Goal: Transaction & Acquisition: Purchase product/service

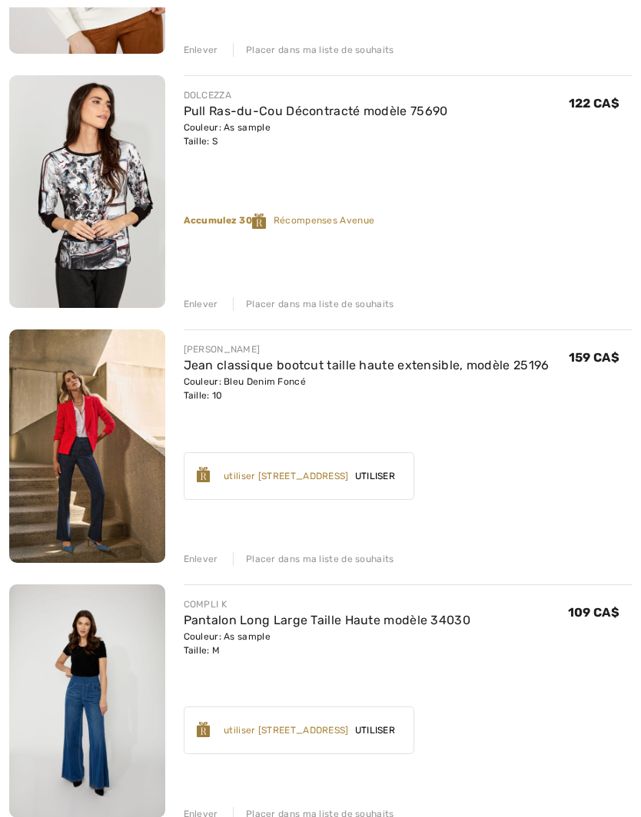
scroll to position [663, 0]
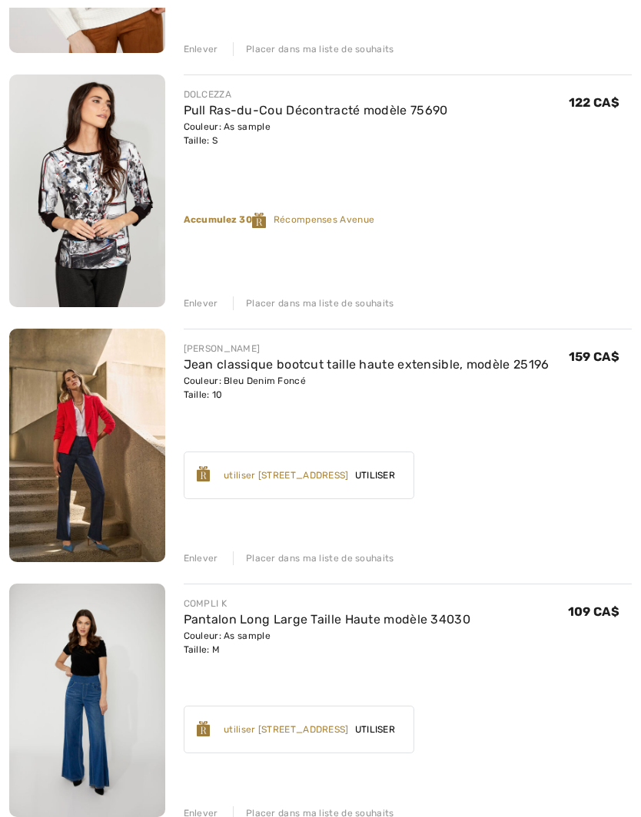
click at [344, 562] on div "Placer dans ma liste de souhaits" at bounding box center [313, 558] width 161 height 14
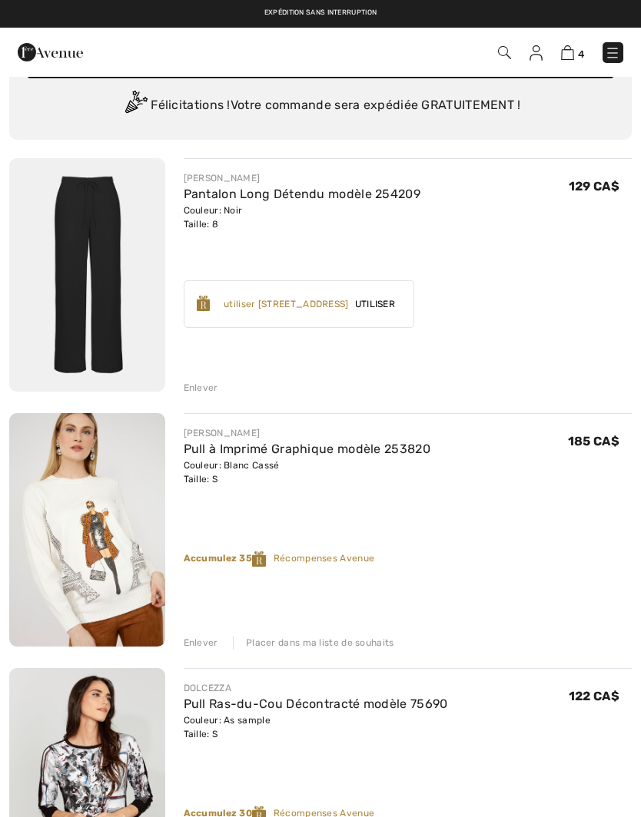
scroll to position [66, 0]
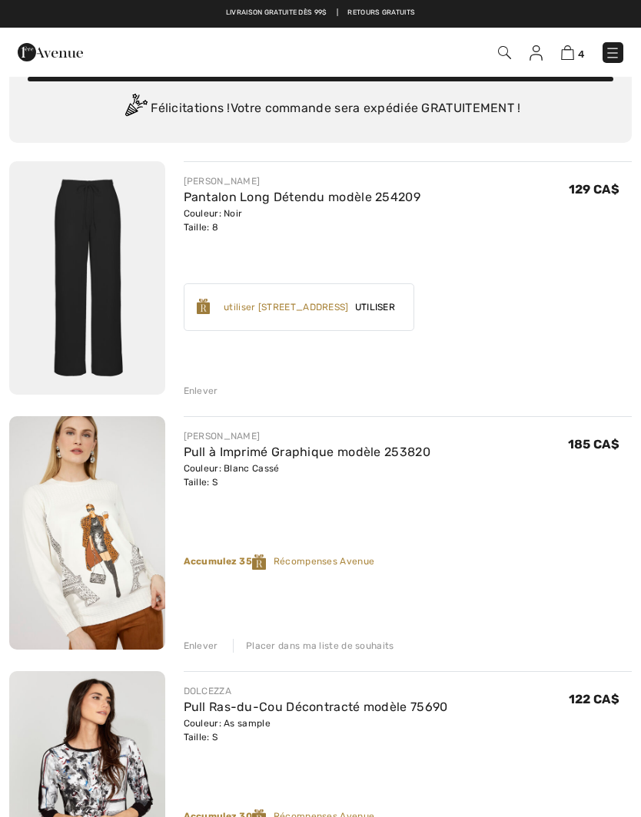
click at [106, 240] on img at bounding box center [87, 277] width 156 height 233
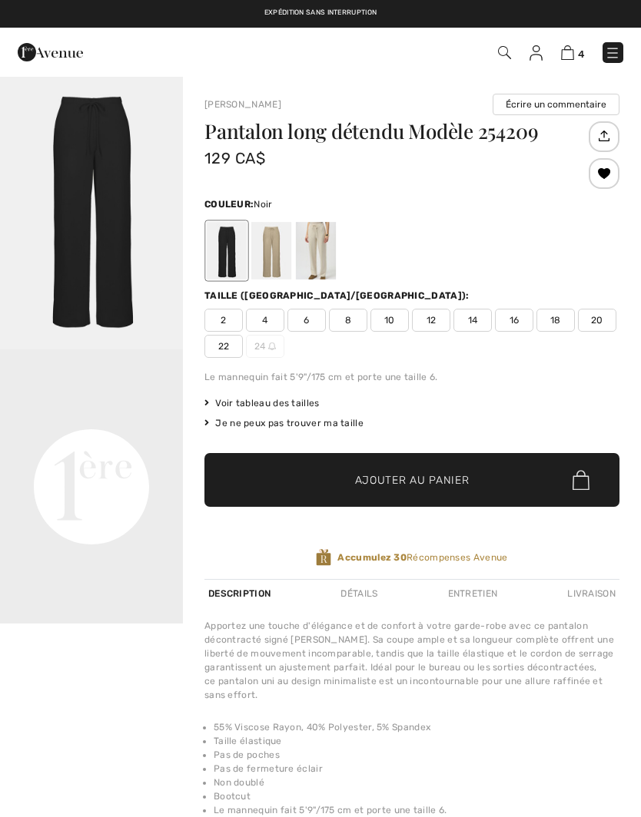
checkbox input "true"
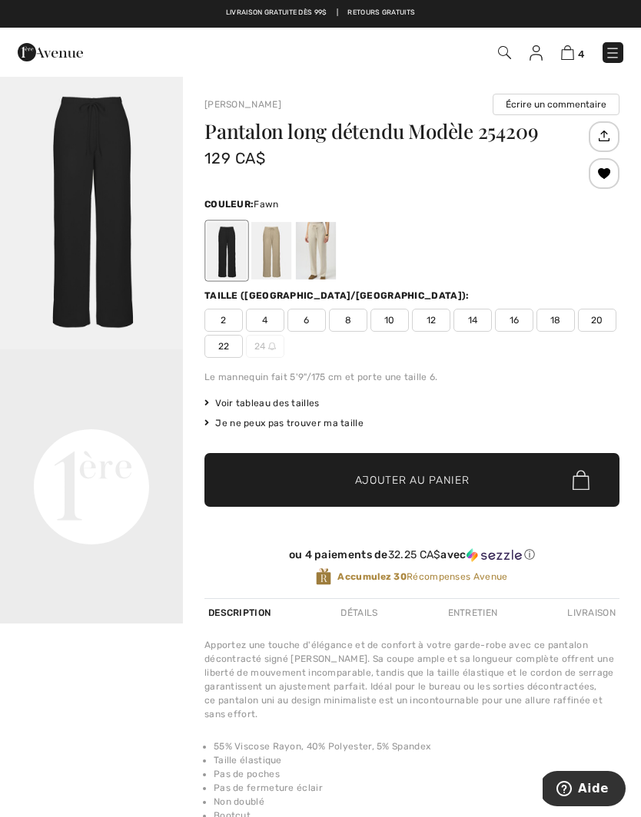
click at [276, 250] on div at bounding box center [271, 251] width 40 height 58
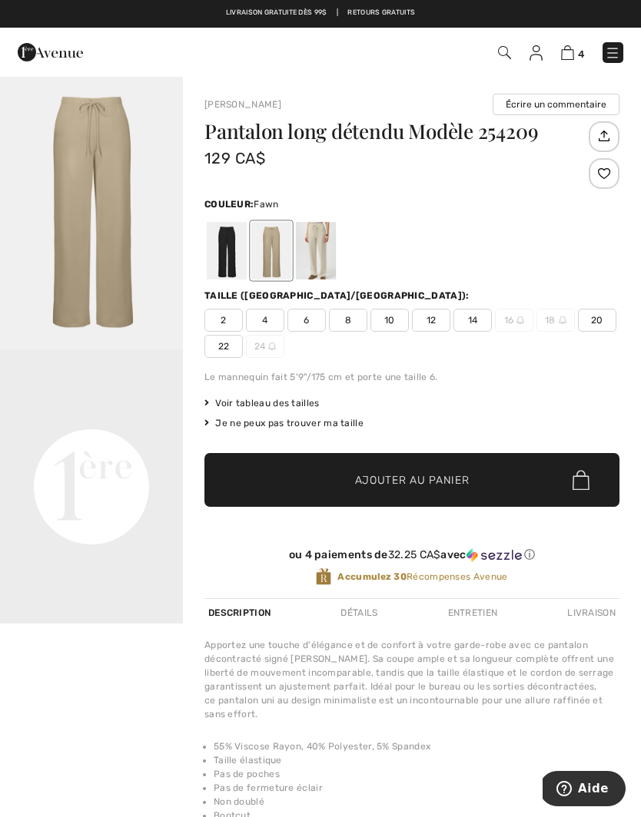
click at [291, 402] on span "Voir tableau des tailles" at bounding box center [261, 403] width 115 height 14
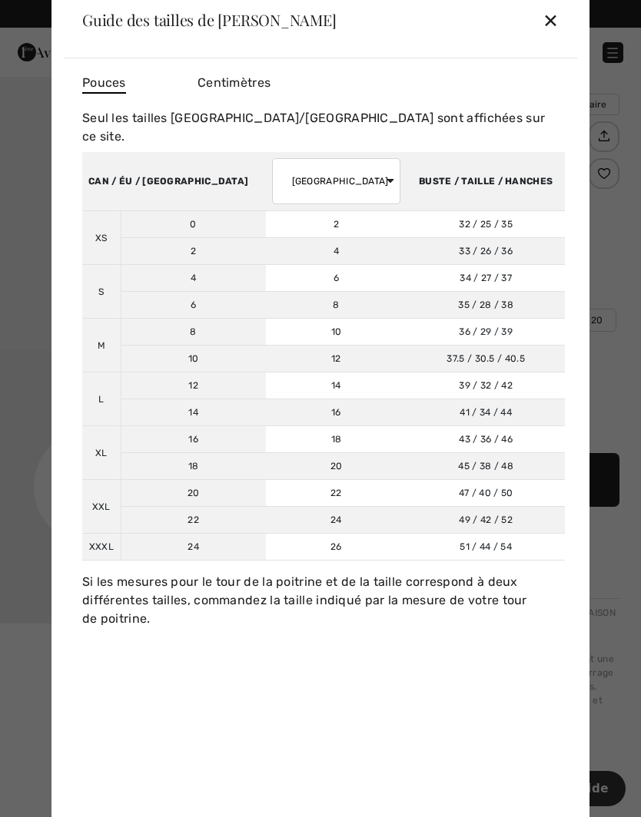
click at [555, 20] on div "✕" at bounding box center [550, 20] width 16 height 32
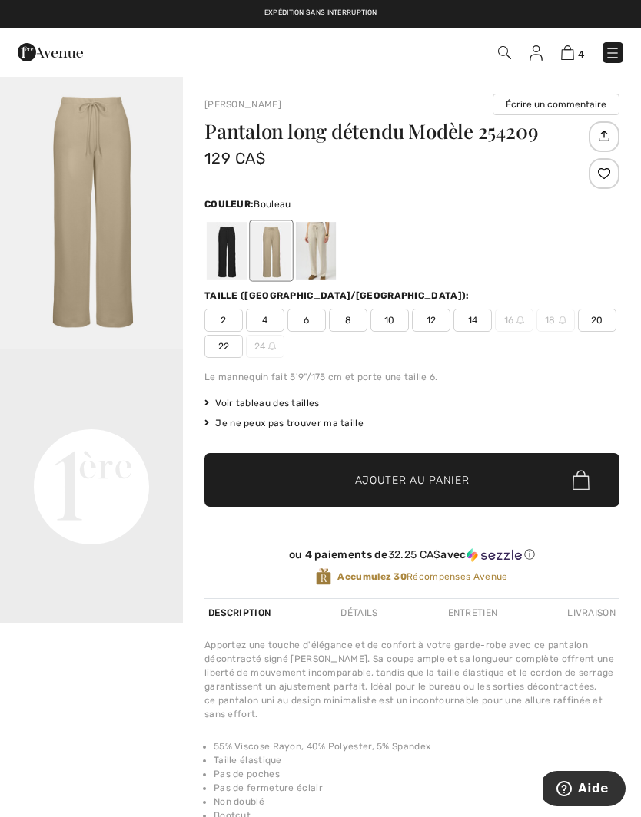
click at [322, 247] on div at bounding box center [316, 251] width 40 height 58
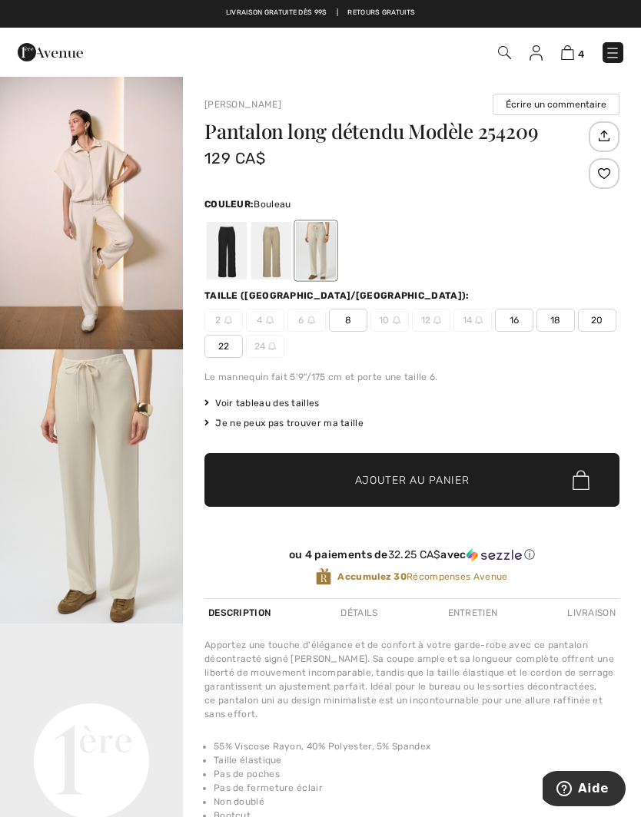
click at [280, 248] on div at bounding box center [271, 251] width 40 height 58
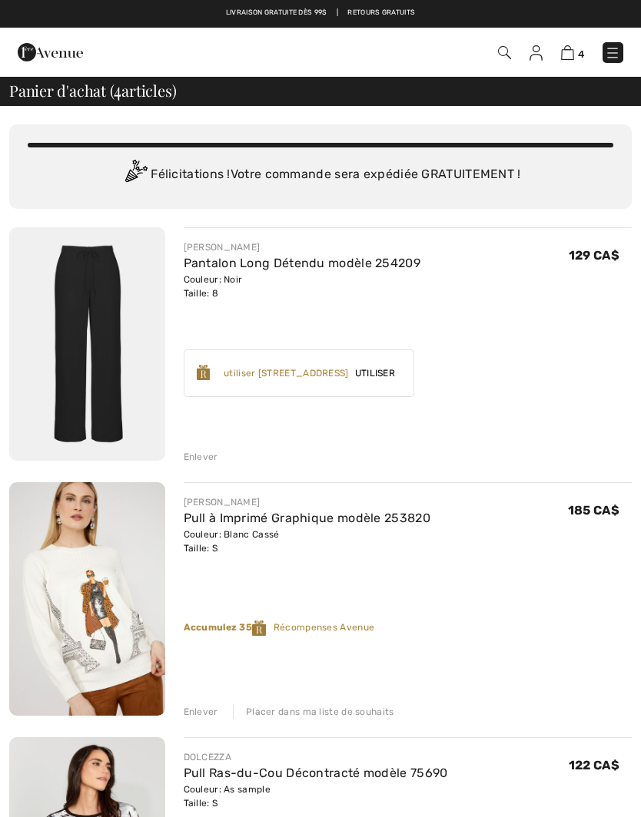
click at [539, 54] on img at bounding box center [535, 52] width 13 height 15
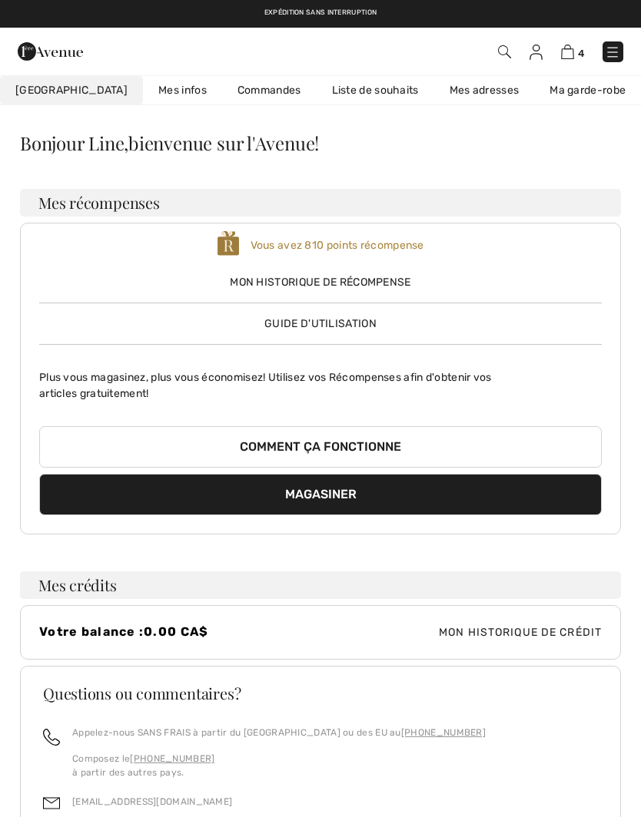
click at [340, 88] on link "Liste de souhaits" at bounding box center [375, 90] width 118 height 28
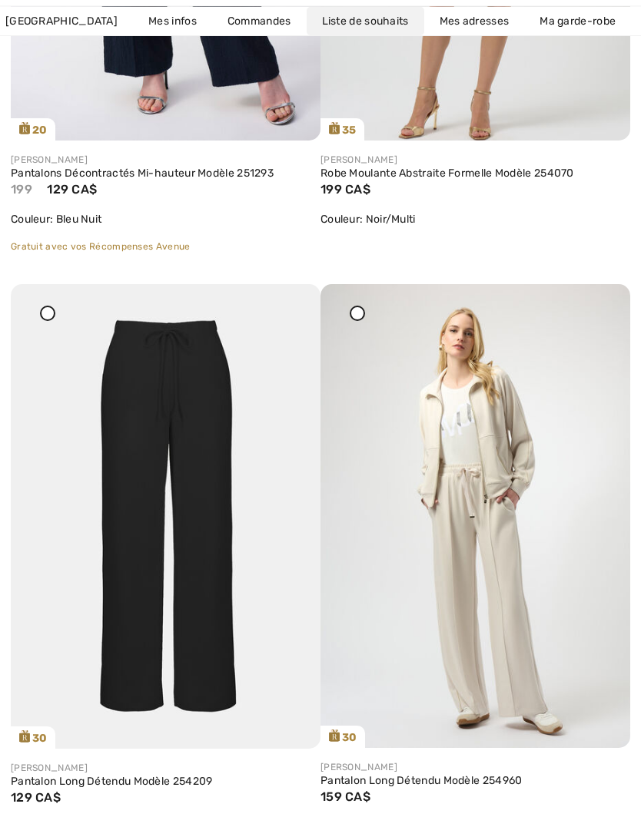
scroll to position [3032, 0]
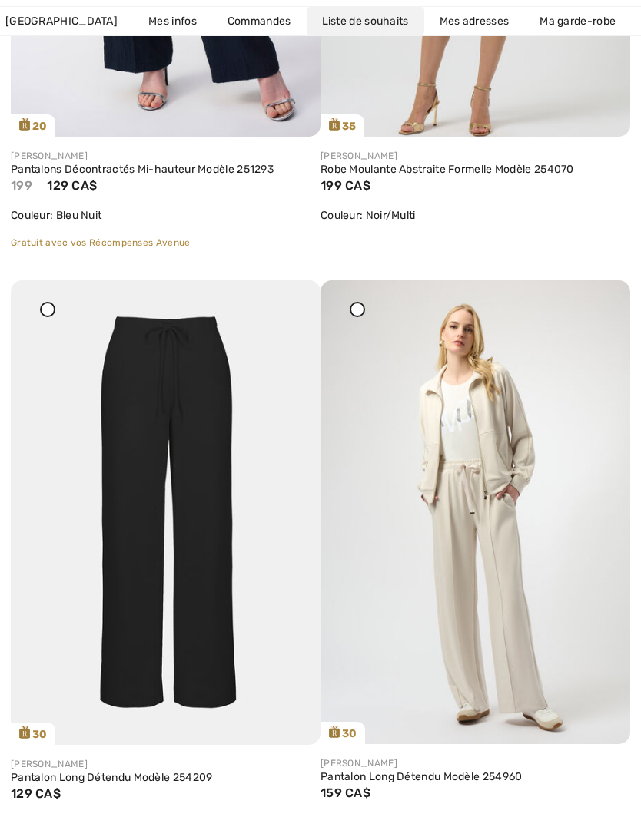
click at [161, 771] on link "Pantalon Long Détendu Modèle 254209" at bounding box center [166, 778] width 310 height 14
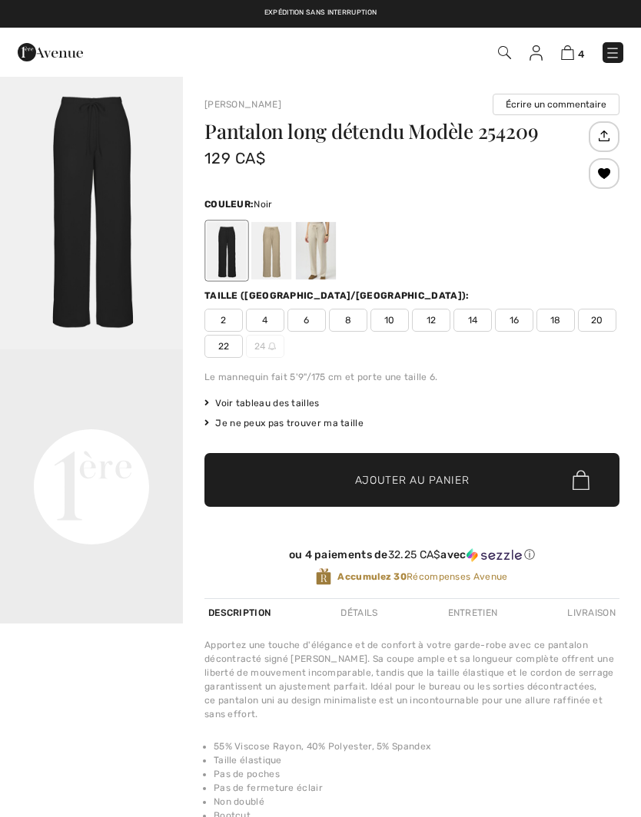
checkbox input "true"
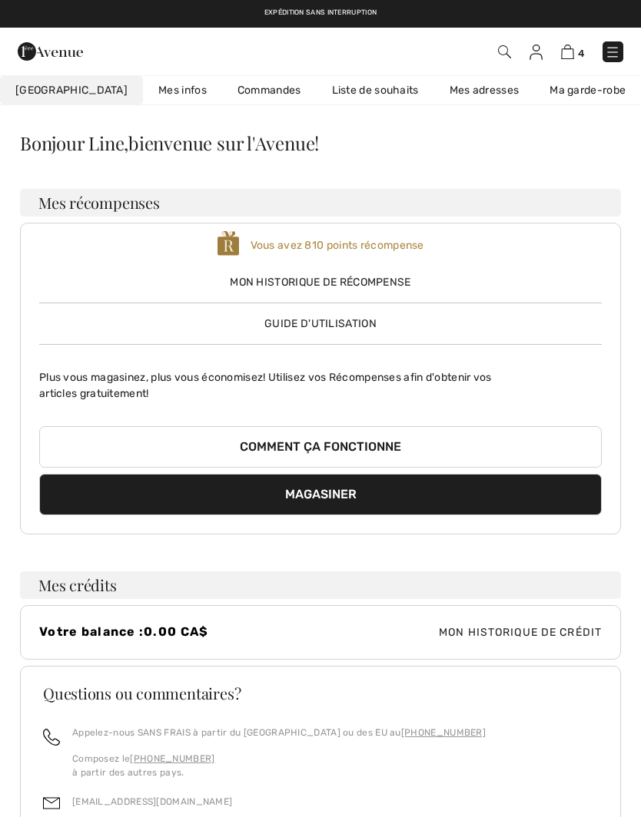
click at [334, 85] on link "Liste de souhaits" at bounding box center [375, 90] width 118 height 28
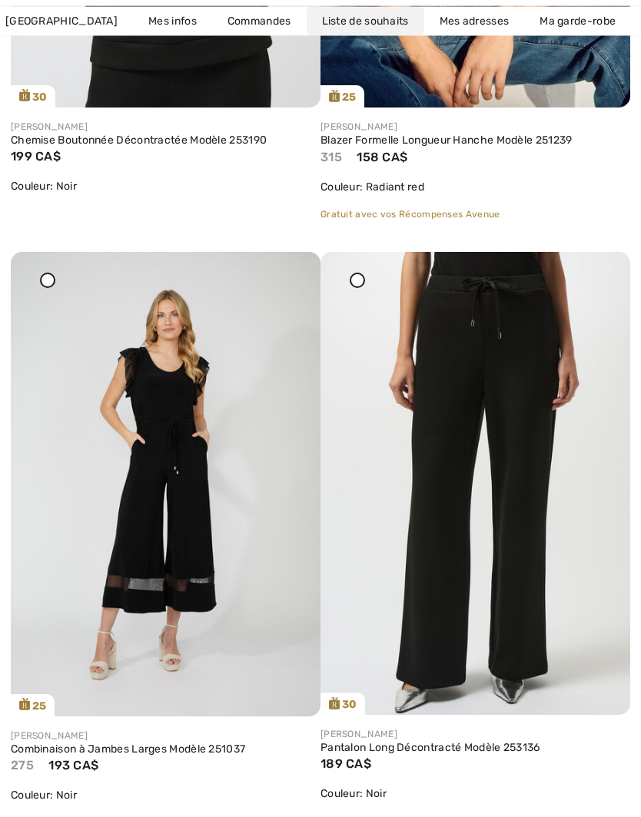
scroll to position [1250, 0]
click at [508, 529] on img at bounding box center [475, 484] width 310 height 464
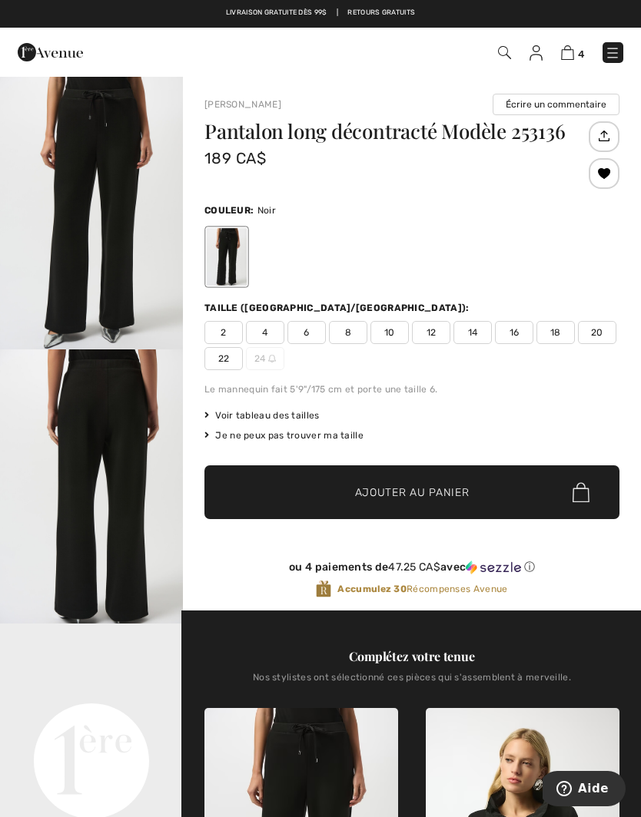
click at [127, 254] on img "1 / 5" at bounding box center [91, 212] width 183 height 274
click at [344, 337] on span "8" at bounding box center [348, 332] width 38 height 23
click at [462, 493] on span "Ajouter au panier" at bounding box center [412, 493] width 114 height 16
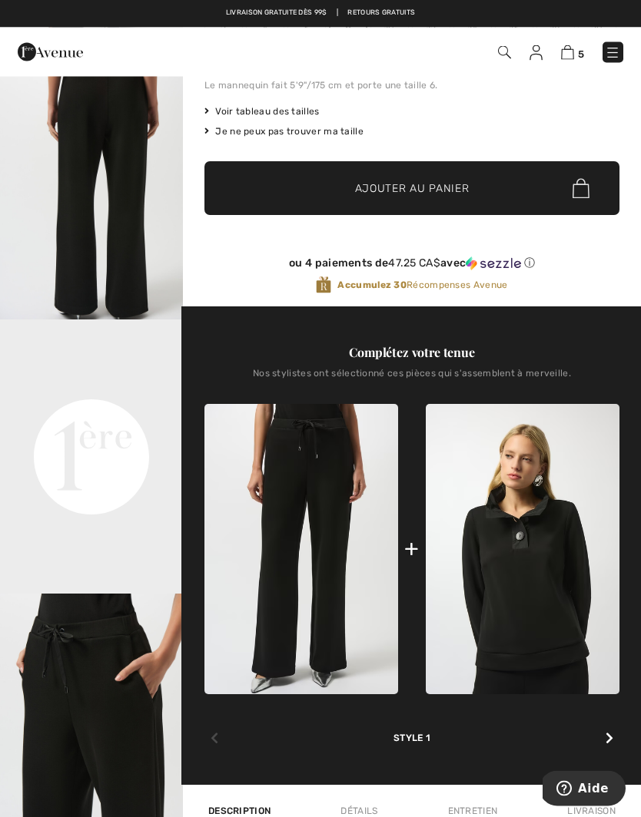
scroll to position [305, 0]
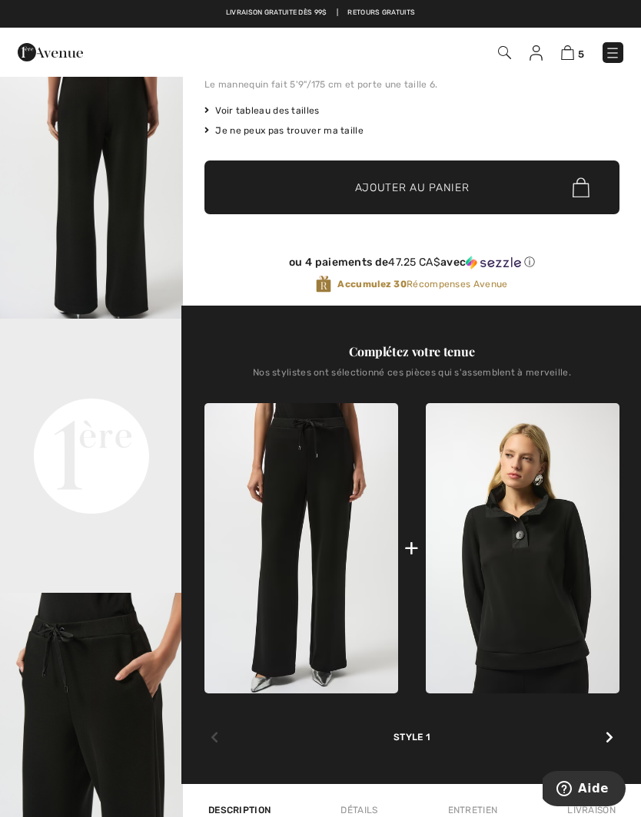
click at [617, 738] on div at bounding box center [609, 738] width 20 height 31
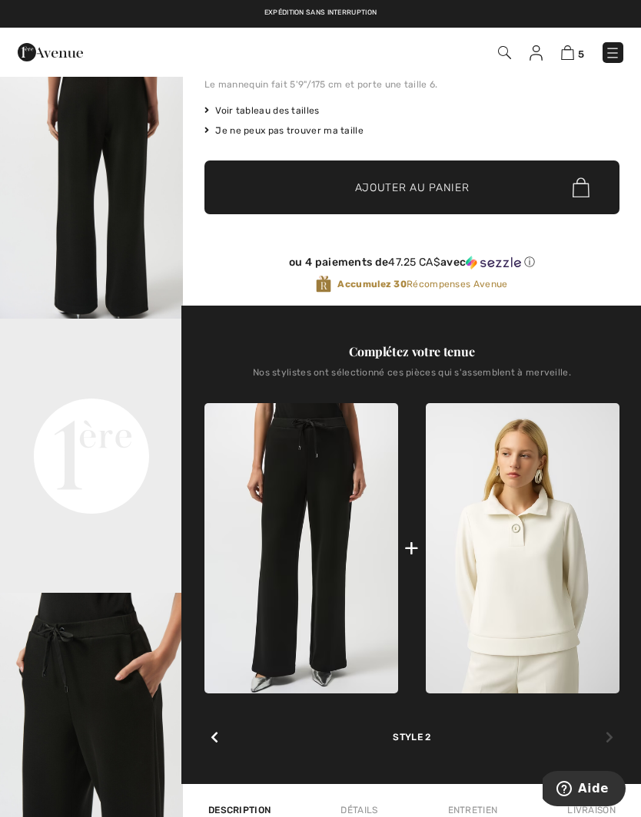
click at [619, 740] on div "Complétez votre tenue Nos stylistes ont sélectionné ces pièces qui s'assemblent…" at bounding box center [411, 545] width 415 height 479
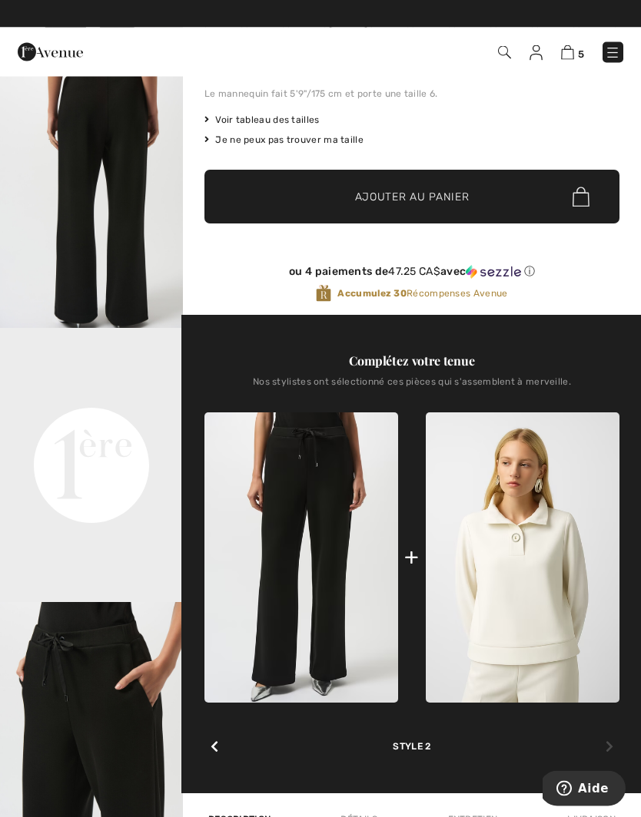
scroll to position [296, 0]
click at [224, 745] on div at bounding box center [214, 747] width 20 height 31
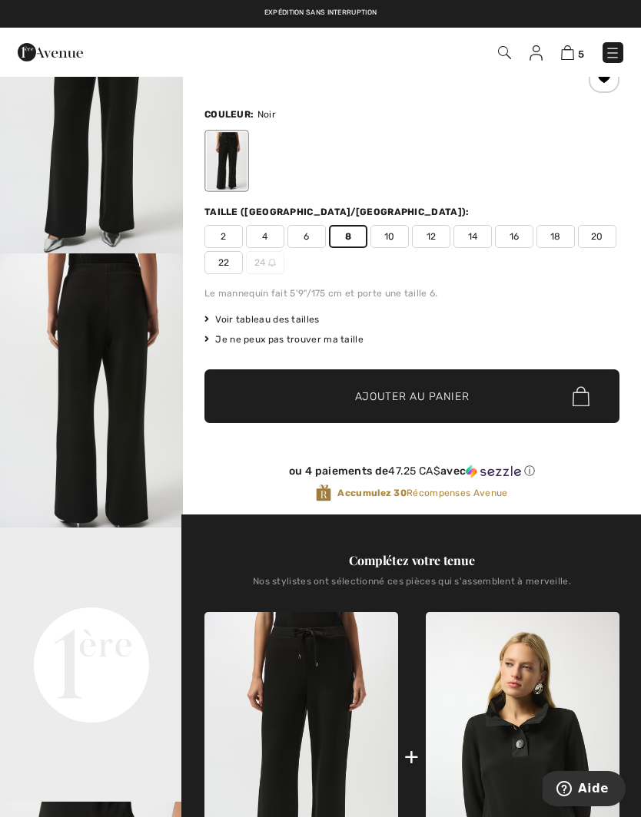
scroll to position [0, 0]
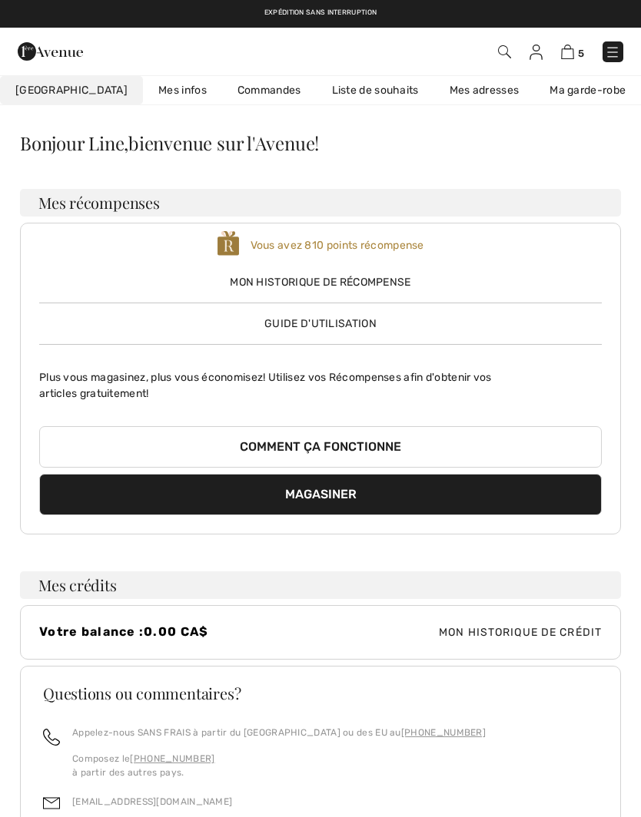
click at [336, 87] on link "Liste de souhaits" at bounding box center [375, 90] width 118 height 28
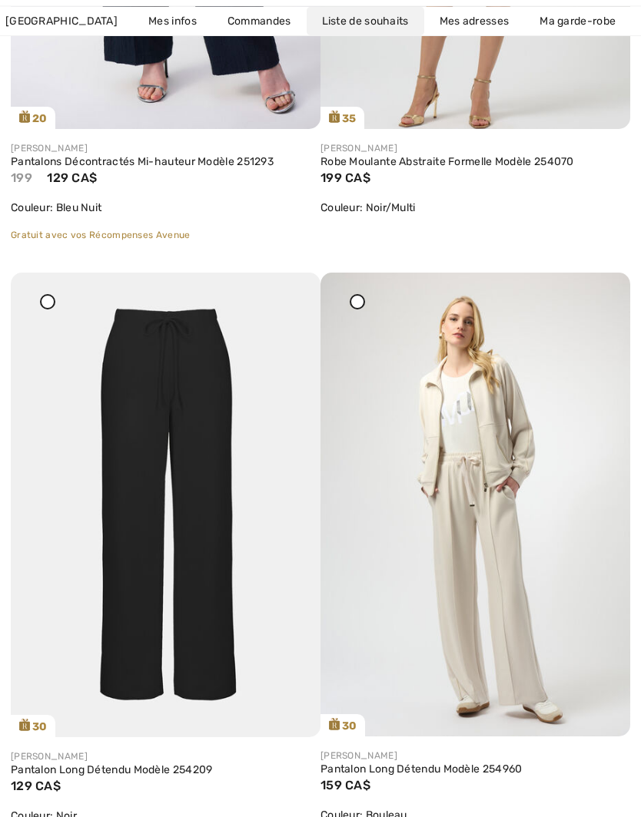
scroll to position [3040, 0]
click at [200, 567] on img at bounding box center [166, 504] width 310 height 465
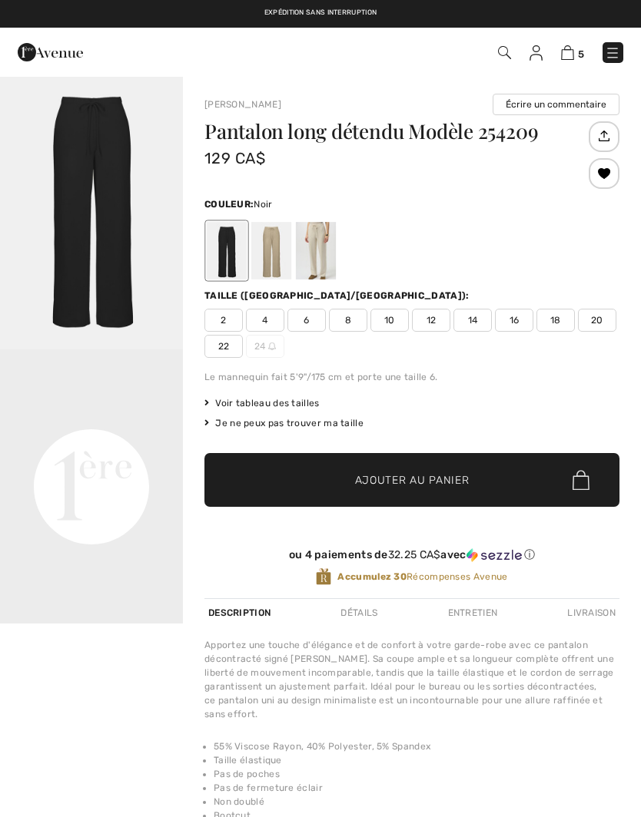
checkbox input "true"
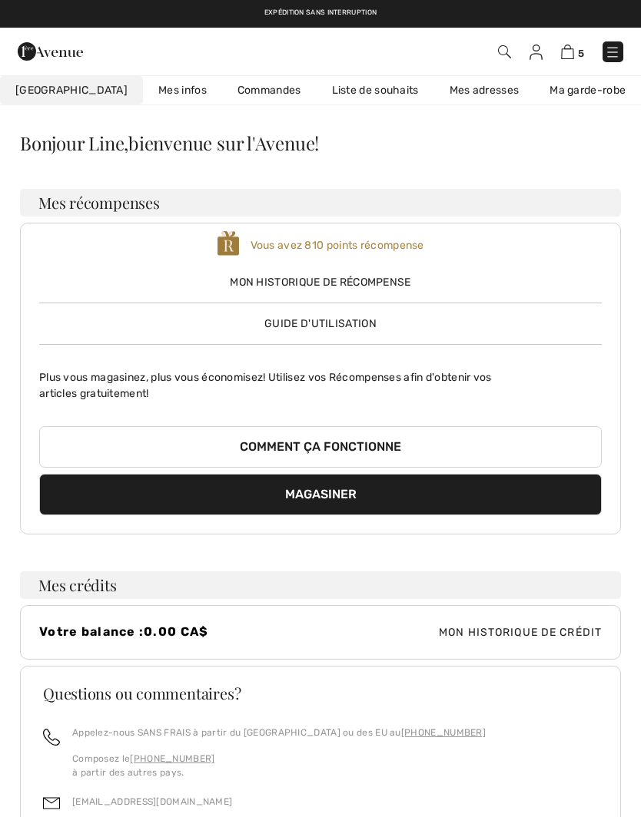
click at [335, 89] on link "Liste de souhaits" at bounding box center [375, 90] width 118 height 28
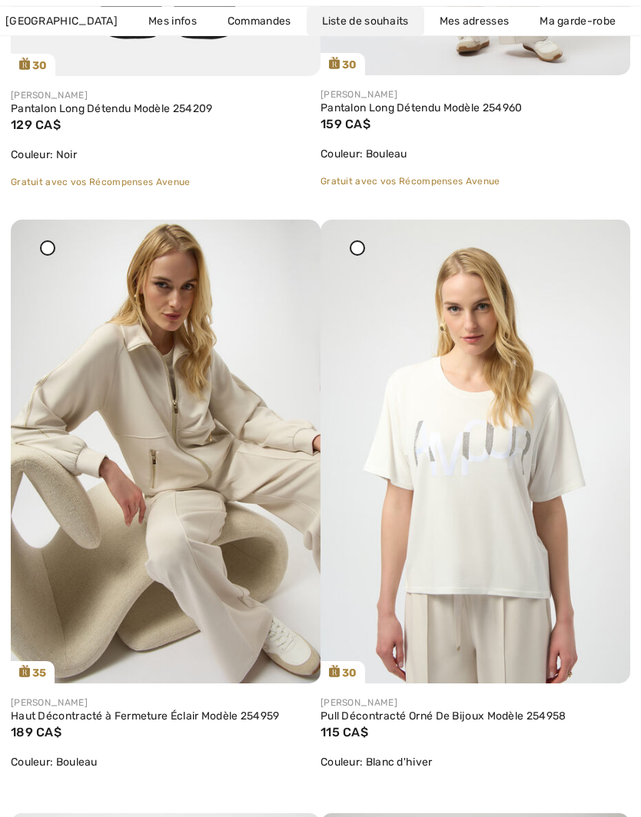
scroll to position [3701, 0]
click at [227, 536] on img at bounding box center [166, 452] width 310 height 464
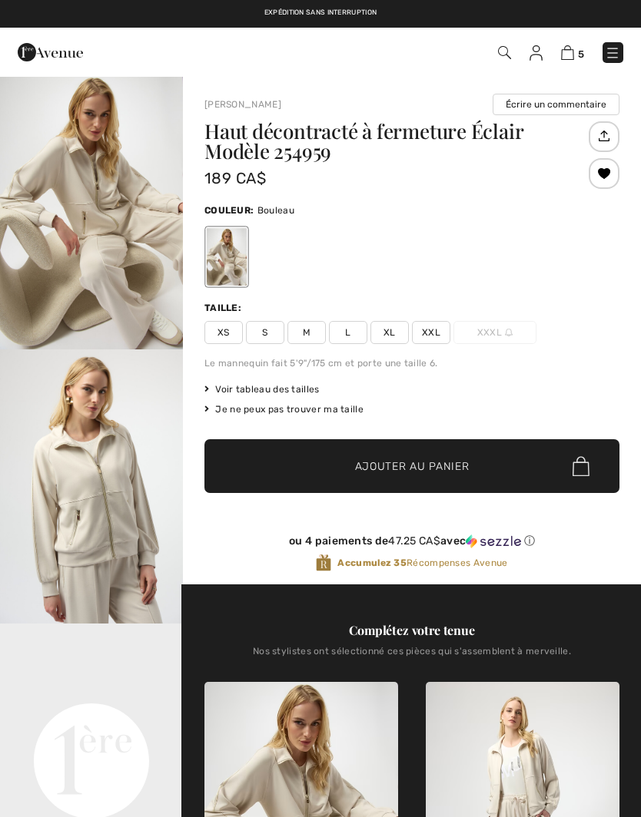
checkbox input "true"
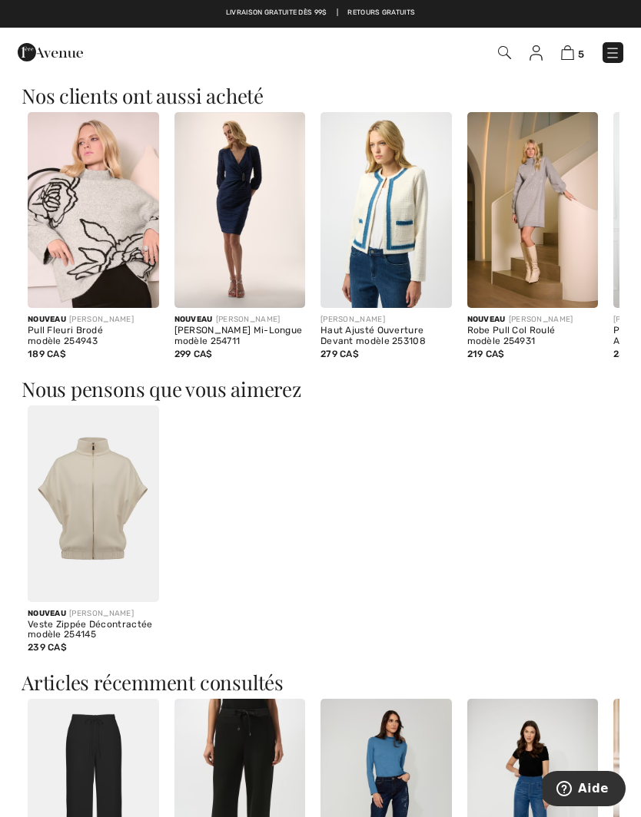
scroll to position [1279, 0]
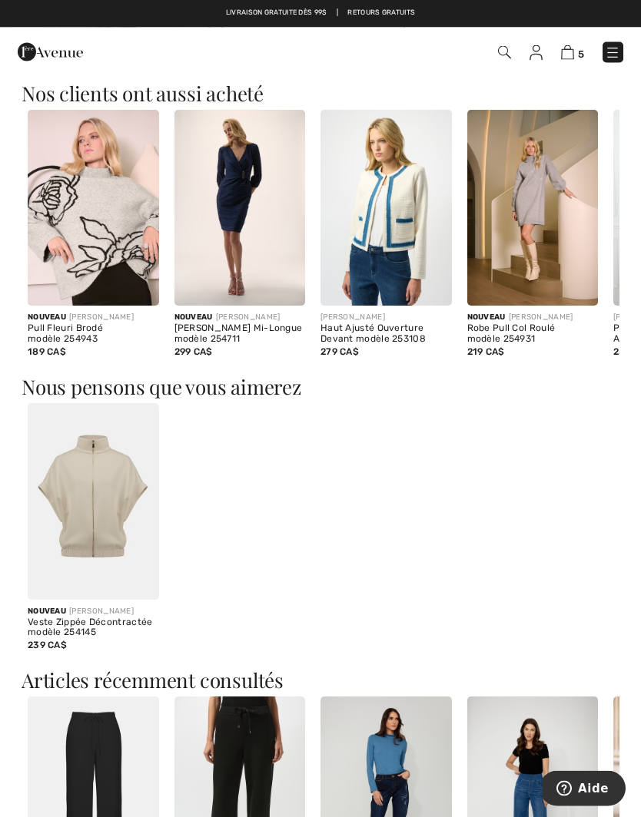
click at [110, 626] on div "Veste Zippée Décontractée modèle 254145" at bounding box center [93, 629] width 131 height 22
click at [110, 548] on img at bounding box center [93, 502] width 131 height 197
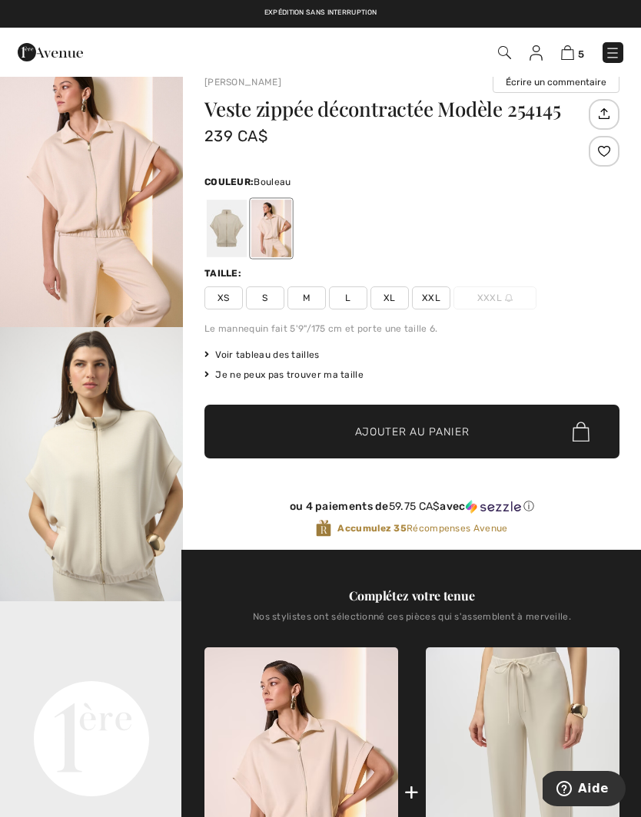
scroll to position [27, 0]
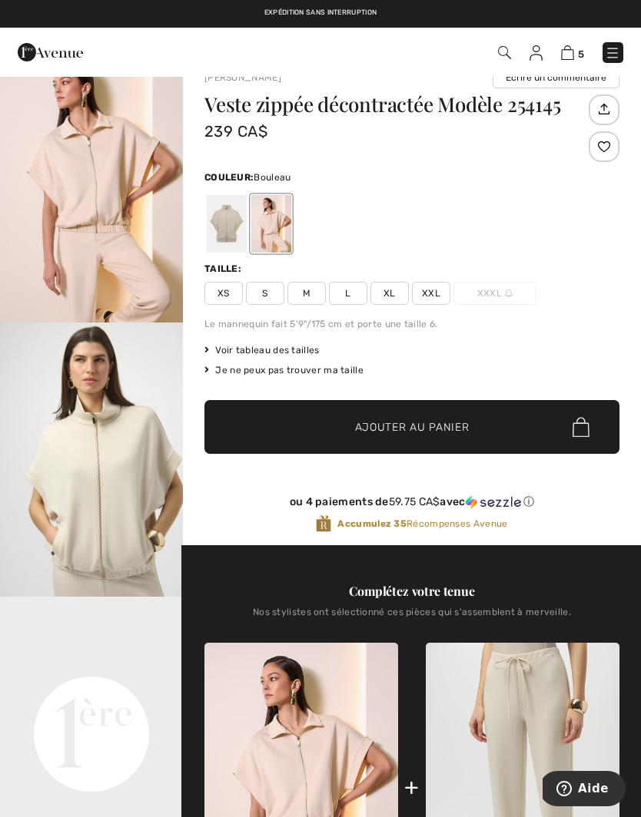
click at [226, 237] on div at bounding box center [227, 224] width 40 height 58
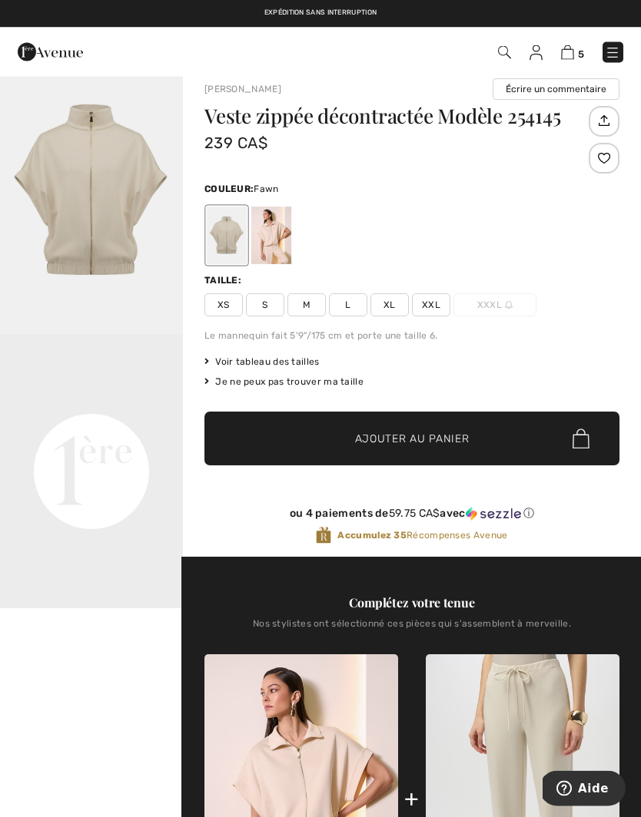
scroll to position [0, 0]
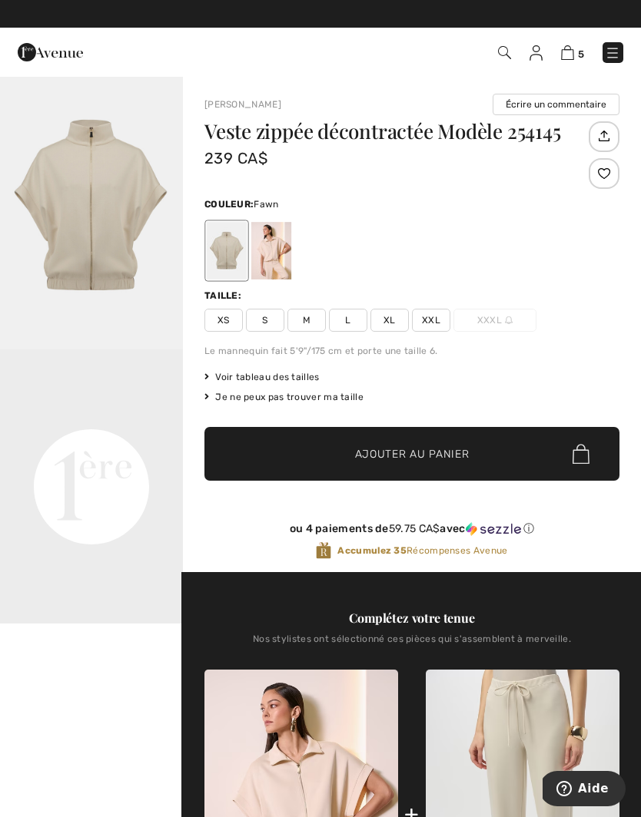
click at [276, 250] on div at bounding box center [271, 251] width 40 height 58
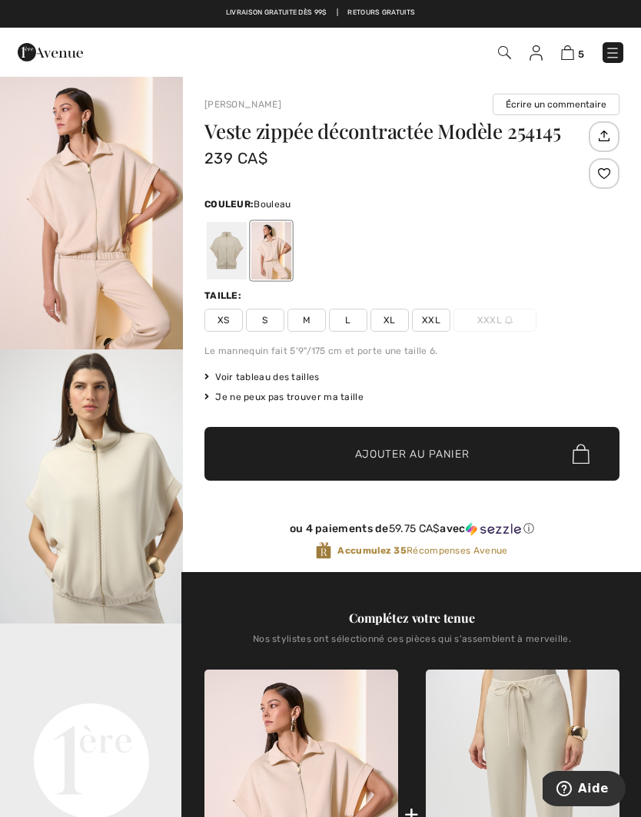
click at [230, 256] on div at bounding box center [227, 251] width 40 height 58
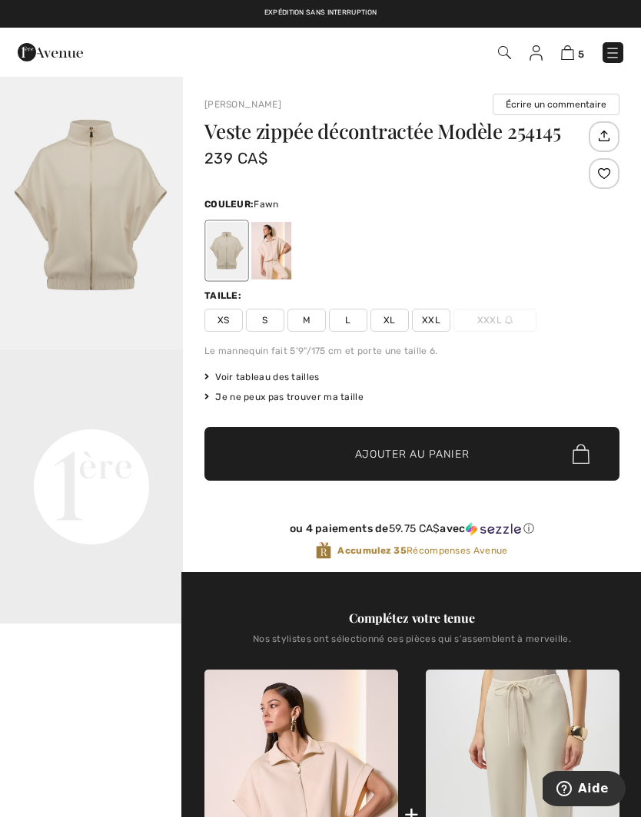
click at [281, 379] on span "Voir tableau des tailles" at bounding box center [261, 377] width 115 height 14
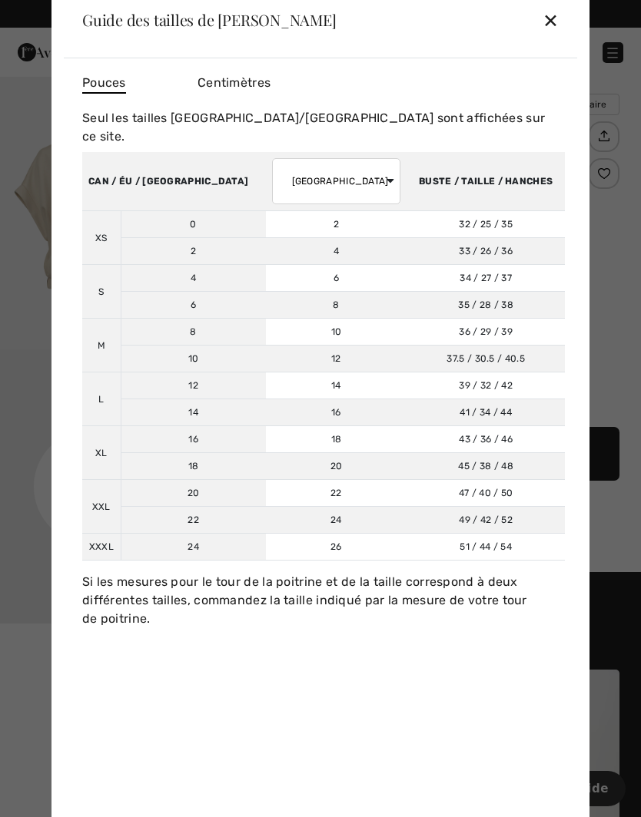
click at [555, 25] on div "✕" at bounding box center [550, 20] width 16 height 32
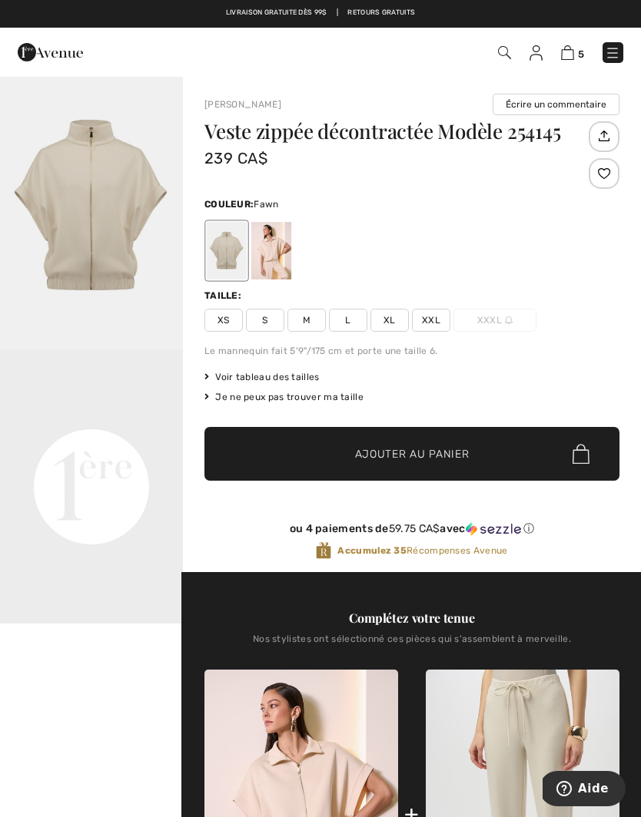
click at [267, 330] on span "S" at bounding box center [265, 320] width 38 height 23
click at [432, 452] on span "Ajouter au panier" at bounding box center [412, 454] width 114 height 16
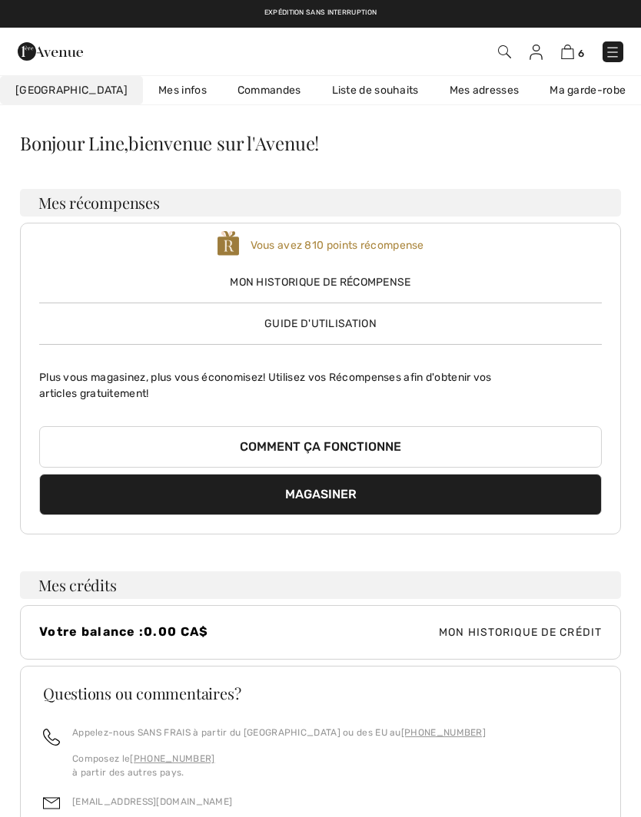
click at [329, 90] on link "Liste de souhaits" at bounding box center [375, 90] width 118 height 28
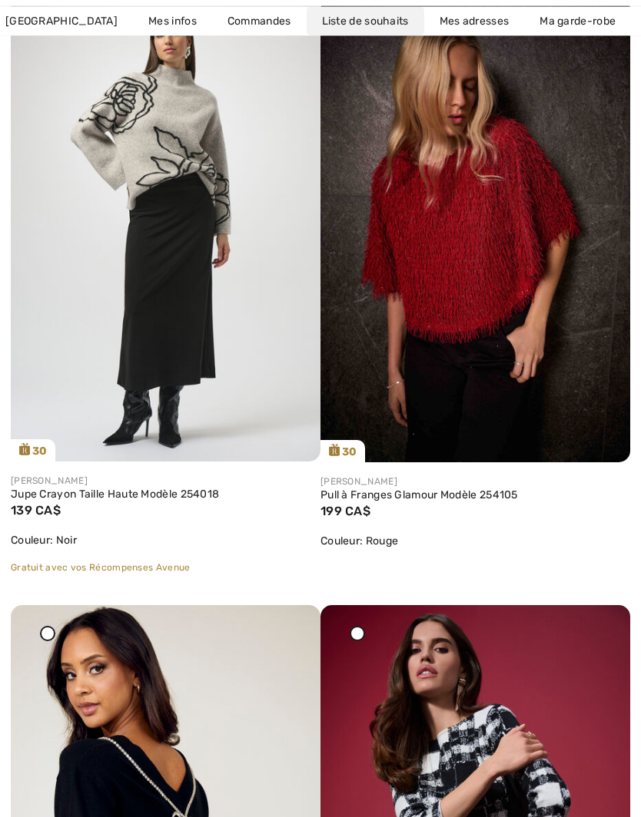
scroll to position [5705, 0]
click at [532, 399] on img at bounding box center [475, 230] width 310 height 465
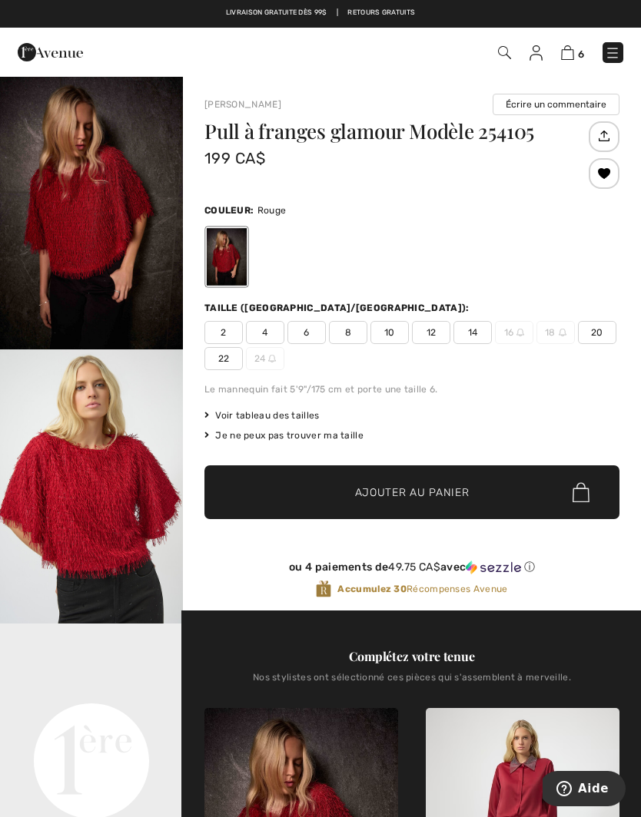
click at [314, 339] on span "6" at bounding box center [306, 332] width 38 height 23
click at [489, 484] on span "✔ Ajouté au panier Ajouter au panier" at bounding box center [411, 492] width 415 height 54
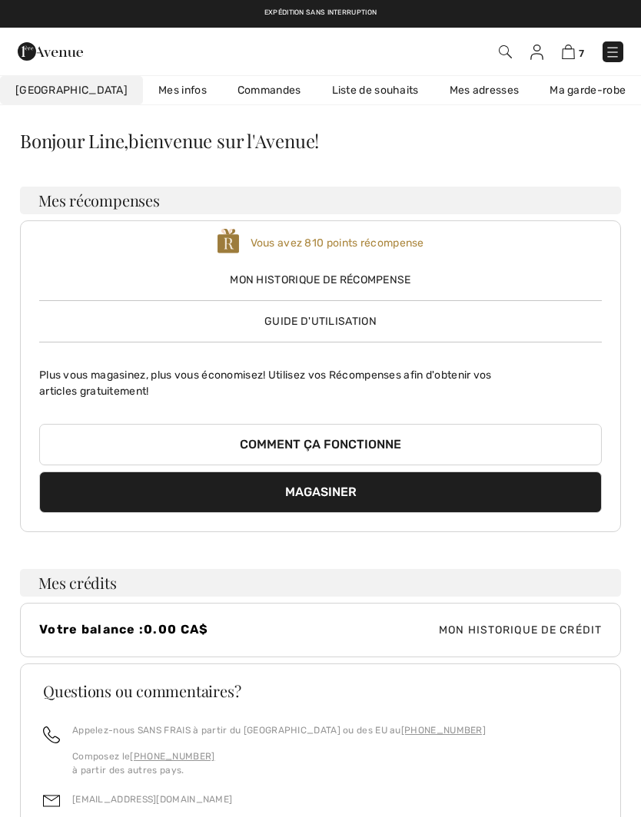
scroll to position [5, 0]
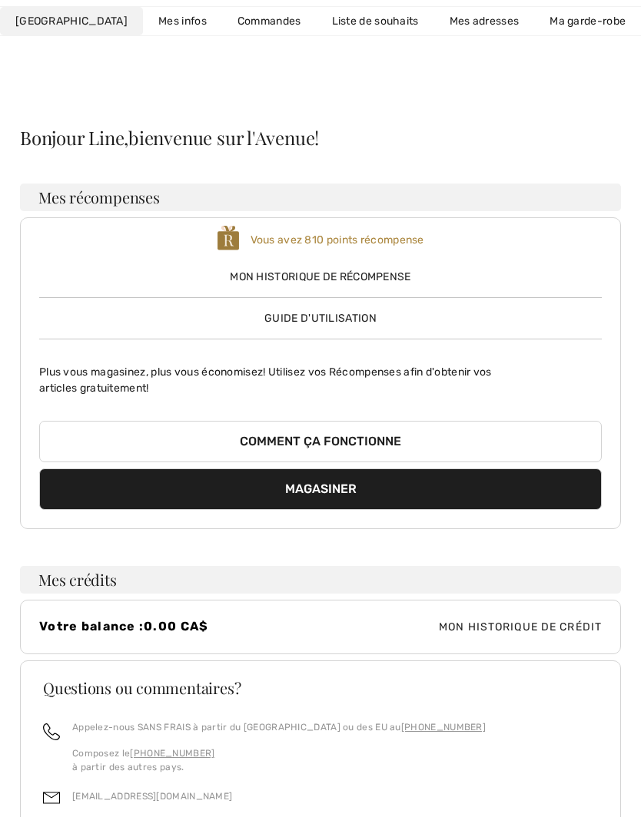
click at [333, 14] on link "Liste de souhaits" at bounding box center [375, 21] width 118 height 28
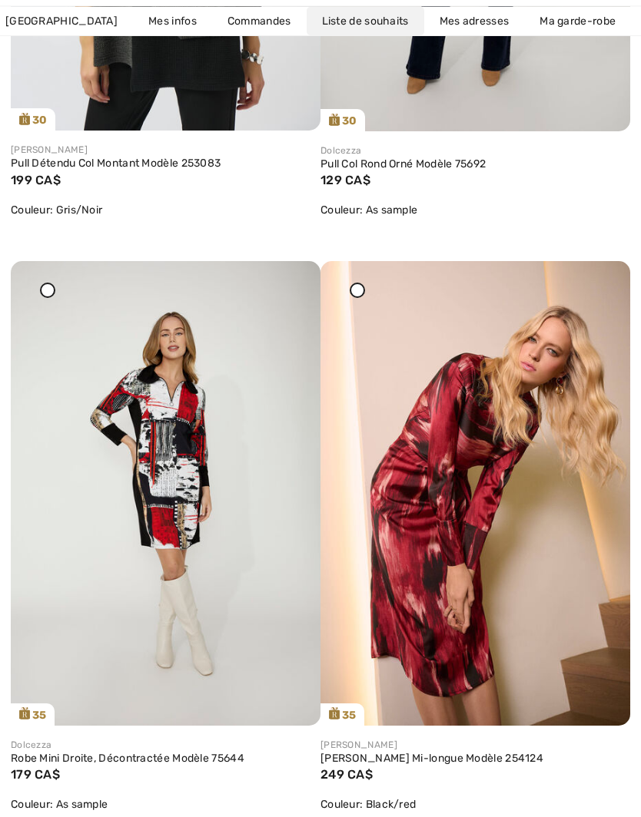
scroll to position [4846, 0]
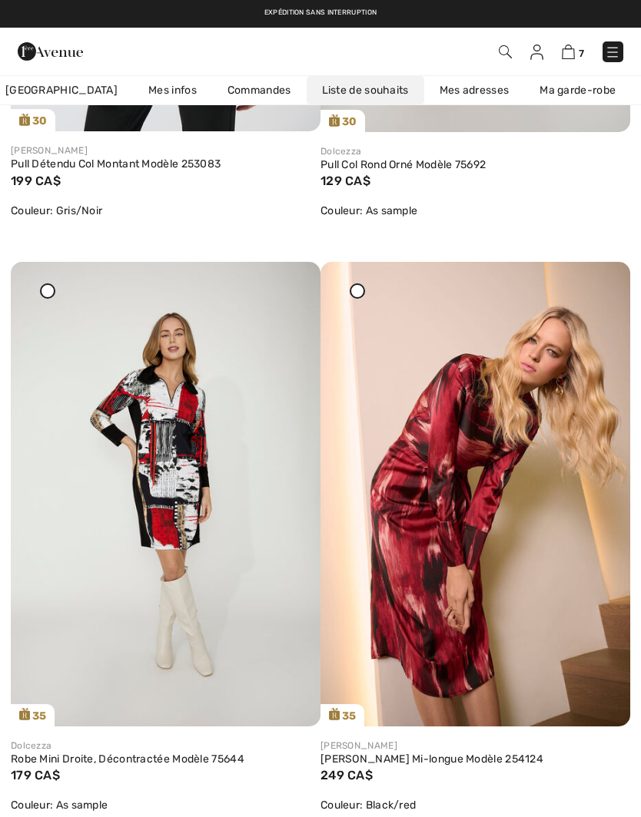
click at [579, 554] on img at bounding box center [475, 494] width 310 height 465
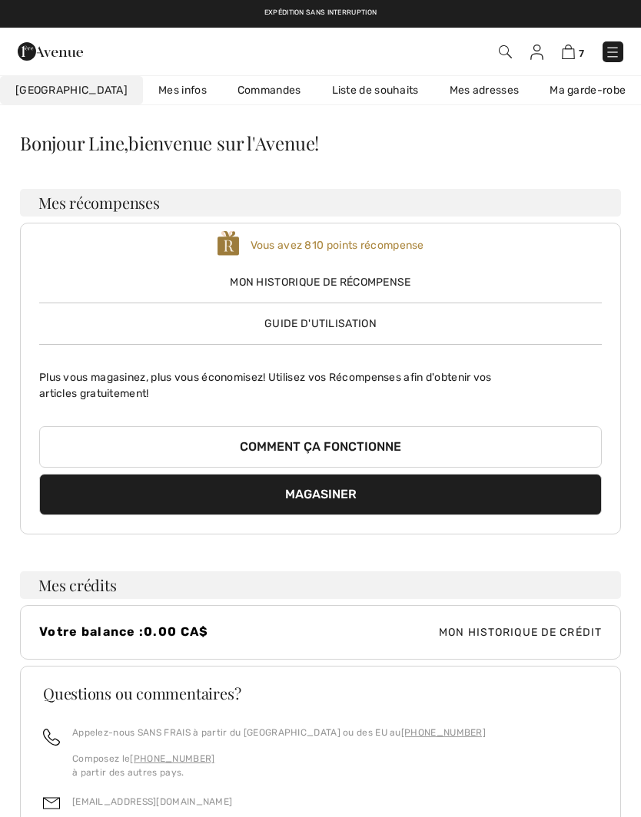
click at [325, 93] on link "Liste de souhaits" at bounding box center [375, 90] width 118 height 28
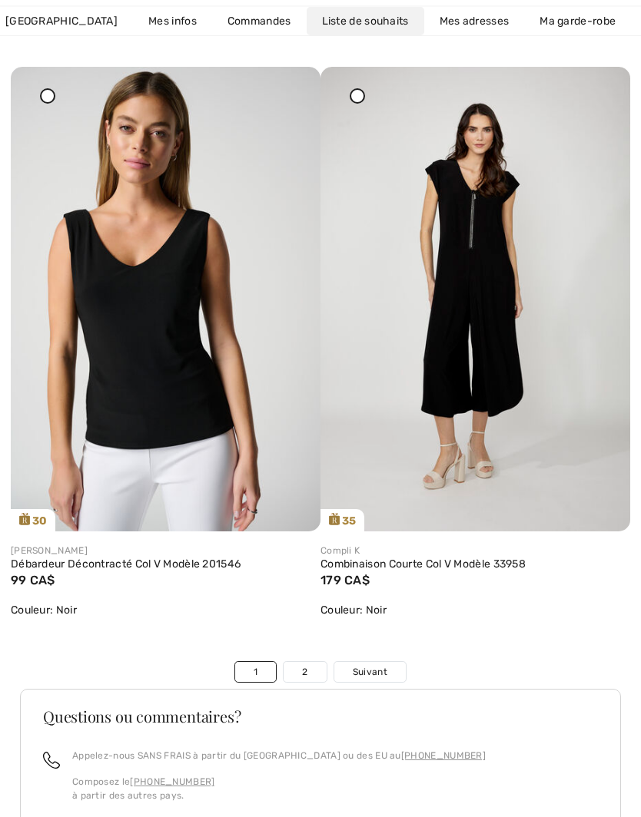
scroll to position [10467, 0]
click at [310, 667] on link "2" at bounding box center [304, 672] width 42 height 20
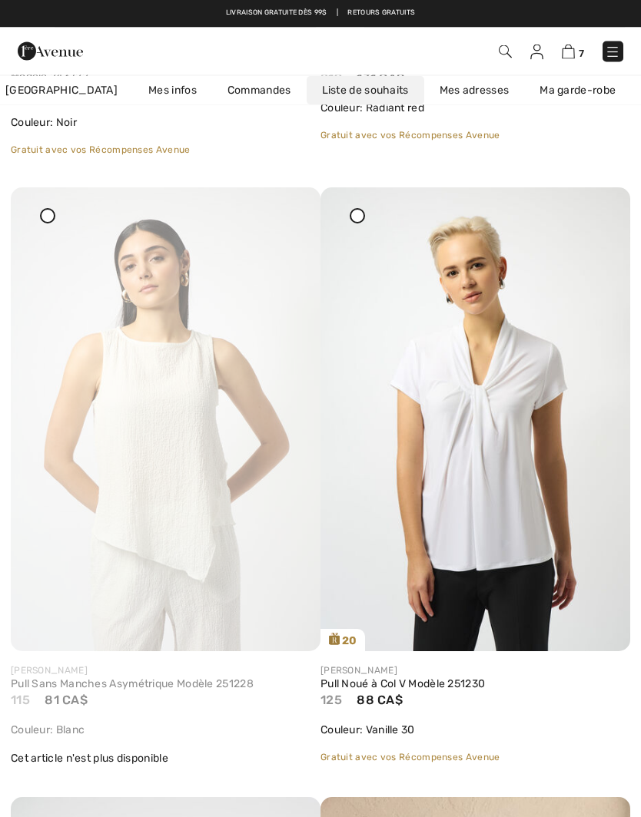
scroll to position [707, 0]
click at [273, 231] on img at bounding box center [166, 419] width 310 height 464
click at [293, 209] on div at bounding box center [291, 198] width 22 height 22
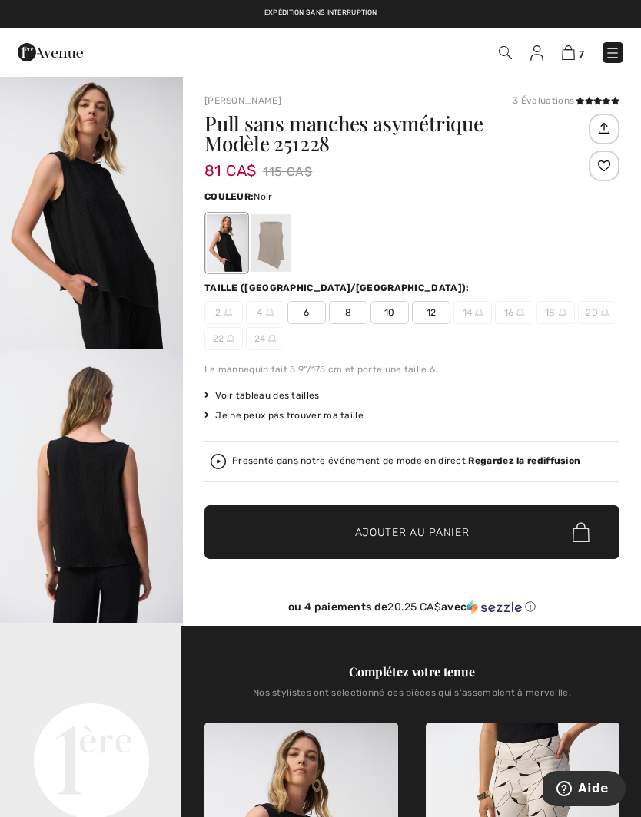
click at [268, 245] on div at bounding box center [271, 243] width 40 height 58
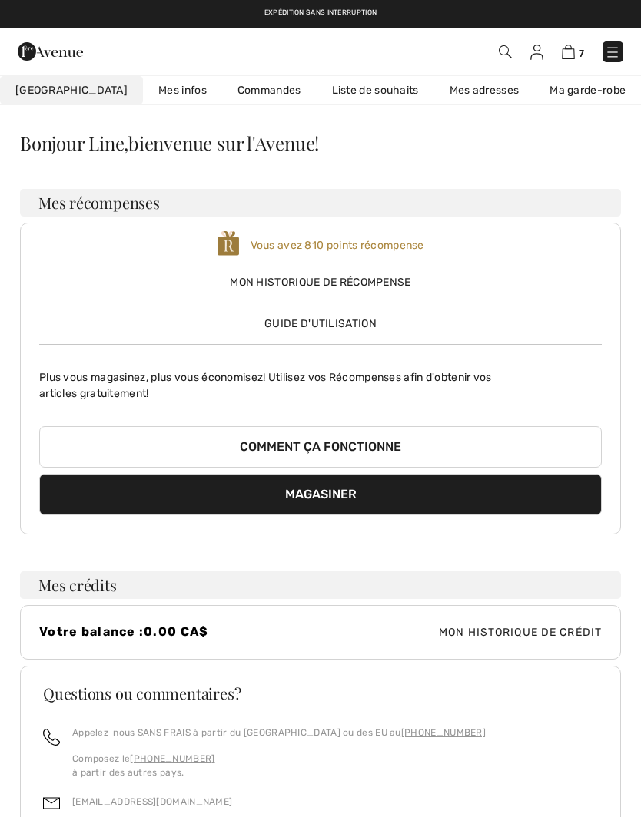
click at [336, 88] on link "Liste de souhaits" at bounding box center [375, 90] width 118 height 28
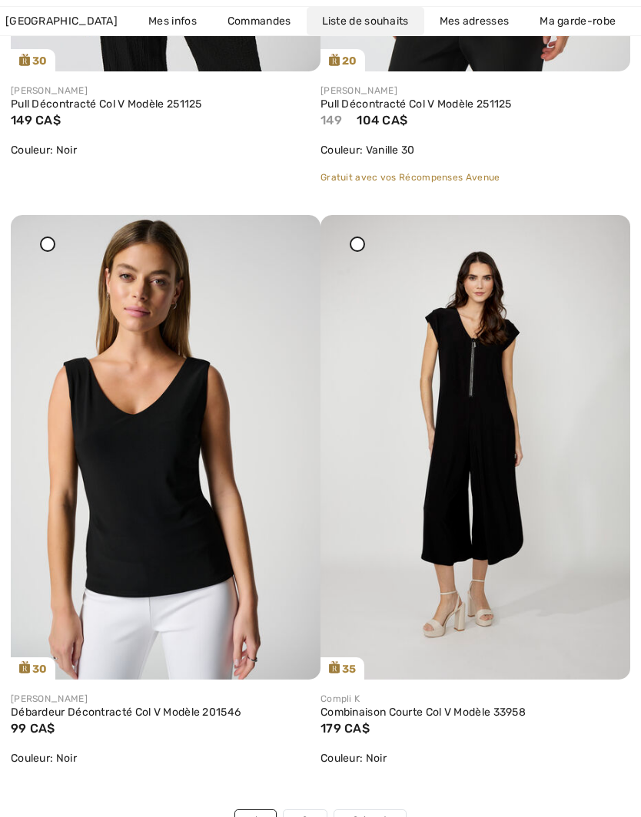
scroll to position [10321, 0]
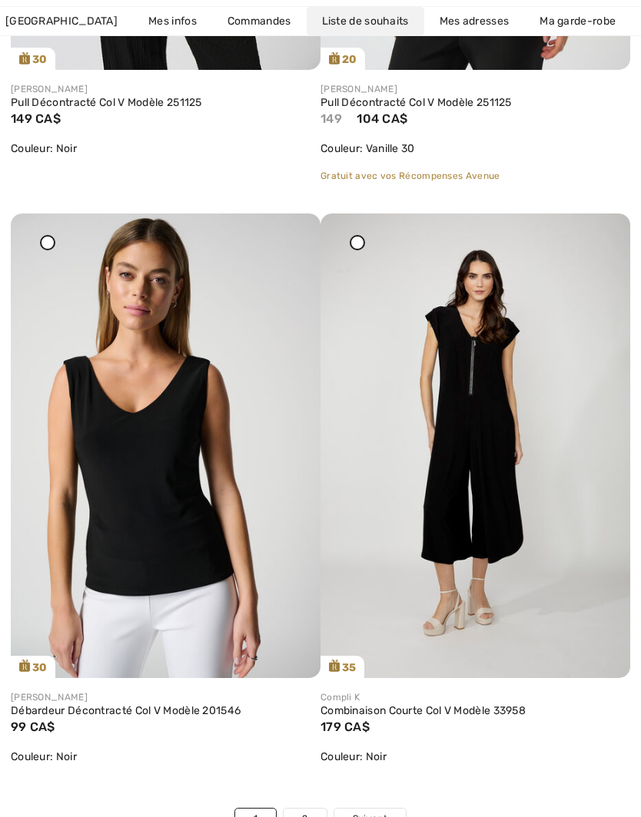
click at [599, 230] on icon at bounding box center [599, 224] width 9 height 11
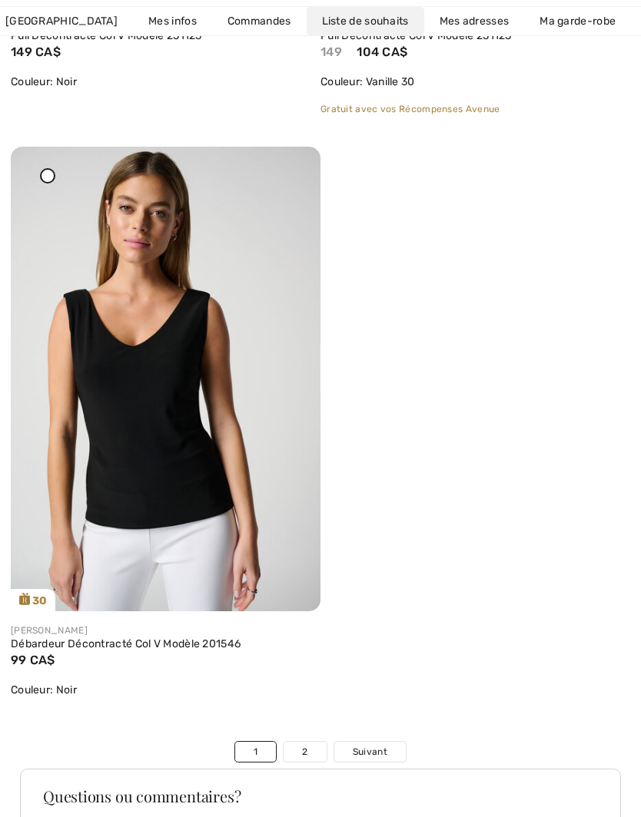
click at [291, 168] on div at bounding box center [291, 158] width 22 height 22
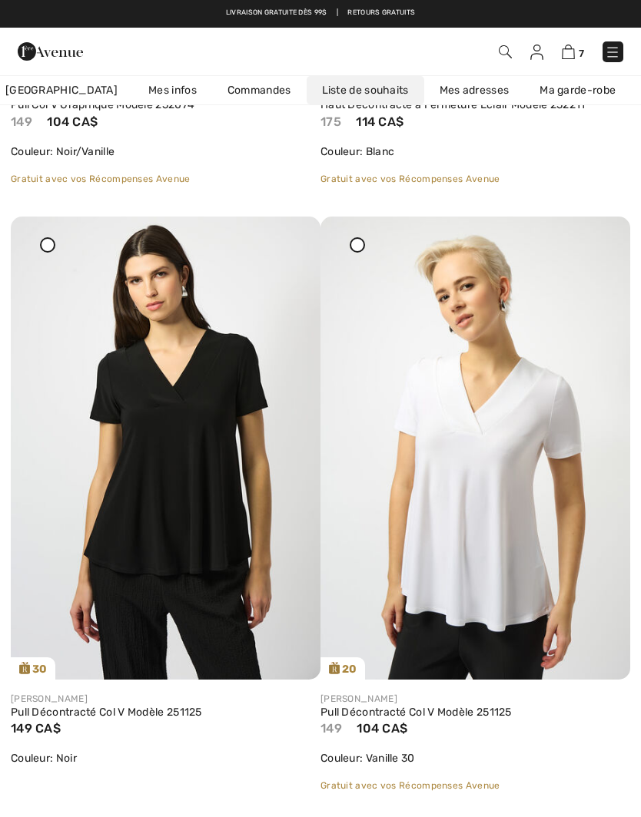
scroll to position [9712, 0]
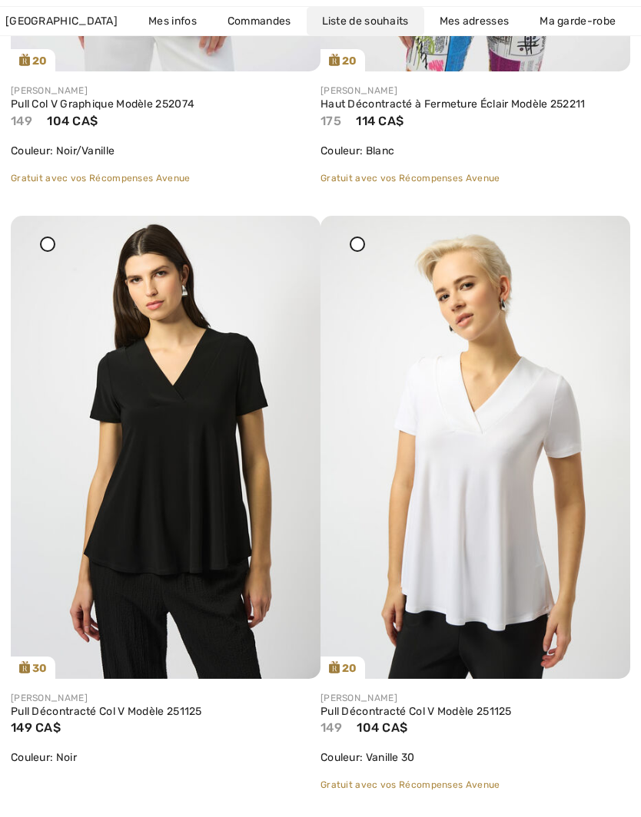
click at [601, 232] on icon at bounding box center [599, 226] width 9 height 11
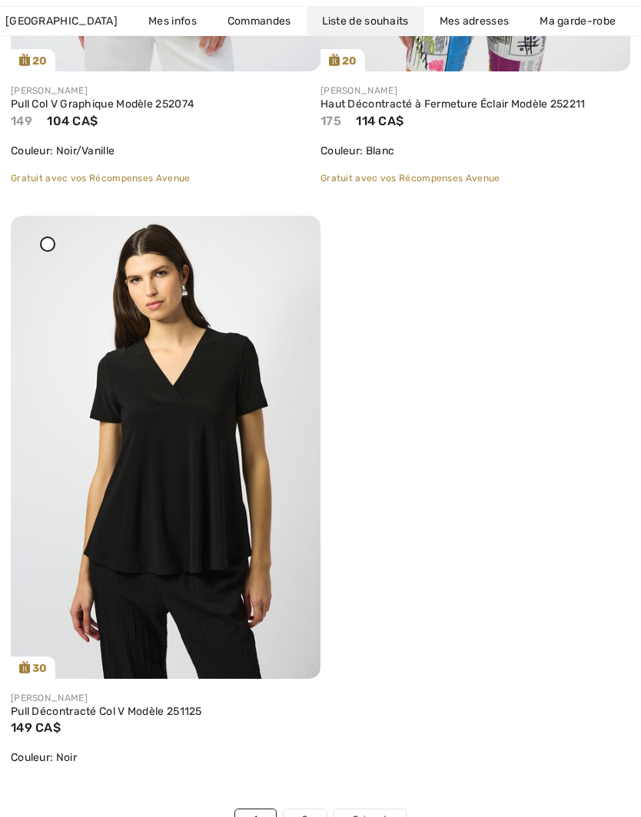
click at [289, 232] on icon at bounding box center [290, 226] width 9 height 11
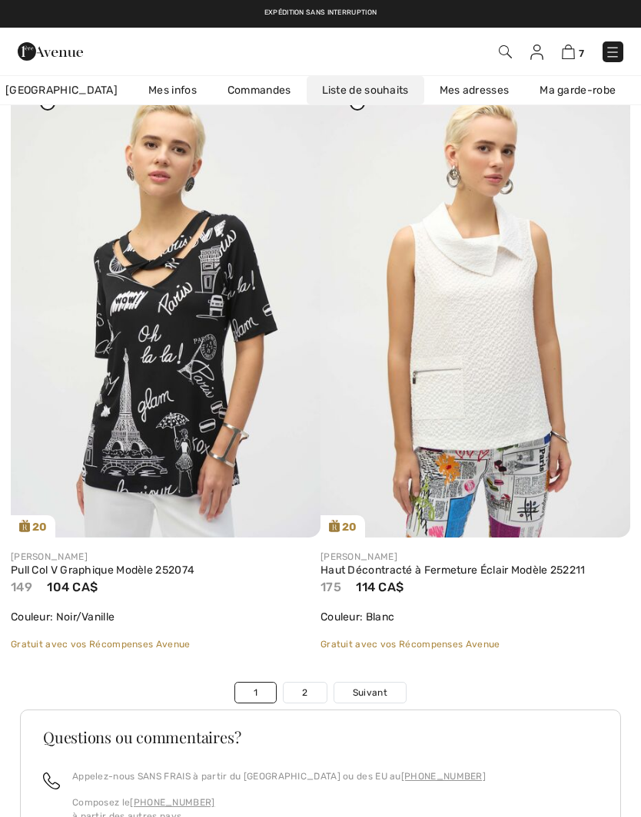
scroll to position [9212, 0]
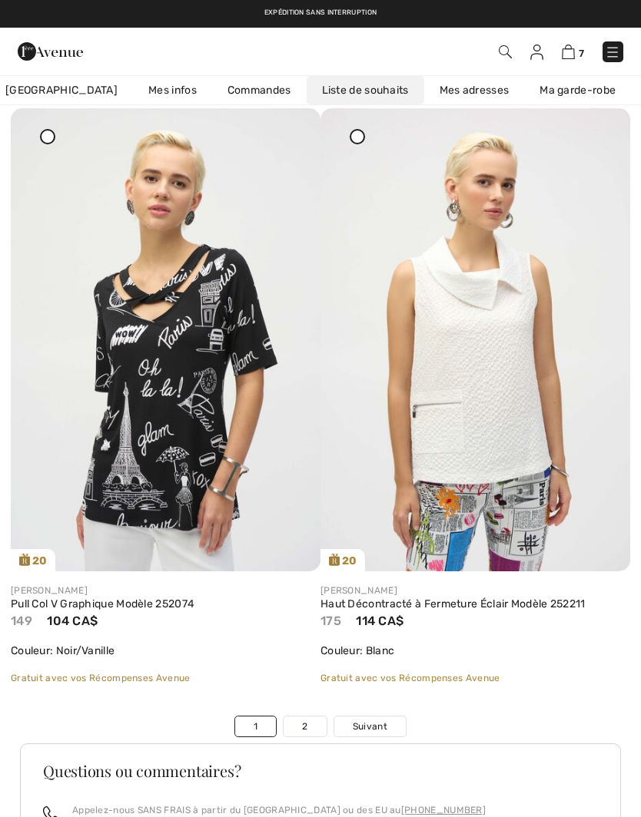
click at [292, 124] on icon at bounding box center [290, 119] width 9 height 11
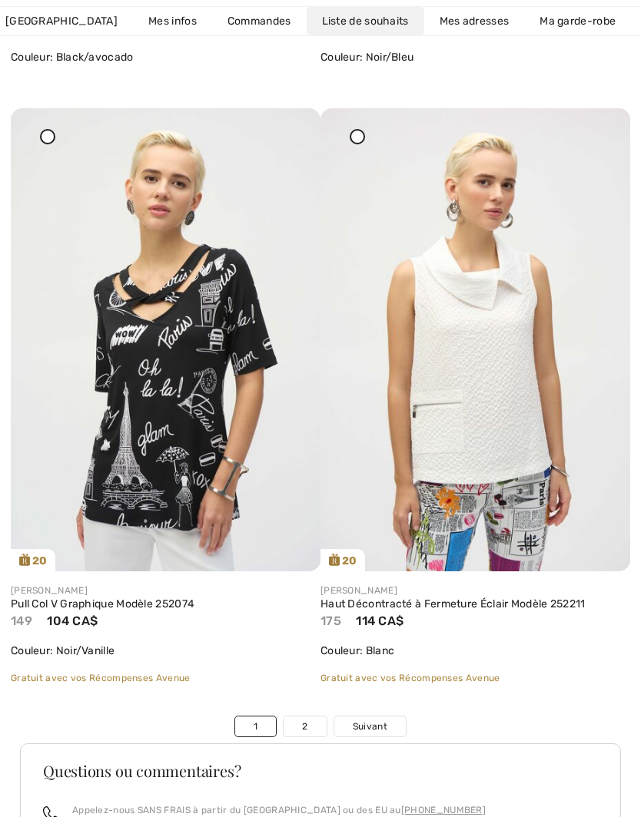
scroll to position [9278, 0]
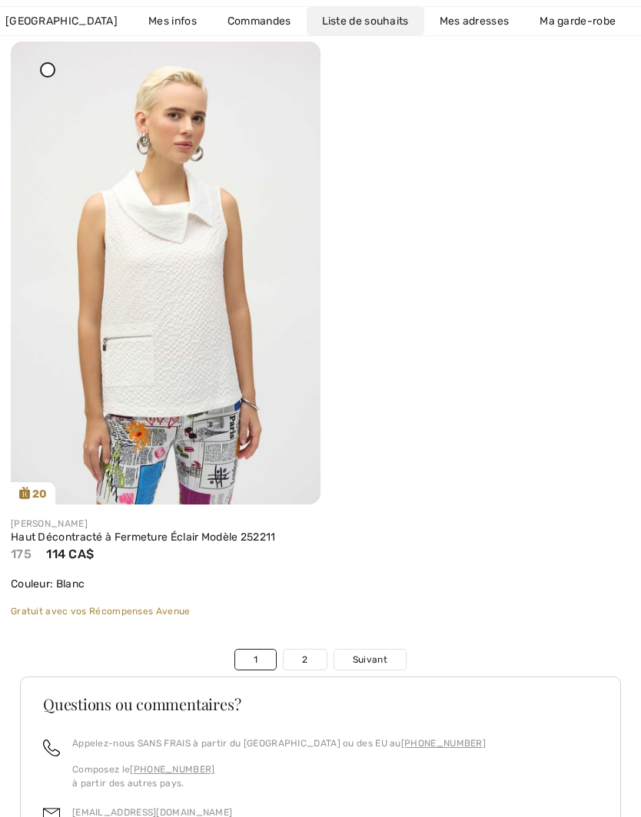
click at [305, 654] on link "2" at bounding box center [304, 660] width 42 height 20
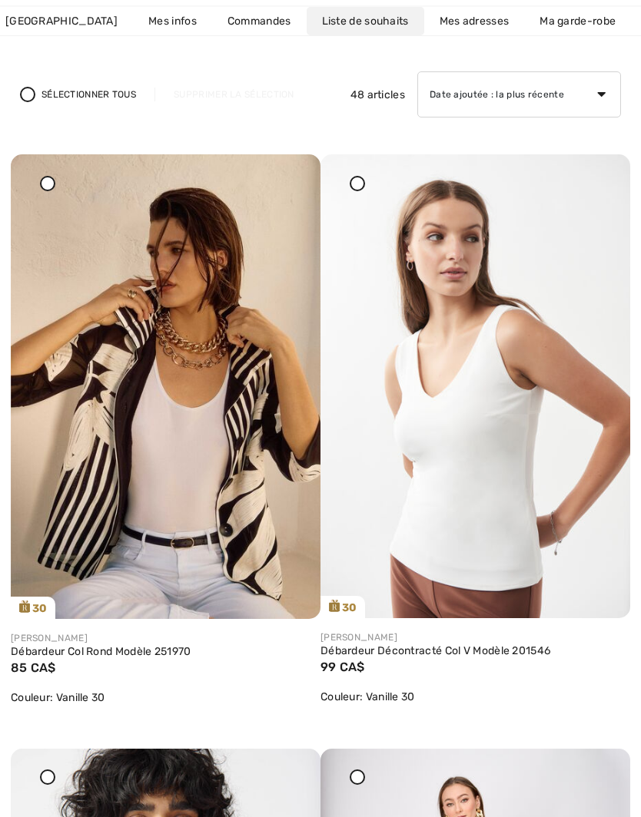
scroll to position [118, 0]
click at [295, 171] on icon at bounding box center [290, 165] width 9 height 11
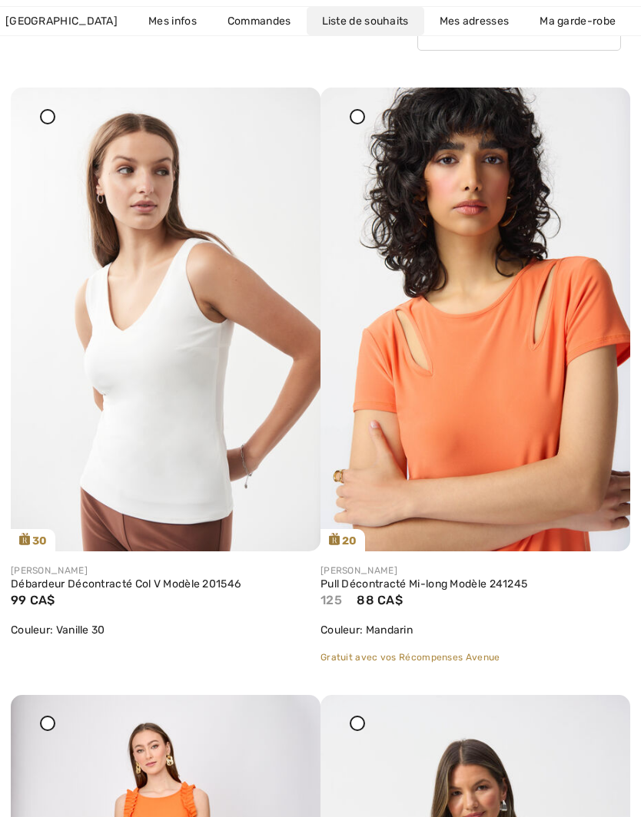
click at [287, 104] on icon at bounding box center [290, 98] width 9 height 11
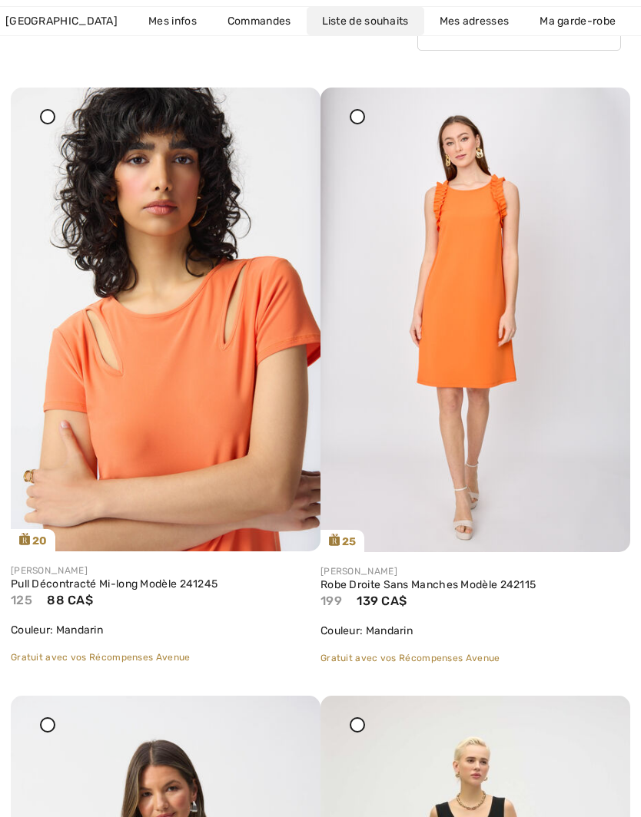
click at [290, 104] on icon at bounding box center [290, 98] width 9 height 11
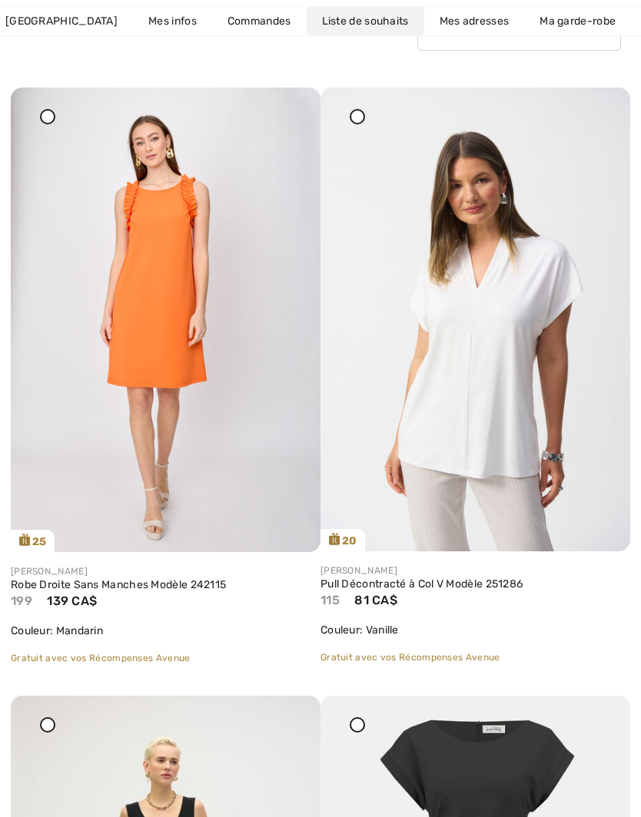
click at [291, 104] on icon at bounding box center [290, 98] width 9 height 11
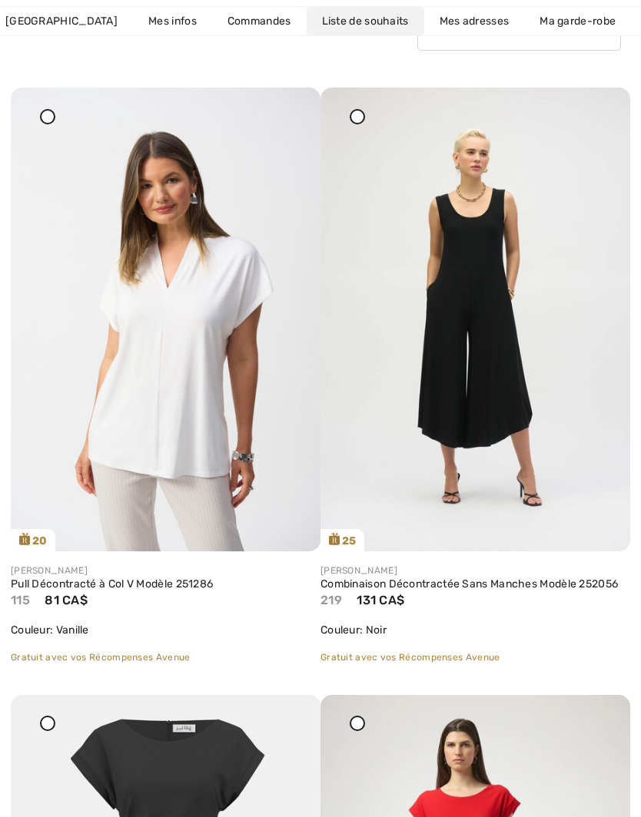
click at [277, 112] on img at bounding box center [166, 320] width 310 height 464
click at [292, 104] on icon at bounding box center [290, 98] width 9 height 11
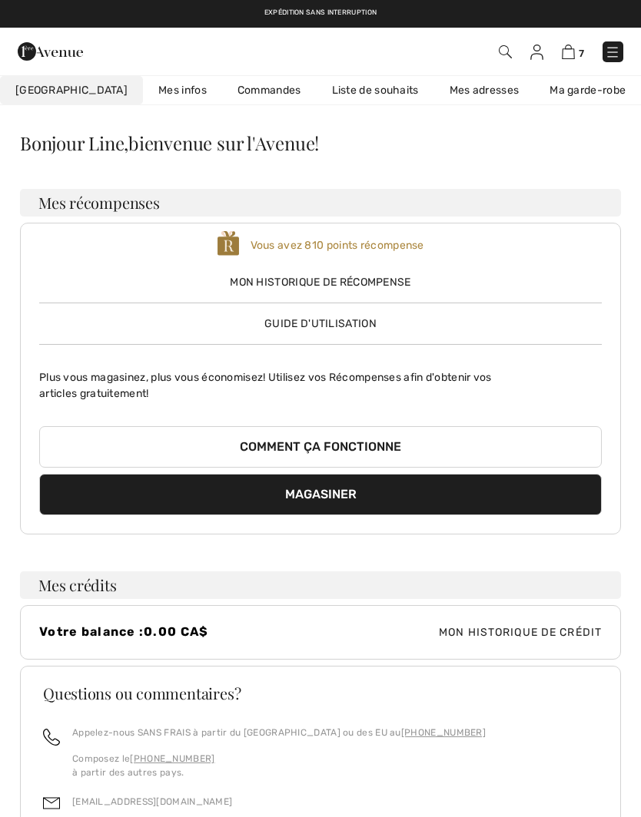
scroll to position [184, 0]
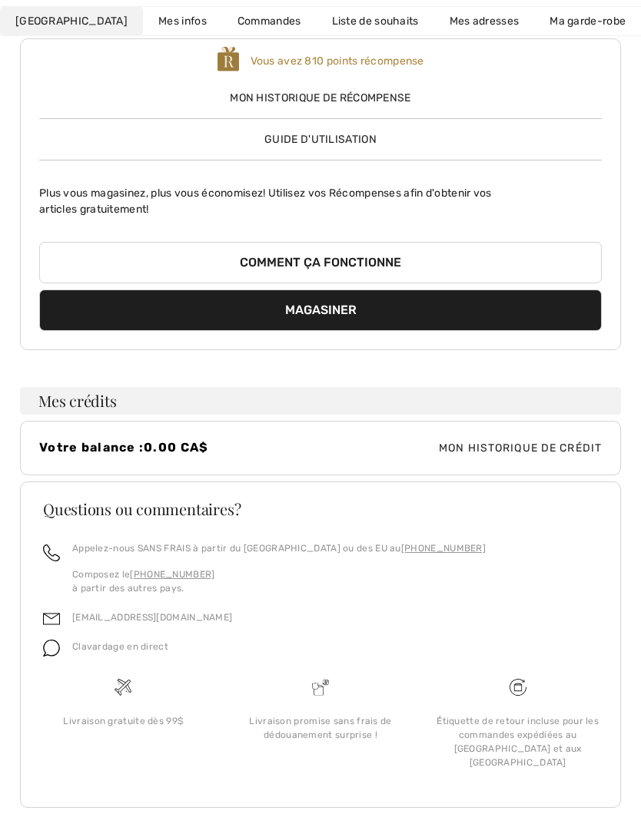
click at [336, 17] on link "Liste de souhaits" at bounding box center [375, 21] width 118 height 28
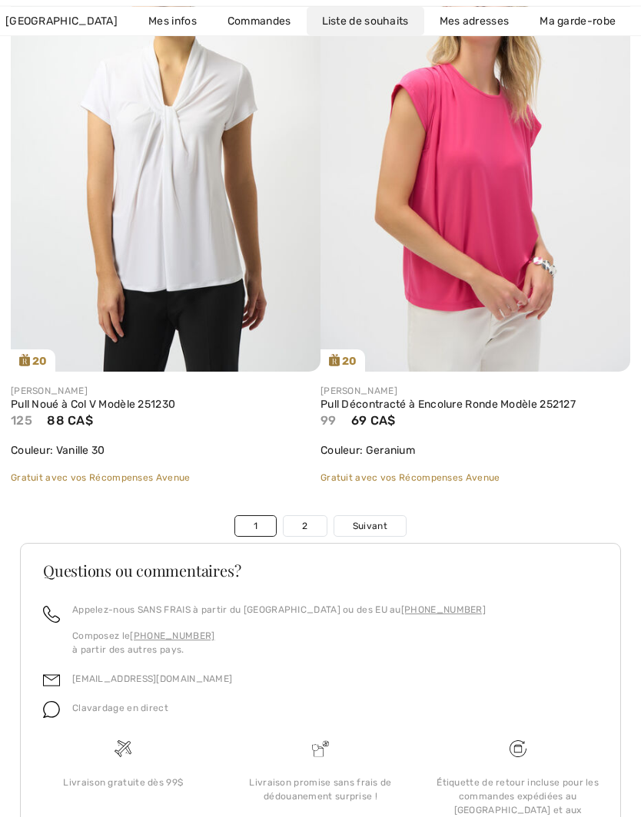
scroll to position [10643, 0]
click at [317, 522] on link "2" at bounding box center [304, 526] width 42 height 20
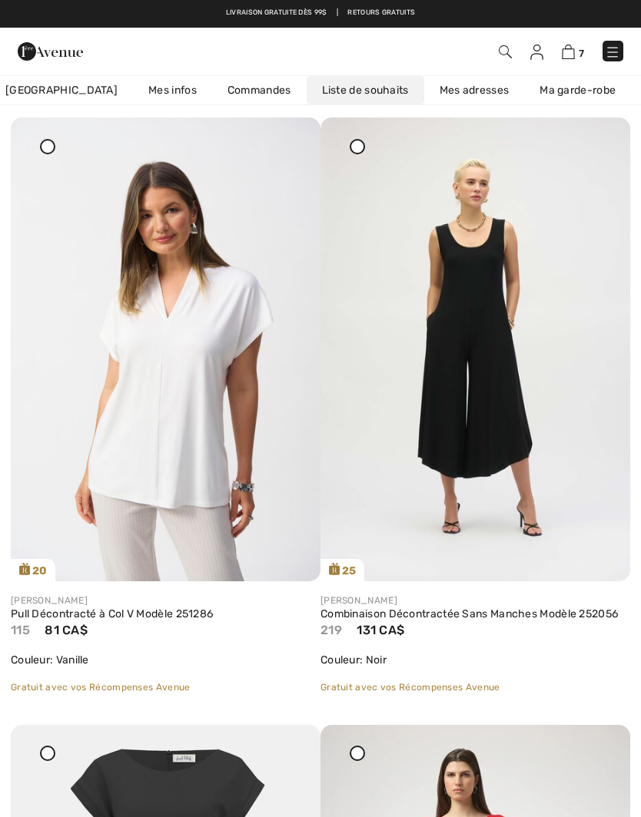
scroll to position [0, 0]
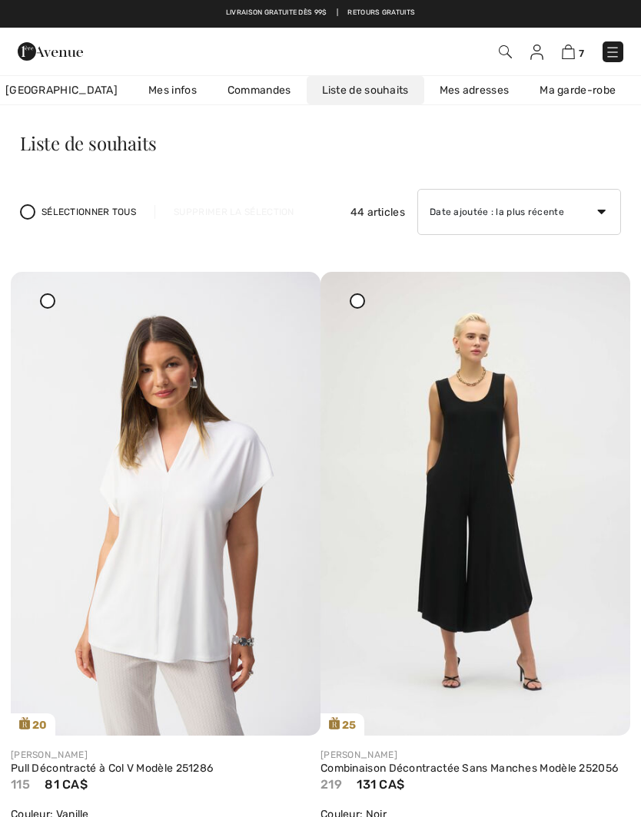
click at [292, 288] on icon at bounding box center [290, 282] width 9 height 11
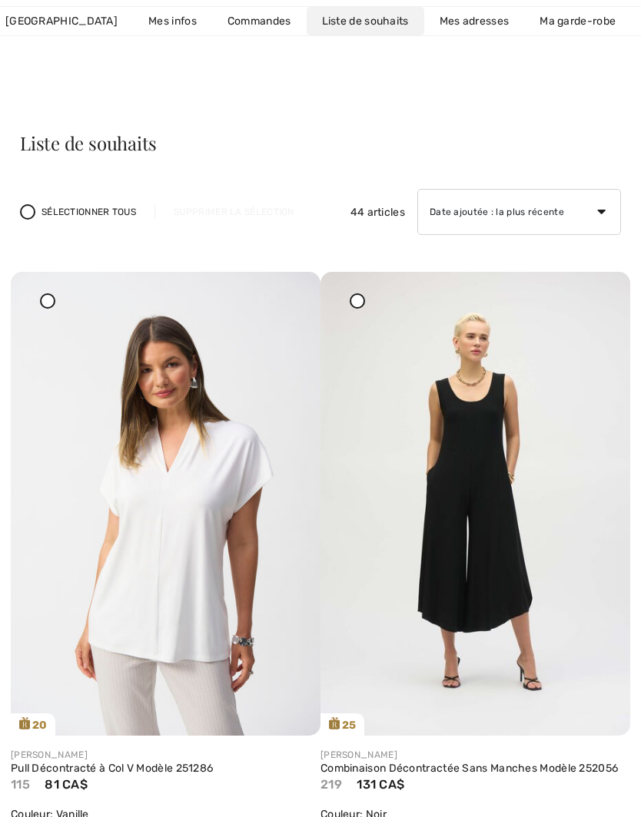
scroll to position [67, 0]
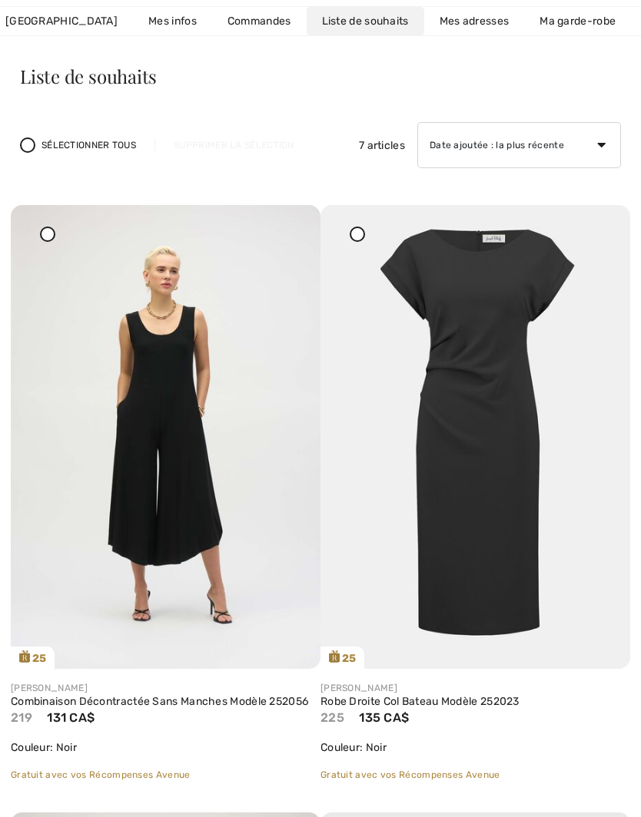
click at [289, 221] on icon at bounding box center [290, 215] width 9 height 11
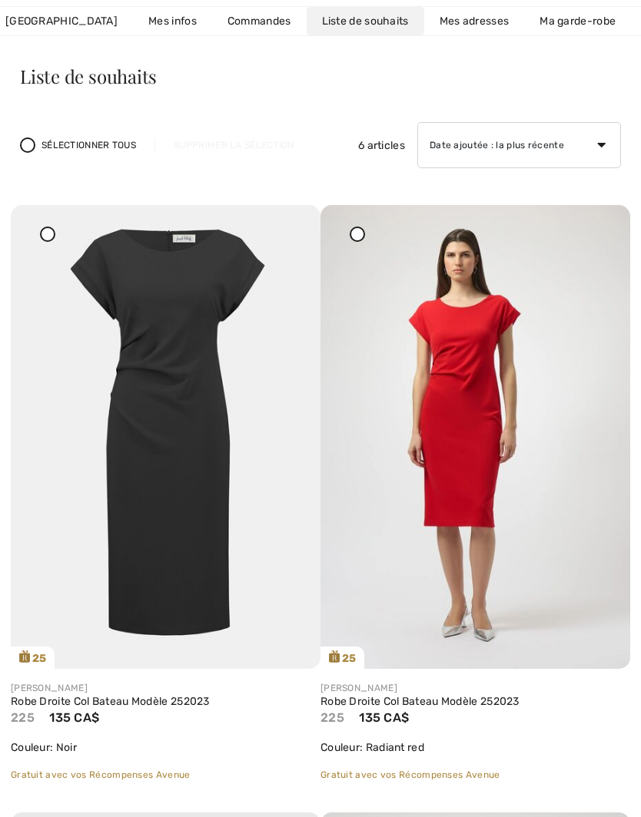
click at [290, 221] on icon at bounding box center [290, 215] width 9 height 11
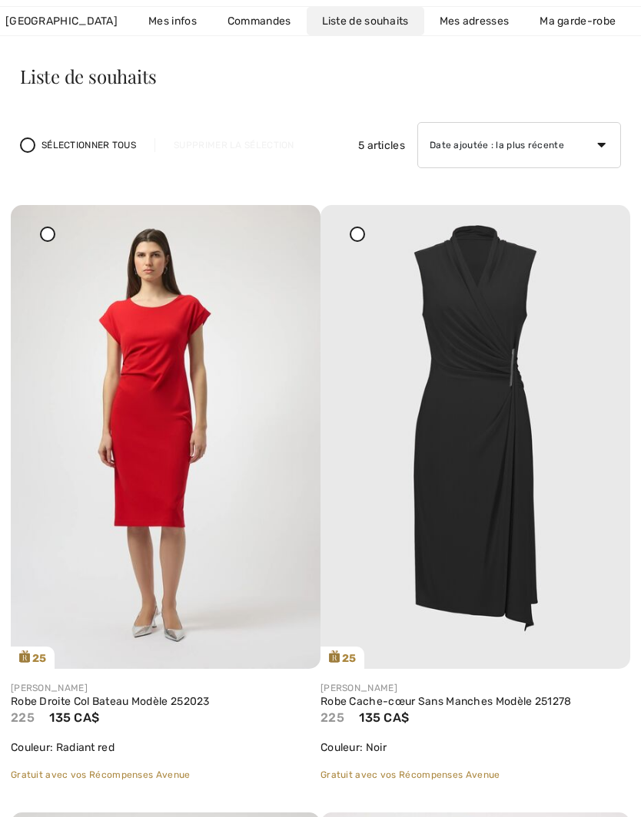
click at [288, 221] on icon at bounding box center [290, 215] width 9 height 11
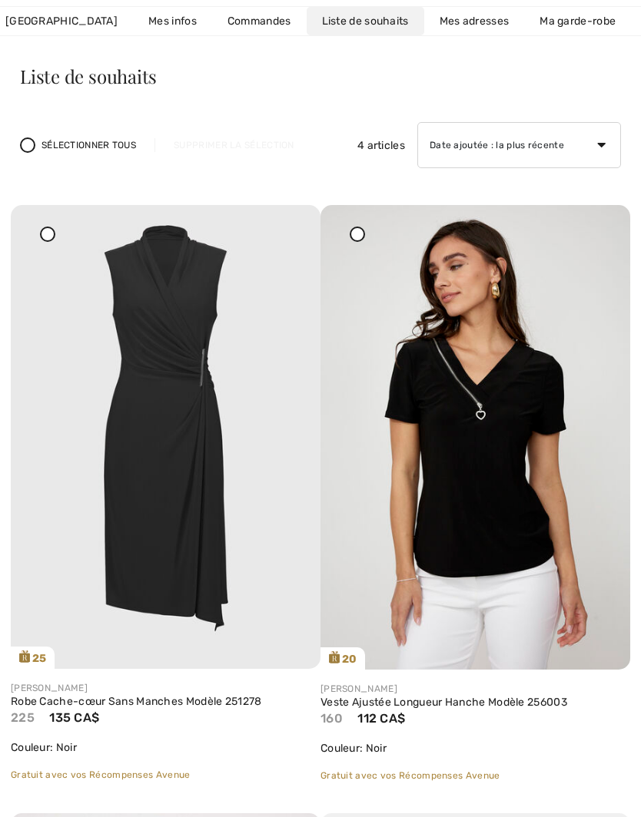
click at [279, 225] on img at bounding box center [166, 437] width 310 height 464
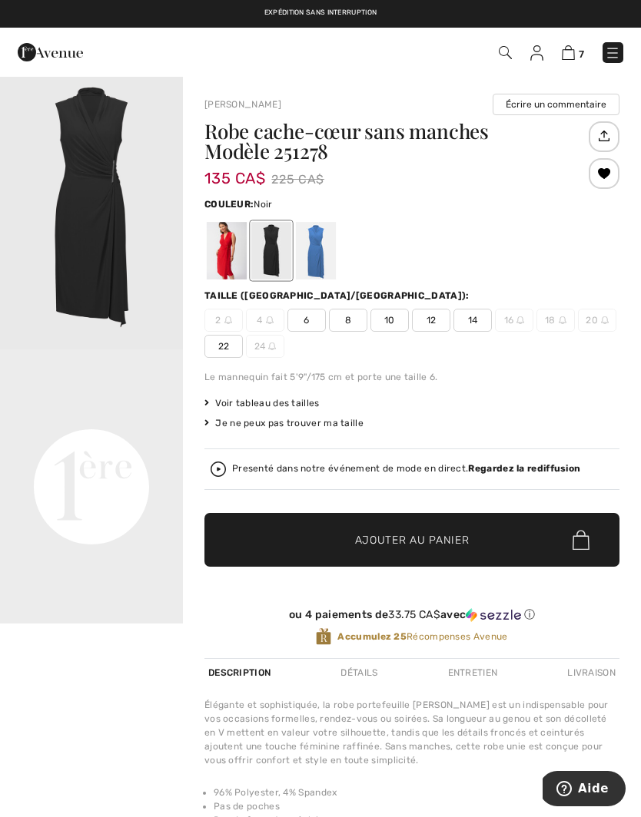
click at [320, 252] on div at bounding box center [316, 251] width 40 height 58
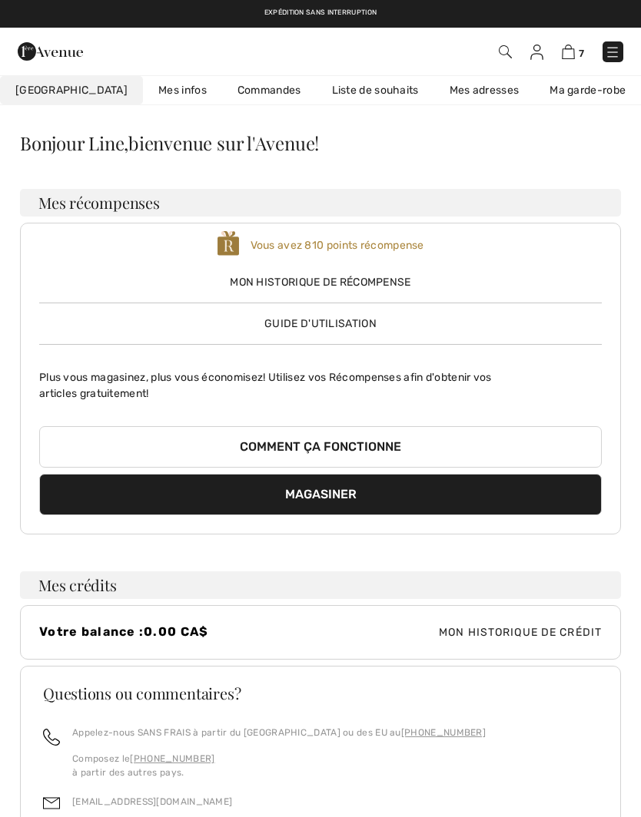
scroll to position [67, 0]
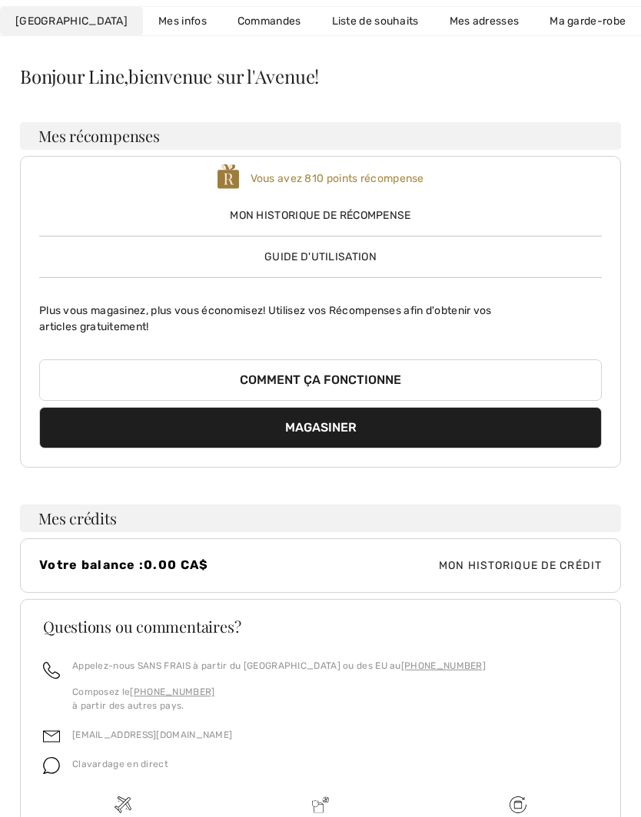
click at [331, 25] on link "Liste de souhaits" at bounding box center [375, 21] width 118 height 28
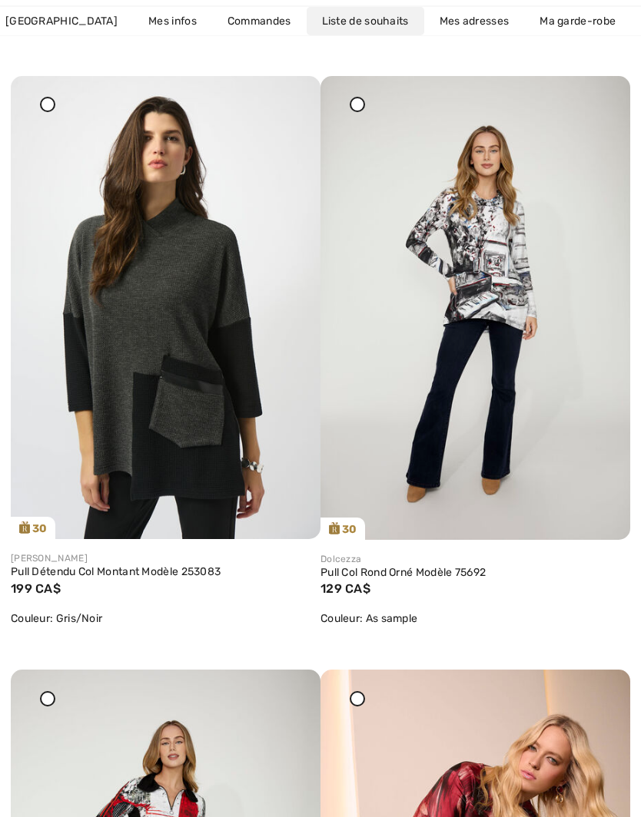
scroll to position [4444, 0]
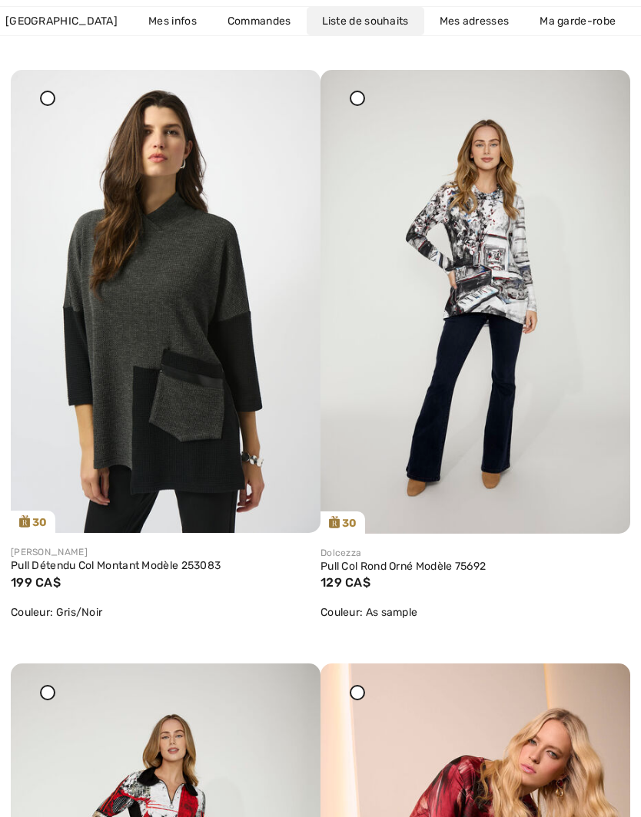
click at [601, 91] on div at bounding box center [600, 81] width 22 height 22
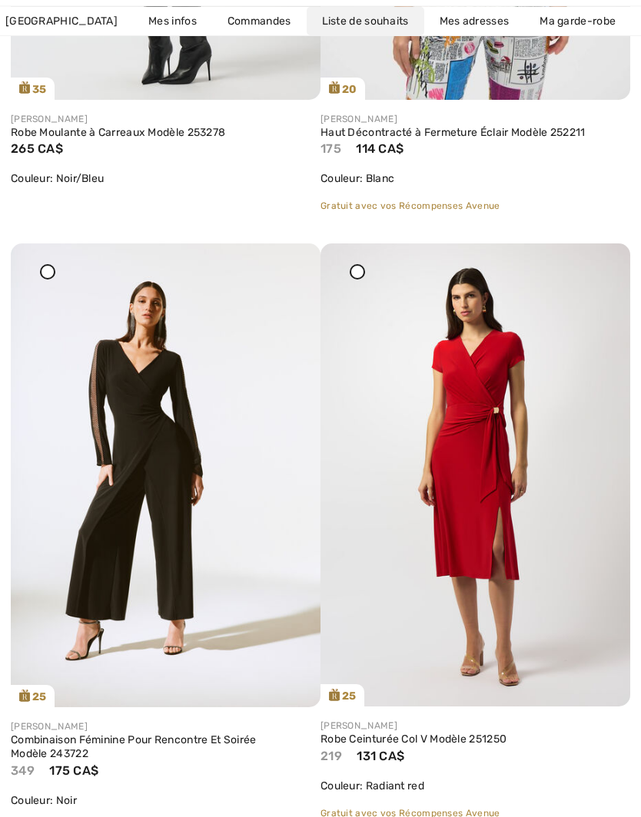
scroll to position [9091, 0]
click at [290, 260] on icon at bounding box center [290, 254] width 9 height 11
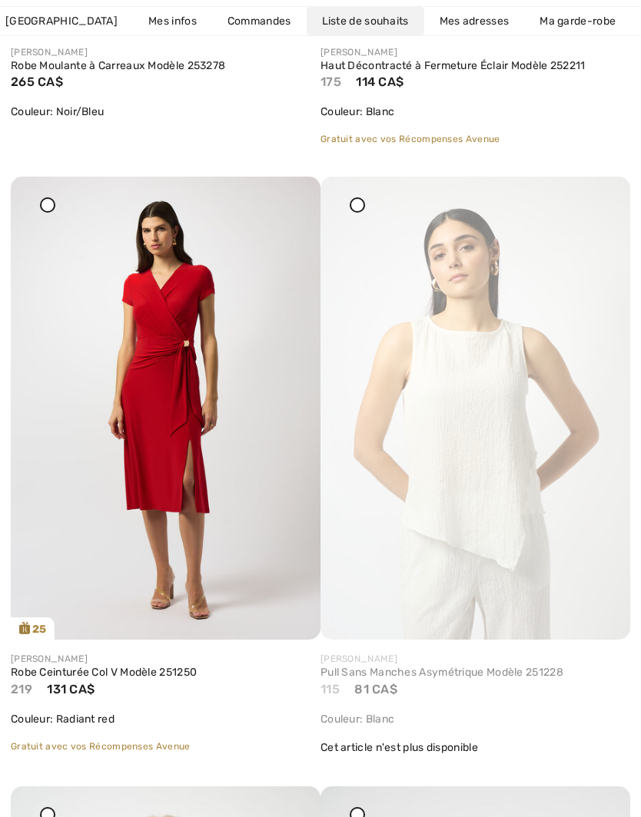
click at [290, 193] on icon at bounding box center [290, 187] width 9 height 11
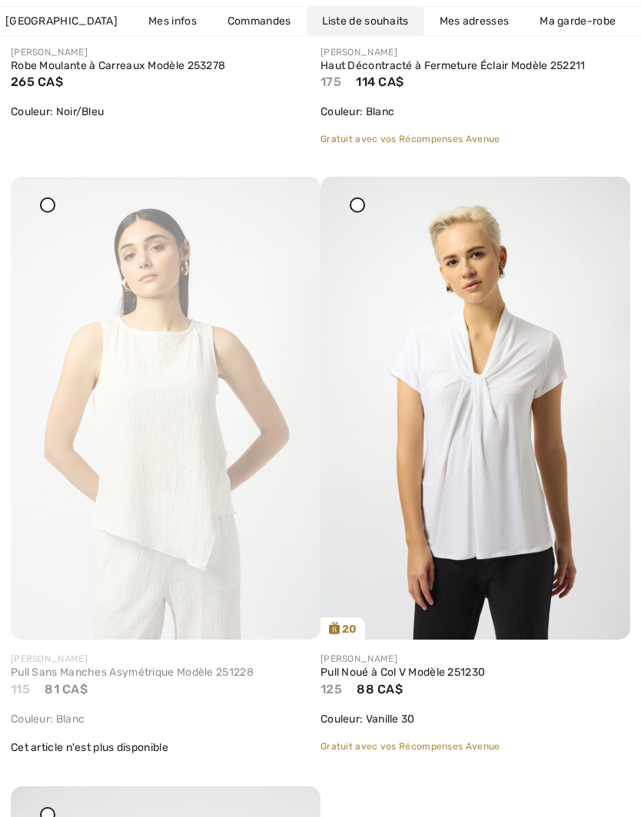
click at [290, 193] on icon at bounding box center [290, 187] width 9 height 11
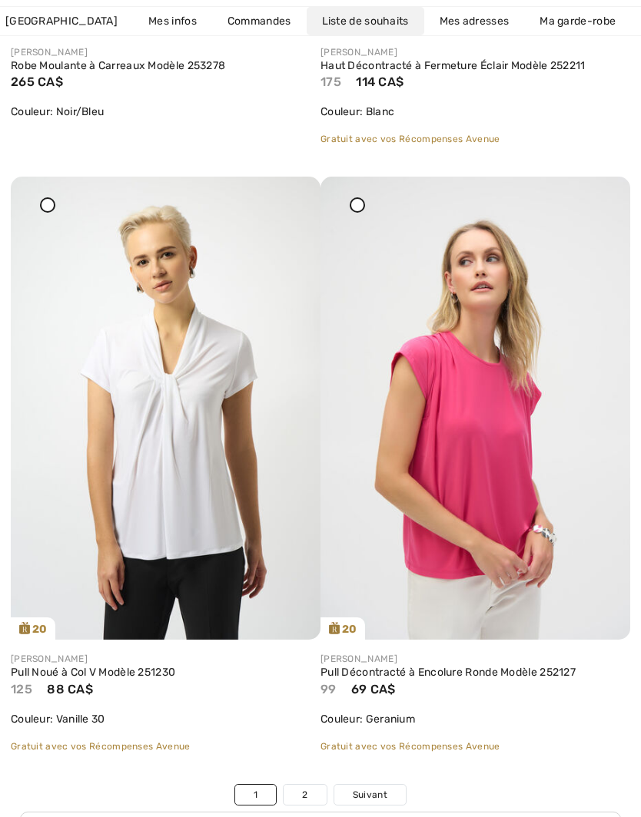
click at [291, 193] on icon at bounding box center [290, 187] width 9 height 11
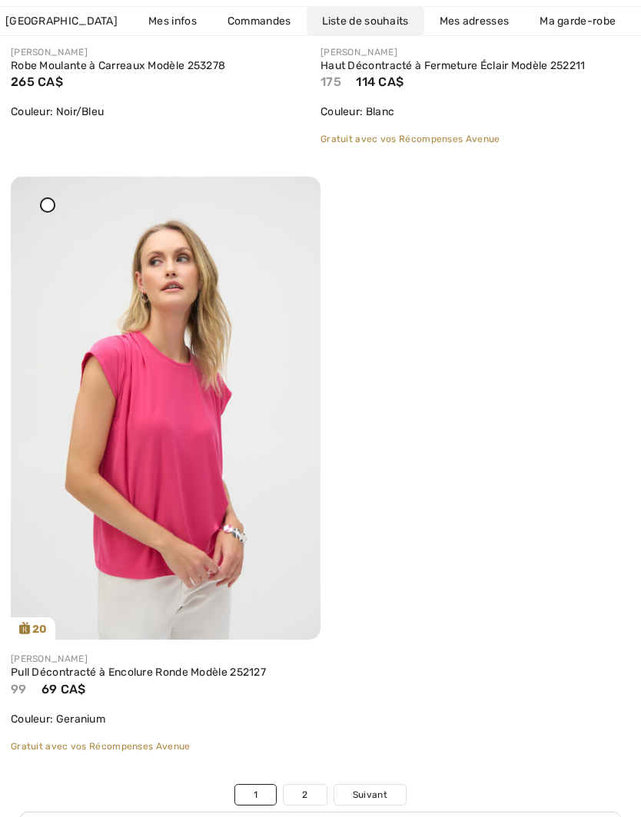
click at [277, 196] on img at bounding box center [166, 409] width 310 height 464
click at [290, 193] on icon at bounding box center [290, 187] width 9 height 11
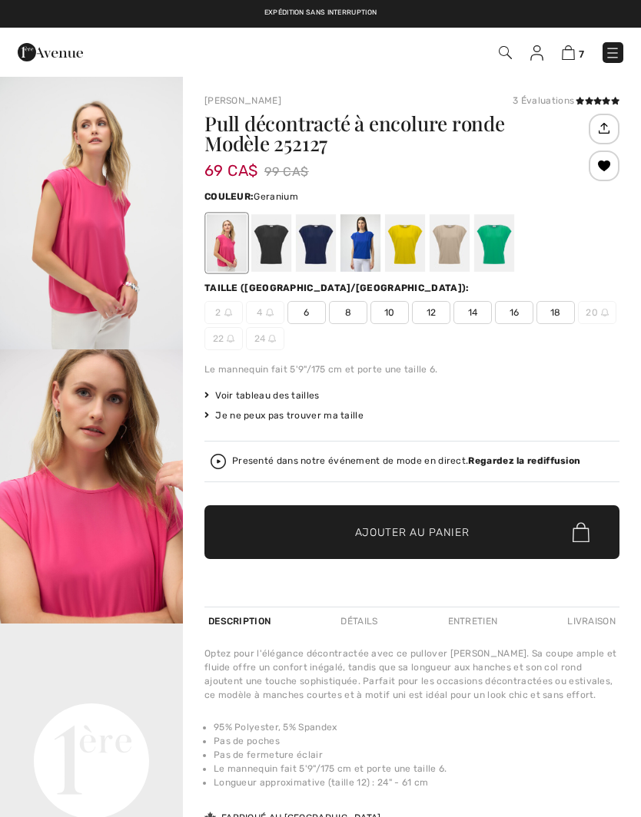
checkbox input "true"
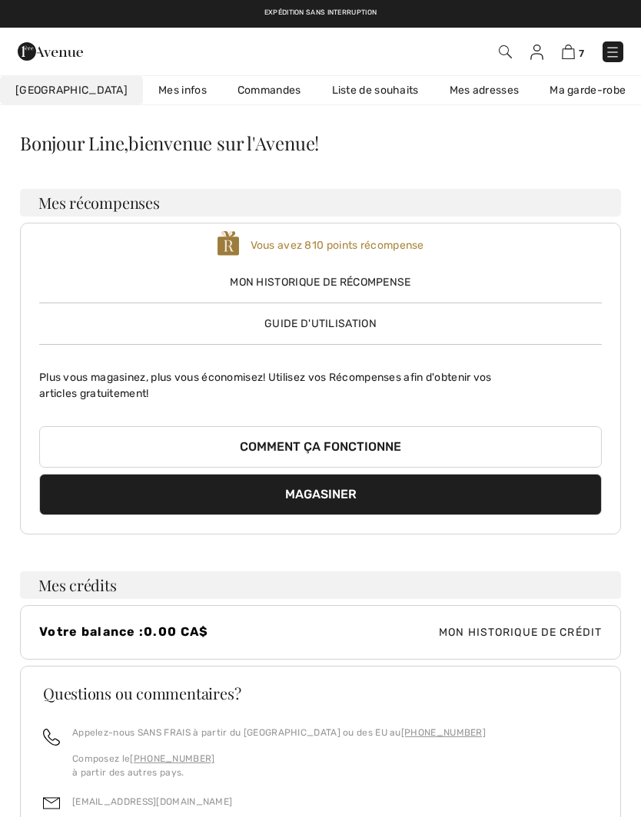
click at [331, 92] on link "Liste de souhaits" at bounding box center [375, 90] width 118 height 28
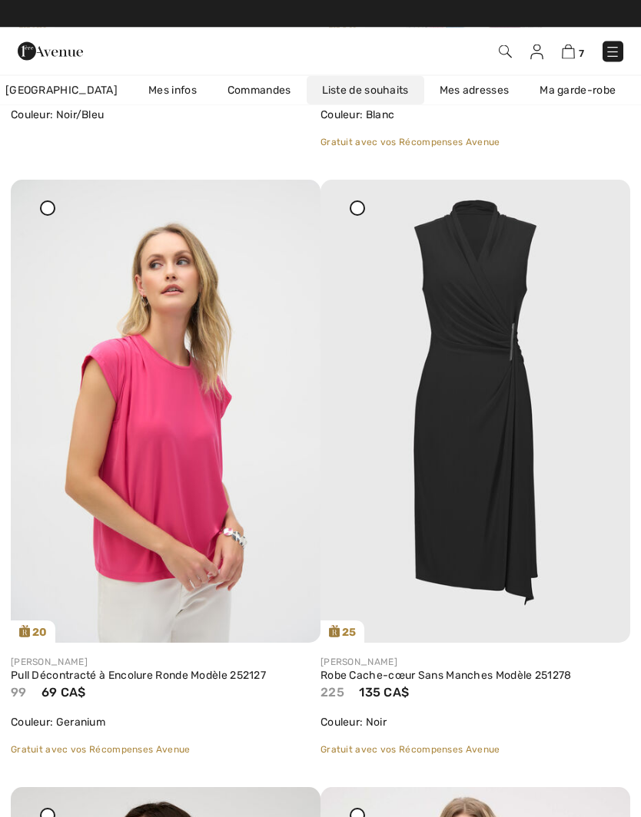
scroll to position [9155, 0]
click at [605, 201] on div at bounding box center [600, 191] width 22 height 22
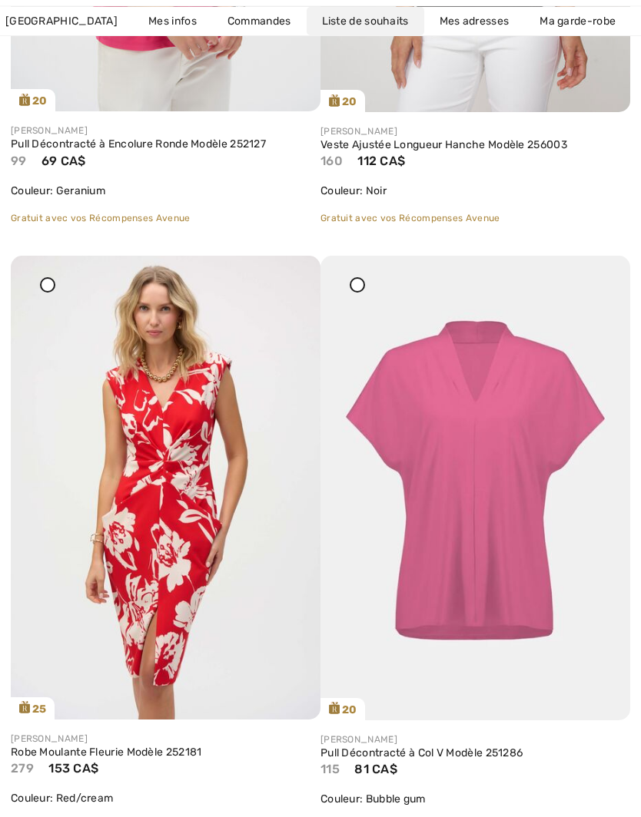
scroll to position [9688, 0]
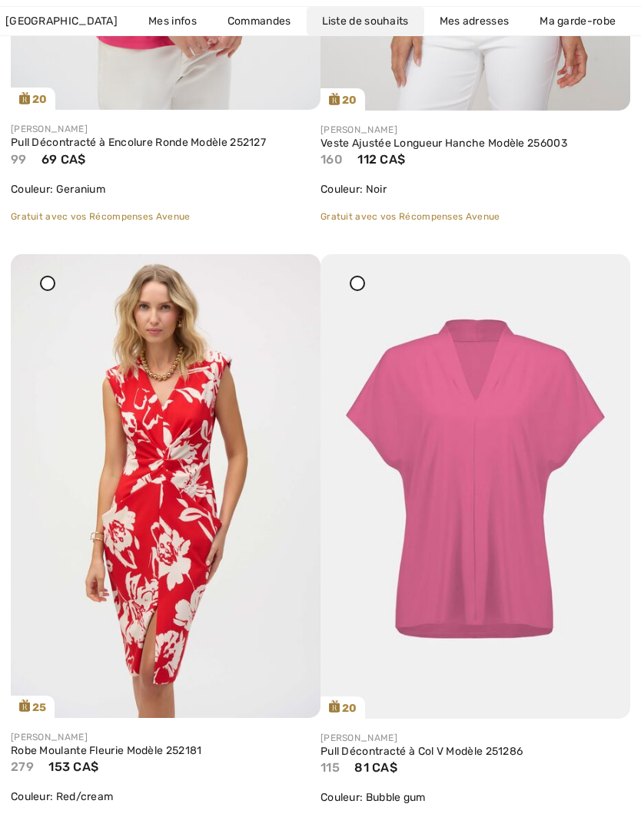
click at [597, 270] on icon at bounding box center [599, 265] width 9 height 11
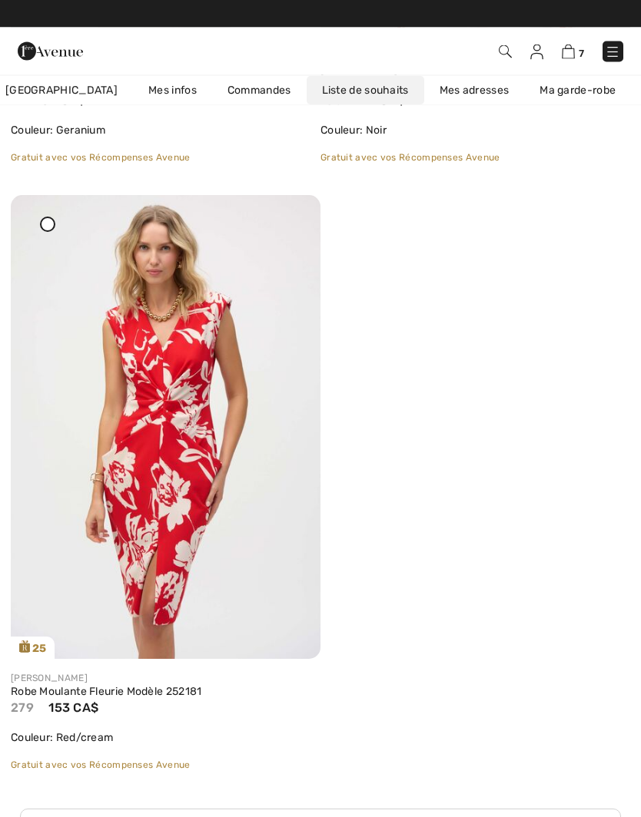
scroll to position [9747, 0]
click at [290, 211] on icon at bounding box center [290, 205] width 9 height 11
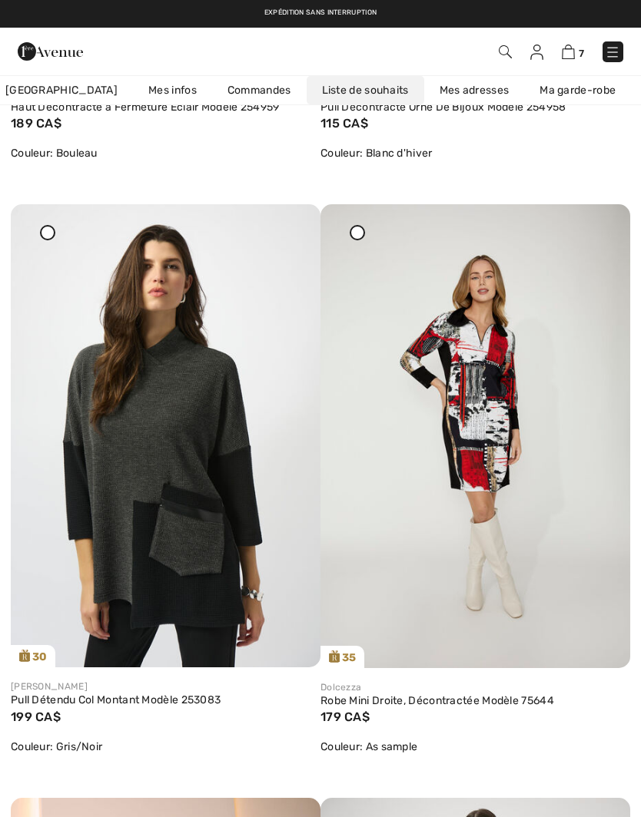
scroll to position [4307, 0]
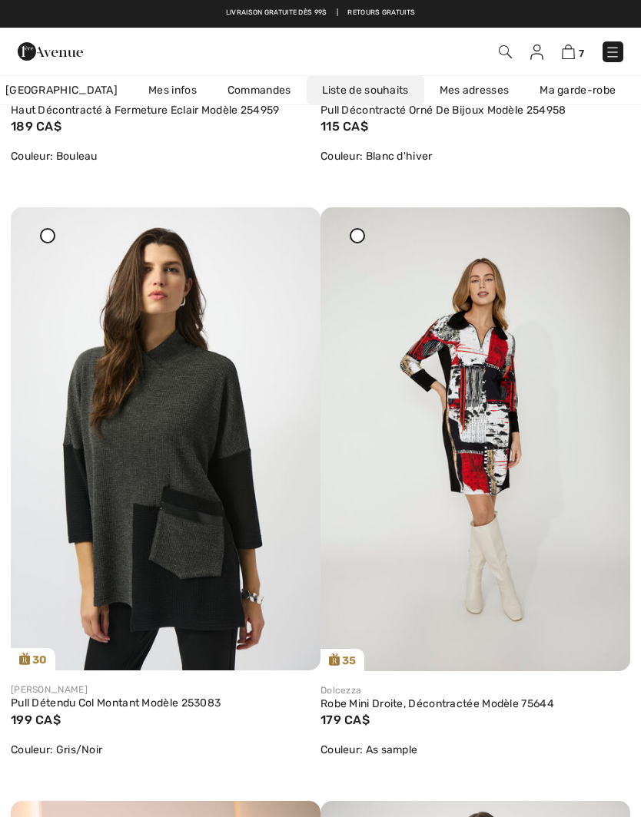
click at [482, 405] on img at bounding box center [475, 439] width 310 height 465
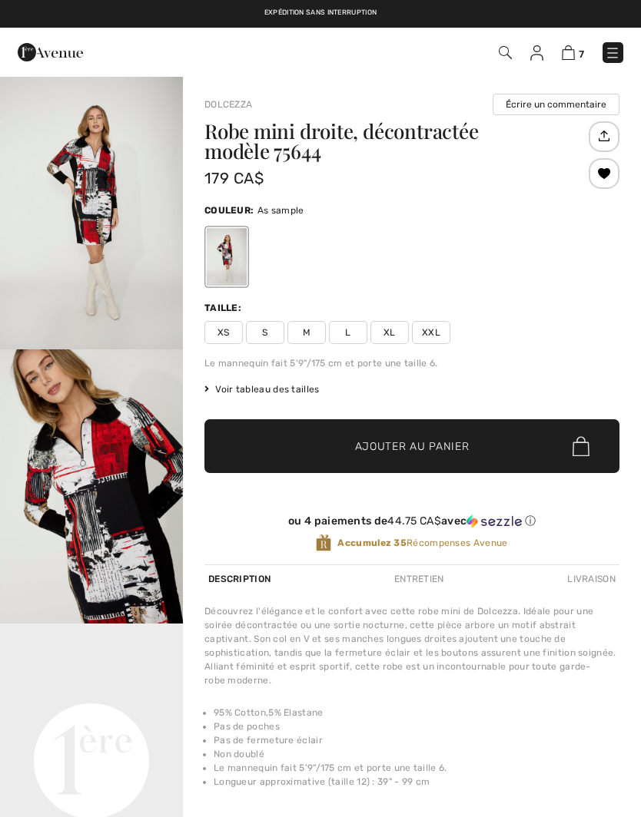
checkbox input "true"
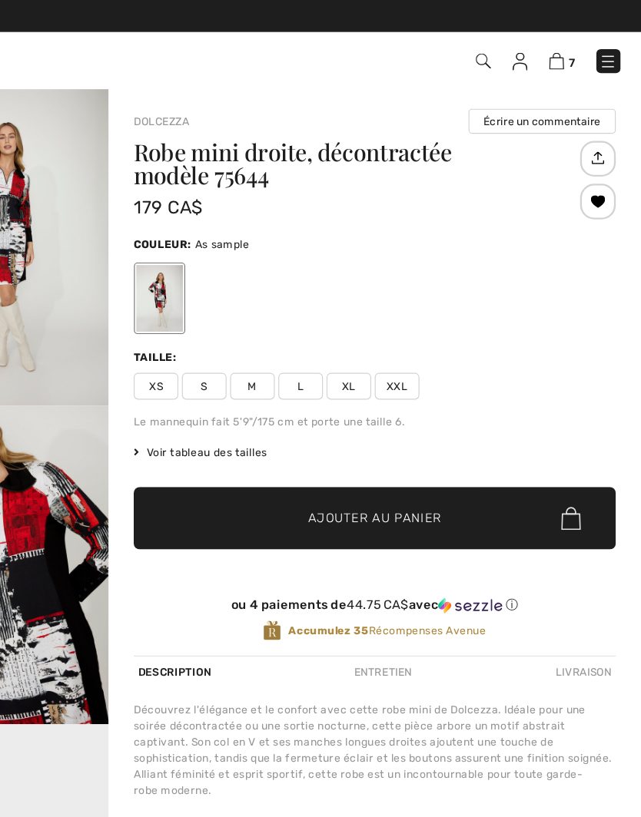
click at [204, 389] on span "Voir tableau des tailles" at bounding box center [261, 390] width 115 height 14
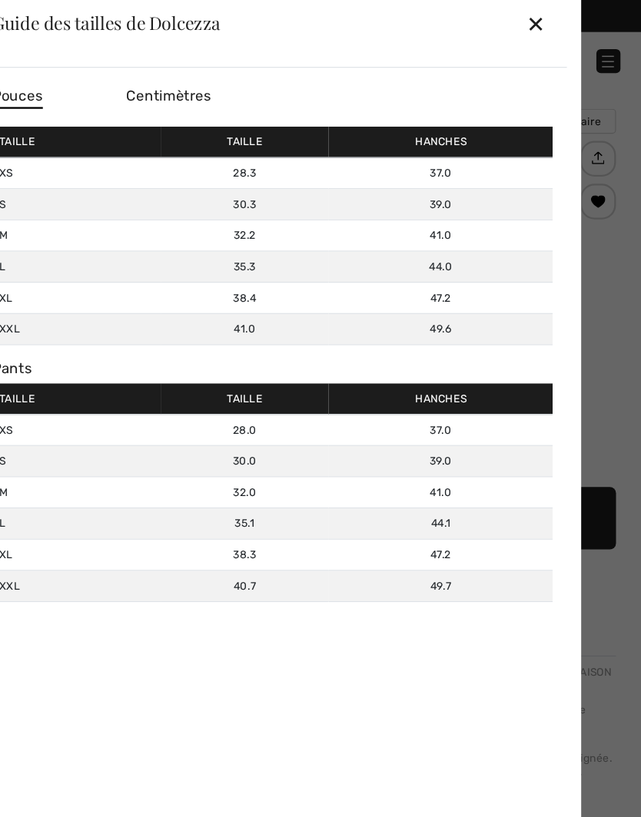
click at [542, 19] on div "✕" at bounding box center [550, 20] width 16 height 32
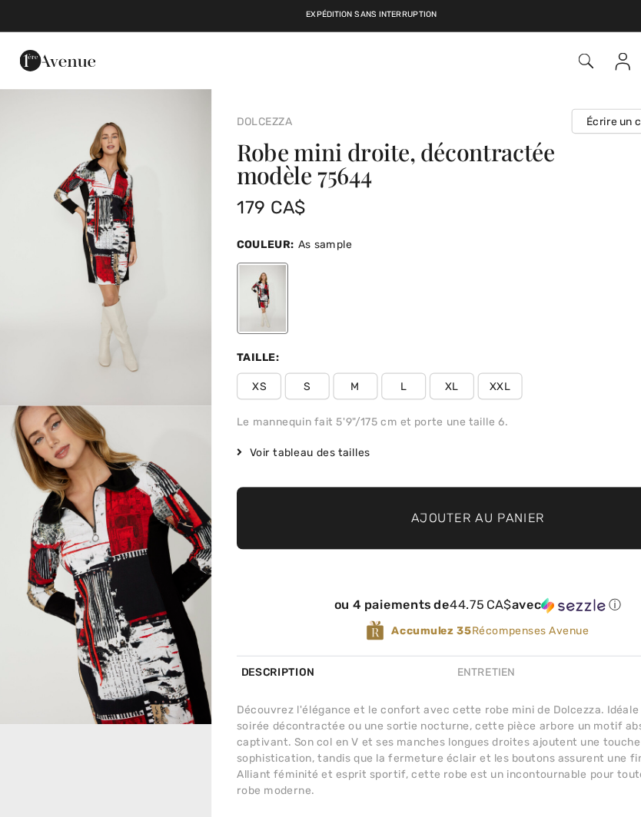
click at [284, 389] on span "Voir tableau des tailles" at bounding box center [261, 390] width 115 height 14
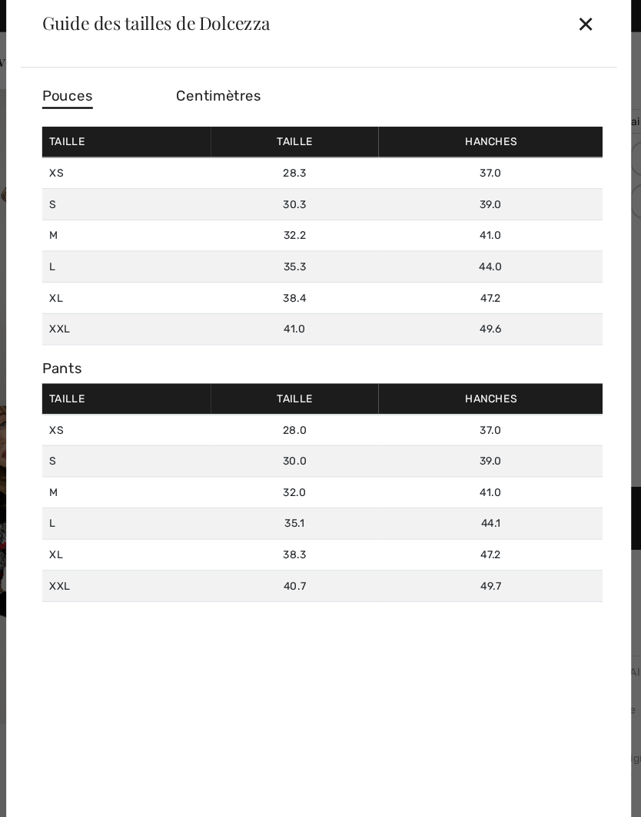
click at [542, 25] on div "✕" at bounding box center [550, 20] width 16 height 32
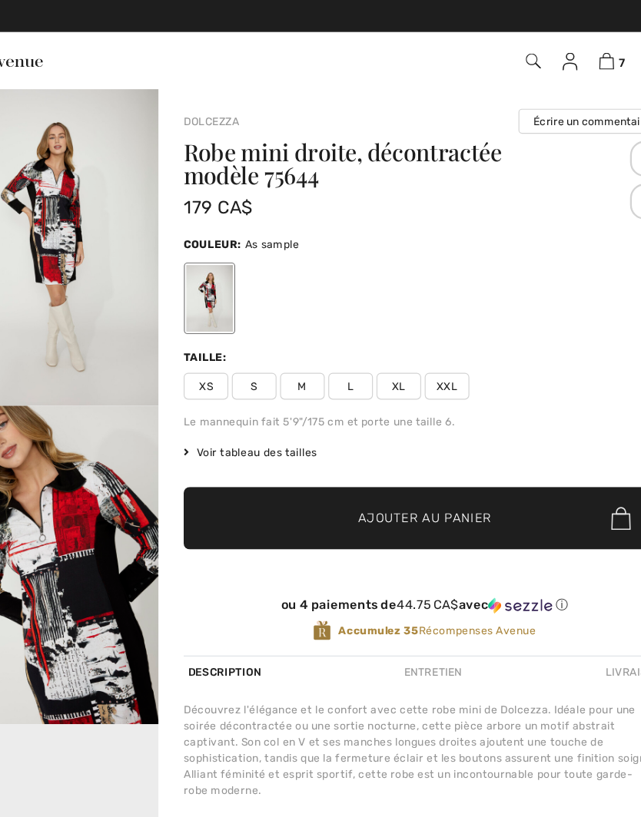
click at [246, 337] on span "S" at bounding box center [265, 332] width 38 height 23
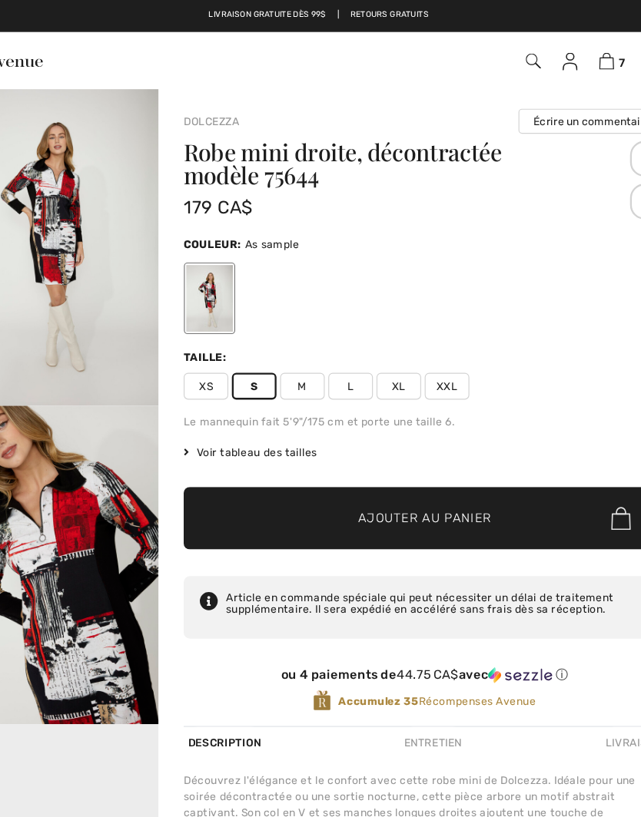
click at [355, 453] on span "Ajouter au panier" at bounding box center [412, 447] width 114 height 16
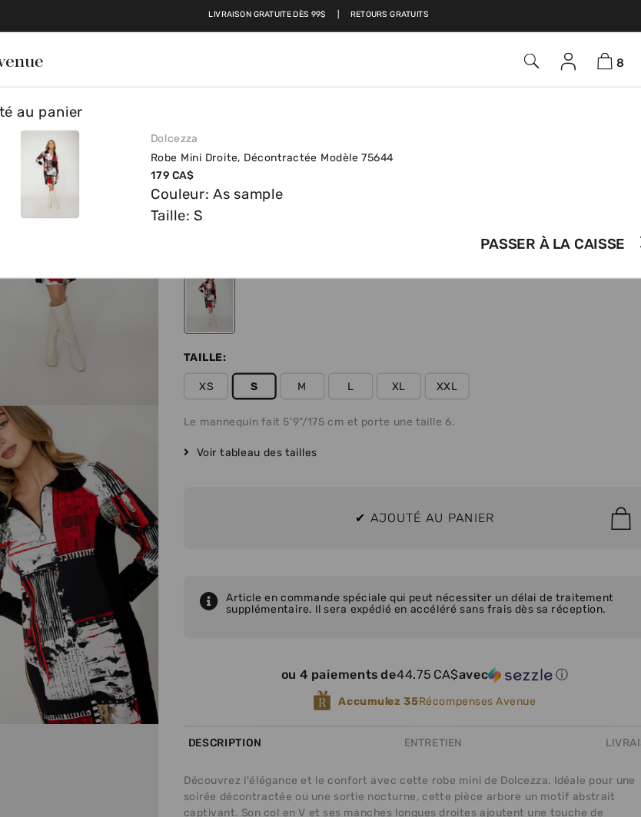
click at [560, 47] on img at bounding box center [566, 52] width 13 height 15
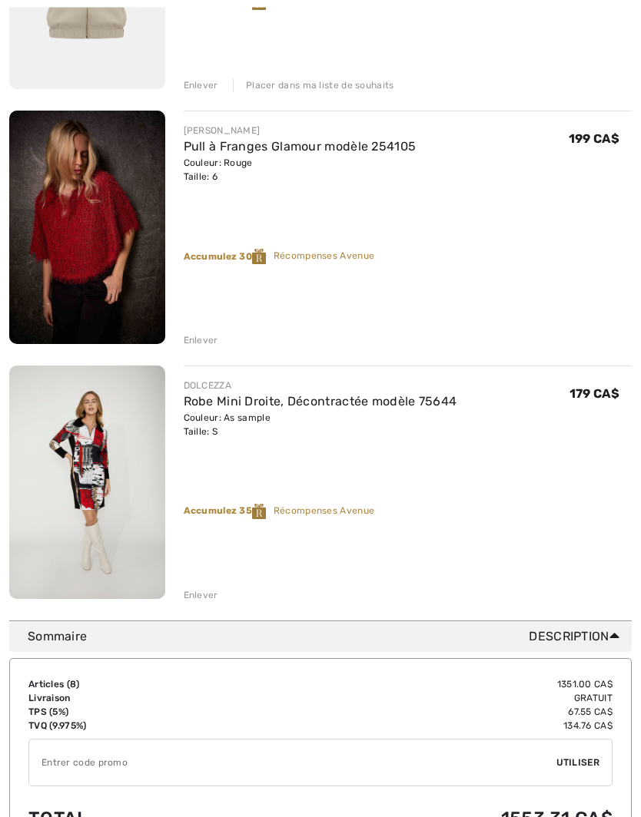
scroll to position [1645, 0]
click at [201, 592] on div "Enlever" at bounding box center [201, 595] width 35 height 14
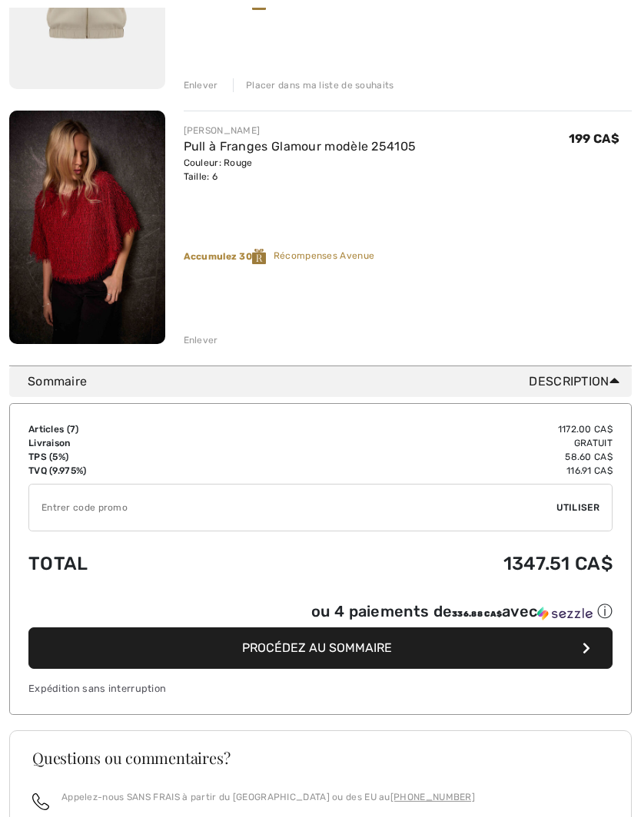
click at [204, 339] on div "Enlever" at bounding box center [201, 340] width 35 height 14
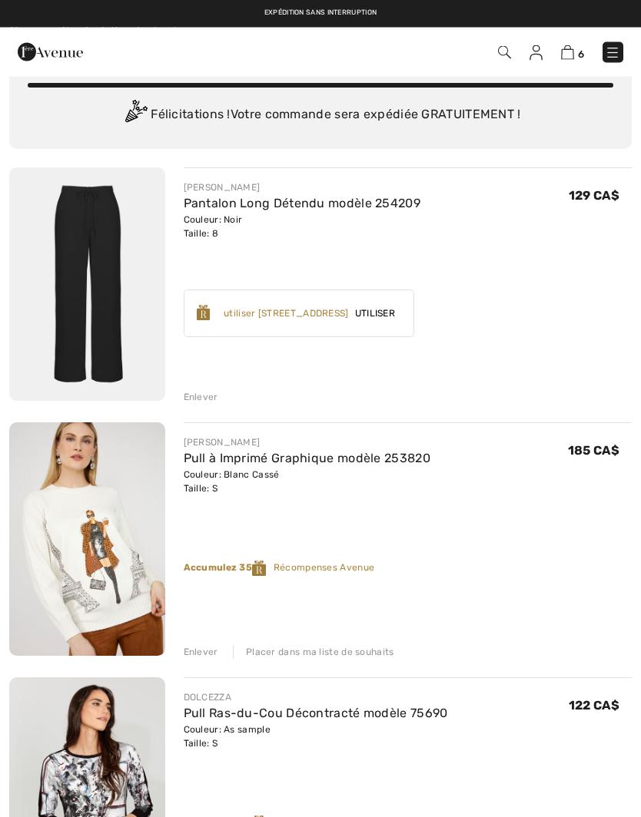
scroll to position [0, 0]
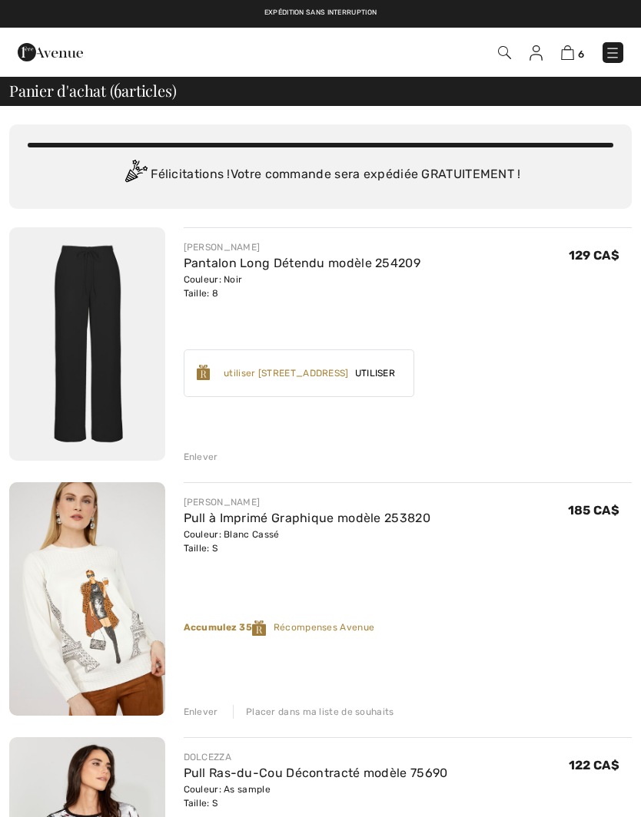
click at [237, 270] on link "Pantalon Long Détendu modèle 254209" at bounding box center [302, 263] width 237 height 15
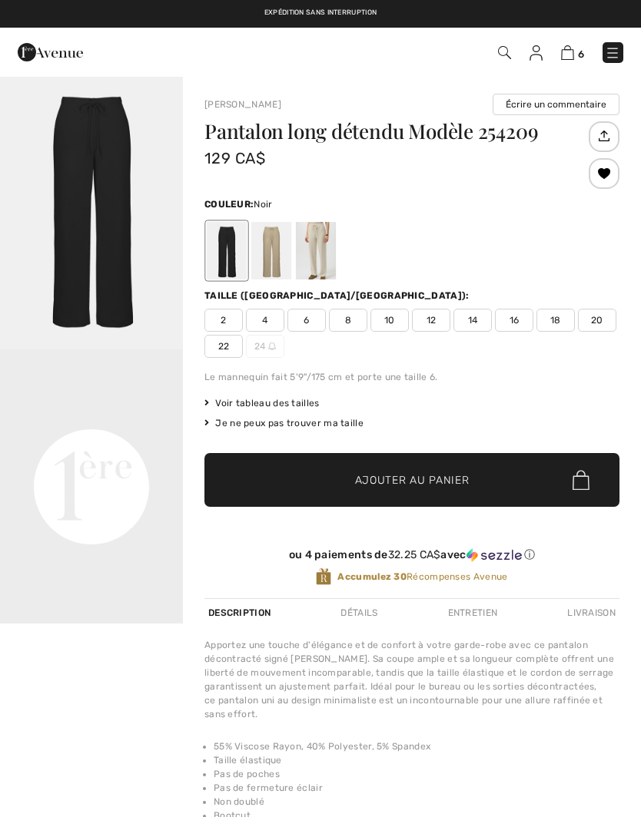
checkbox input "true"
click at [273, 243] on div at bounding box center [271, 251] width 40 height 58
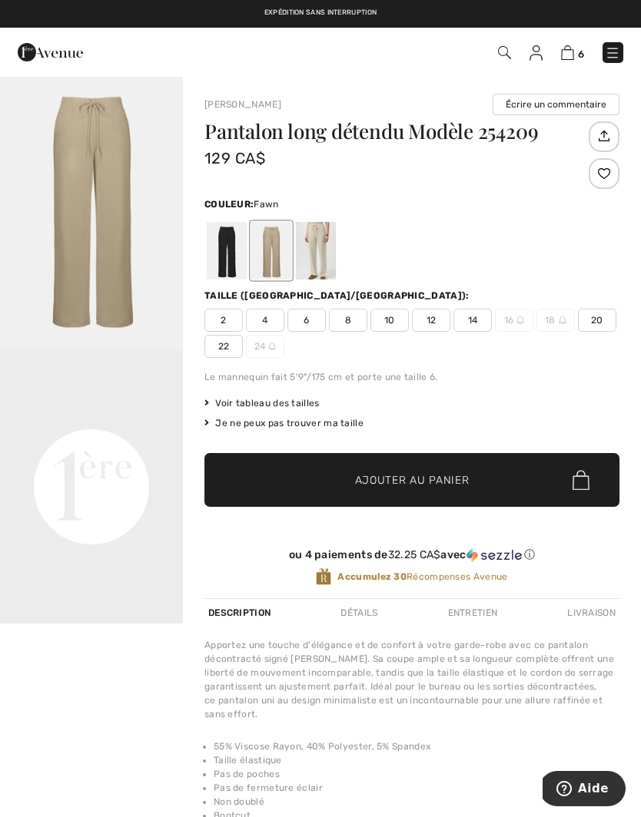
click at [346, 310] on span "8" at bounding box center [348, 320] width 38 height 23
click at [439, 482] on span "Ajouter au panier" at bounding box center [412, 480] width 114 height 16
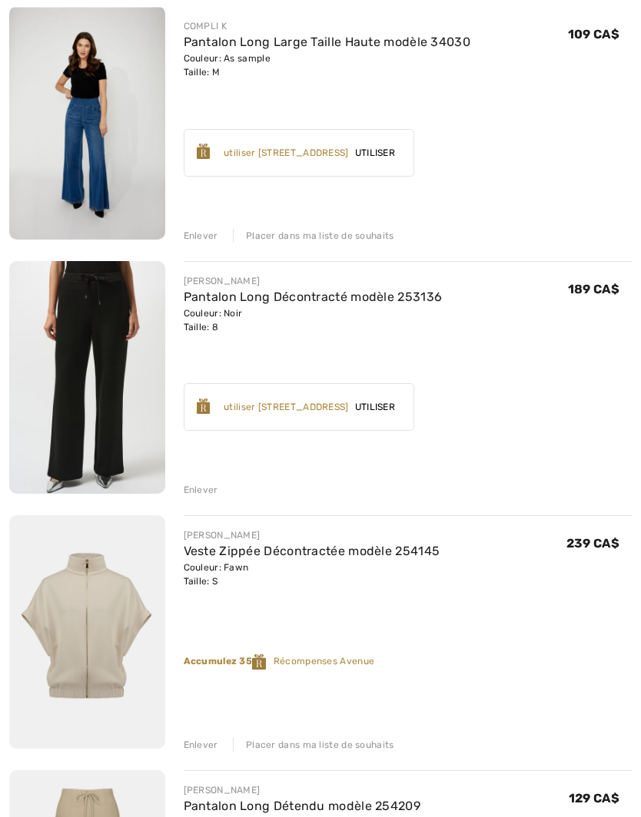
scroll to position [988, 0]
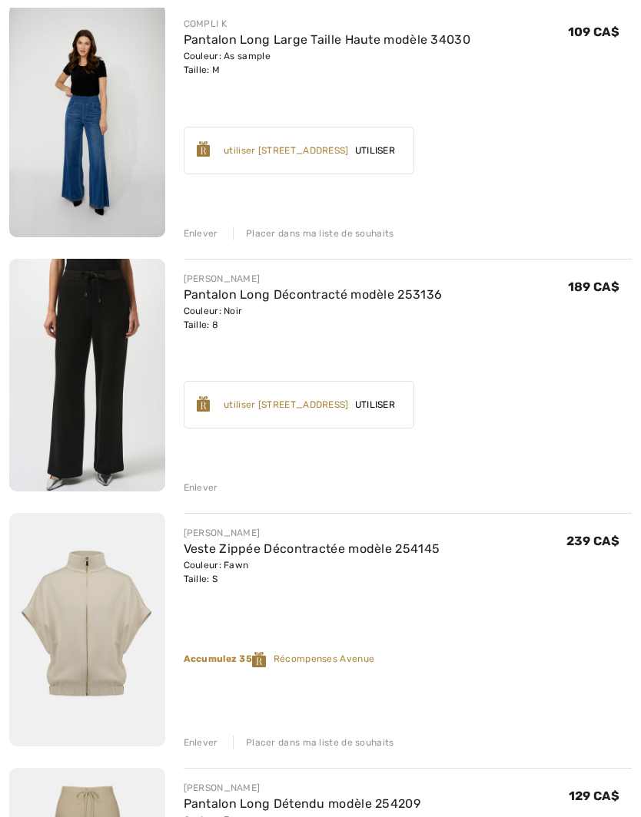
click at [110, 633] on img at bounding box center [87, 629] width 156 height 233
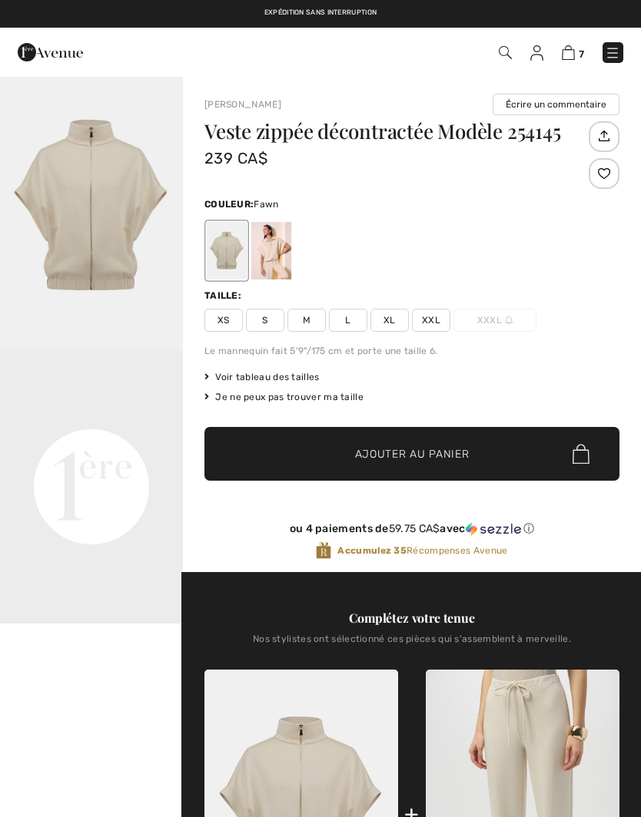
checkbox input "true"
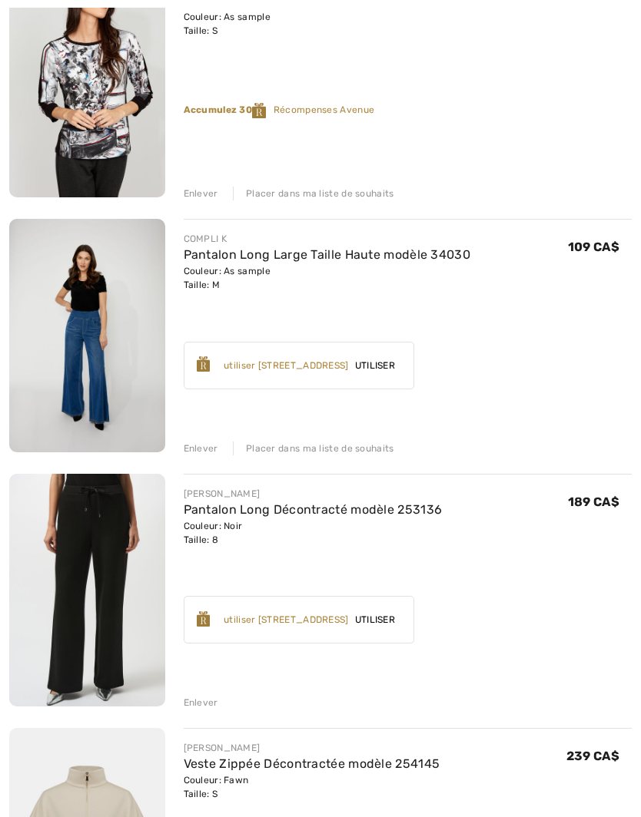
scroll to position [773, 0]
click at [104, 525] on img at bounding box center [87, 590] width 156 height 233
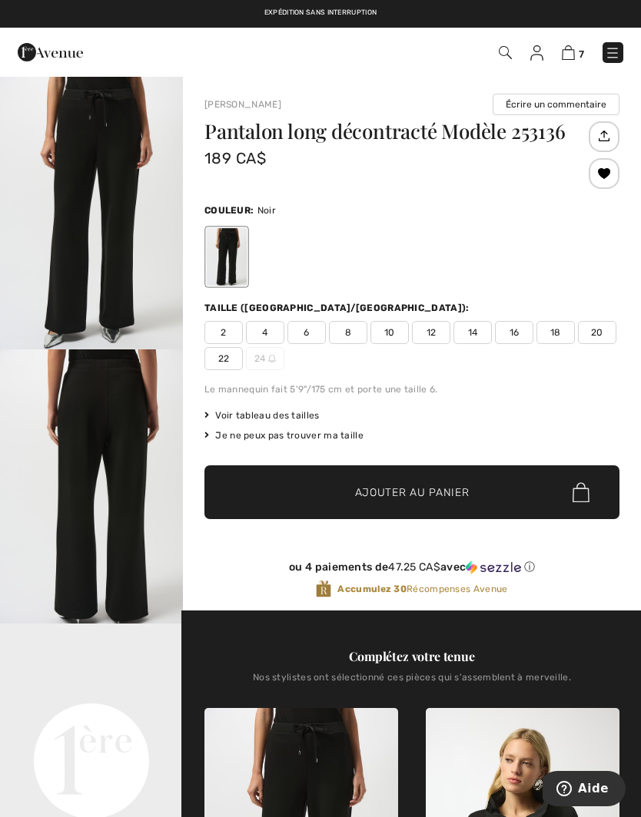
click at [573, 50] on img at bounding box center [567, 52] width 13 height 15
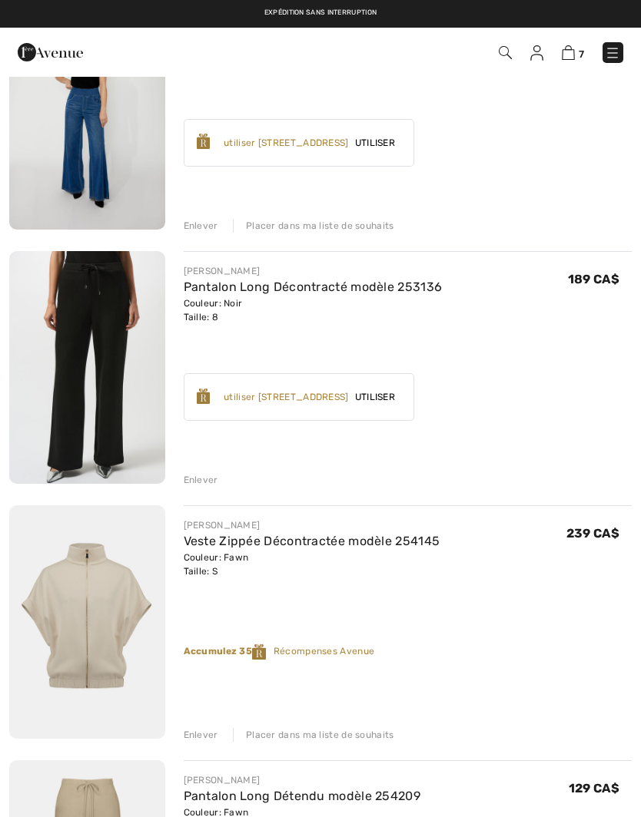
scroll to position [995, 0]
click at [191, 474] on div "Enlever" at bounding box center [201, 481] width 35 height 14
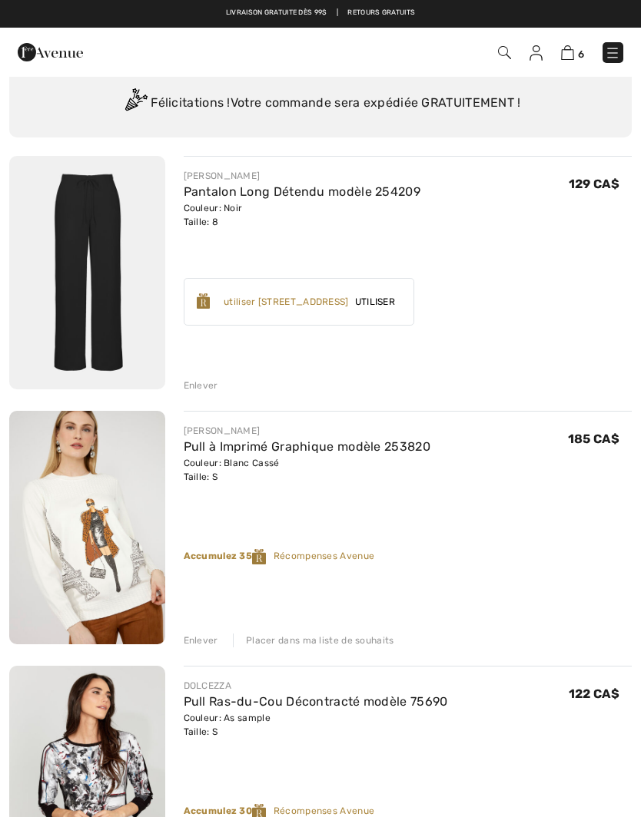
scroll to position [72, 0]
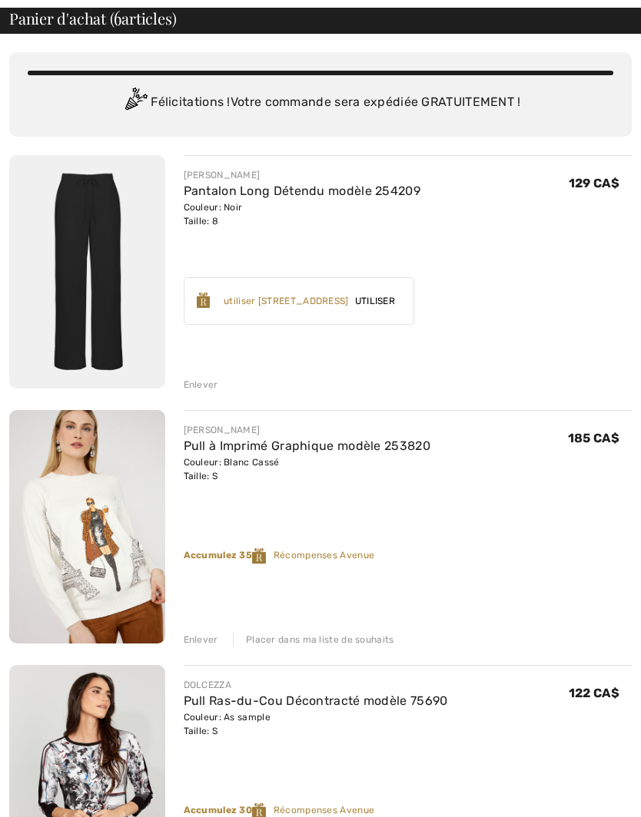
click at [202, 385] on div "Enlever" at bounding box center [201, 385] width 35 height 14
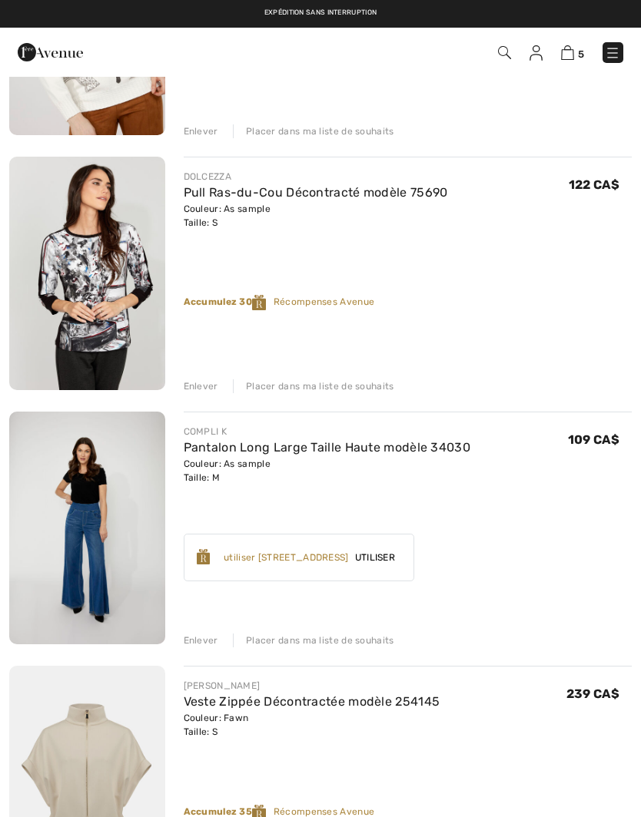
scroll to position [0, 0]
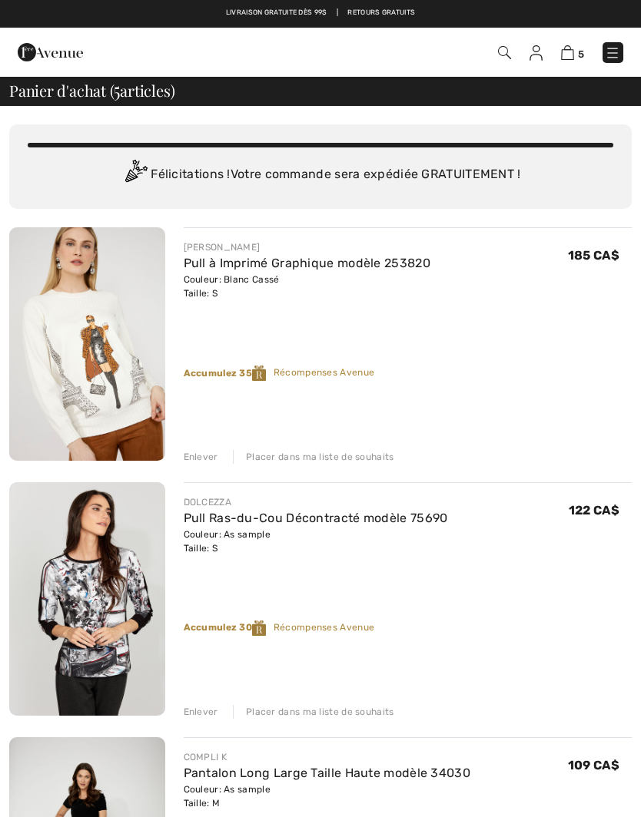
click at [619, 49] on img at bounding box center [611, 52] width 15 height 15
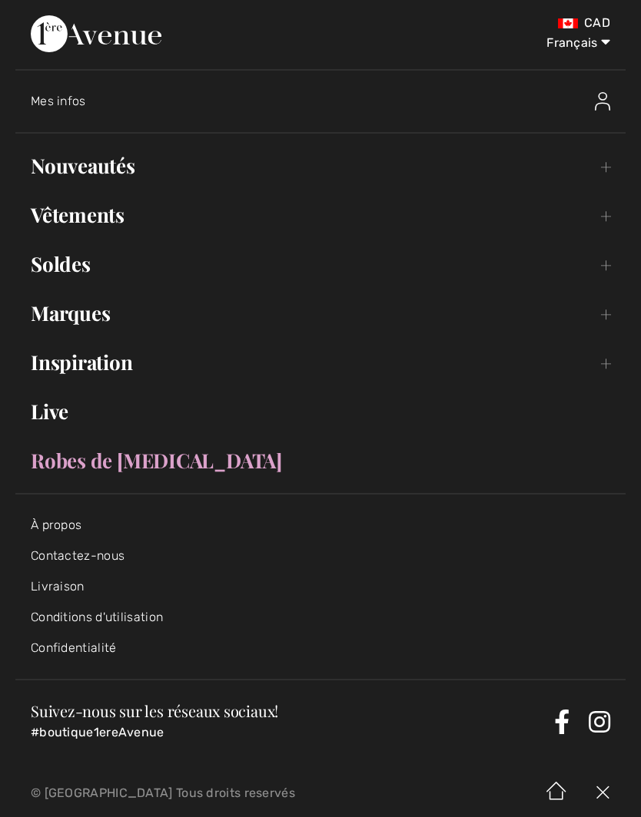
click at [606, 318] on link "Marques Open submenu" at bounding box center [320, 313] width 610 height 34
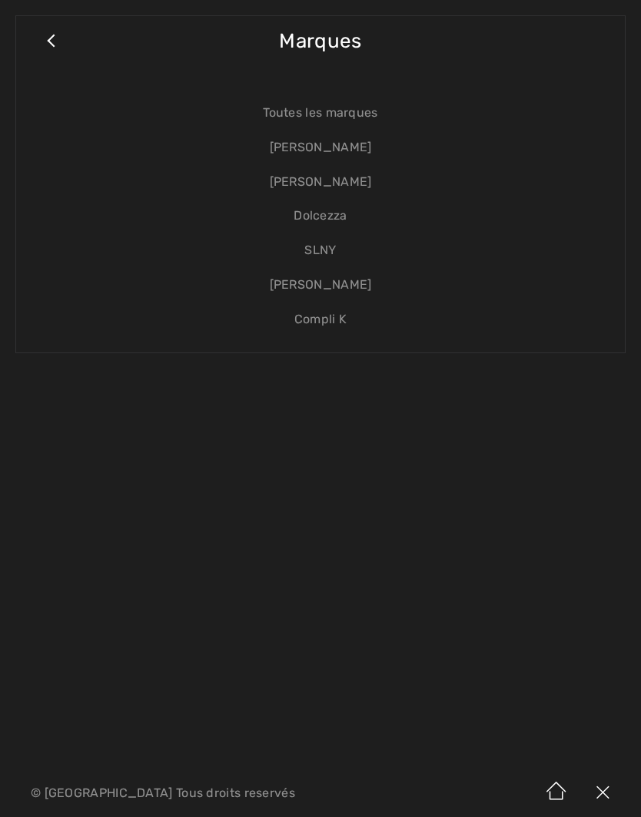
click at [353, 141] on link "[PERSON_NAME]" at bounding box center [320, 148] width 578 height 35
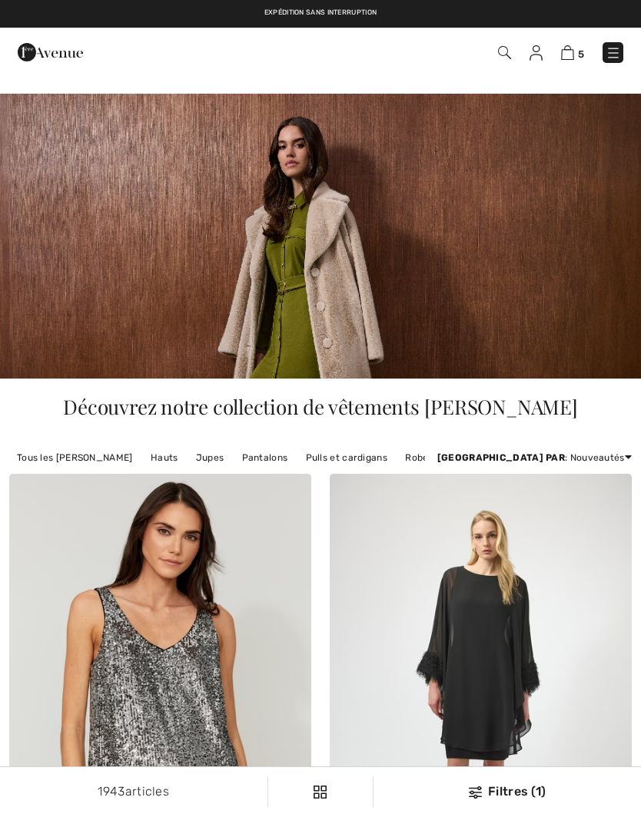
checkbox input "true"
click at [612, 51] on img at bounding box center [612, 52] width 15 height 15
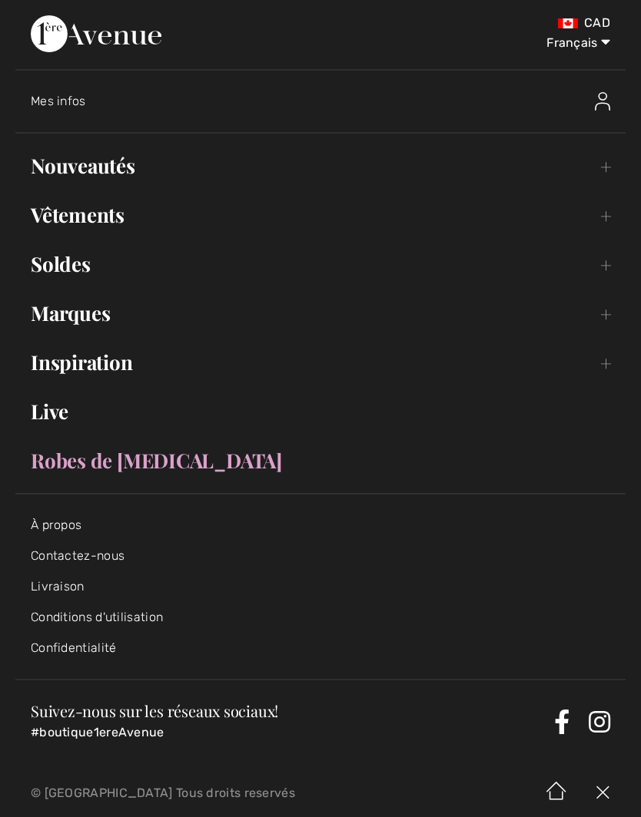
click at [603, 218] on link "Vêtements Toggle submenu" at bounding box center [320, 215] width 610 height 34
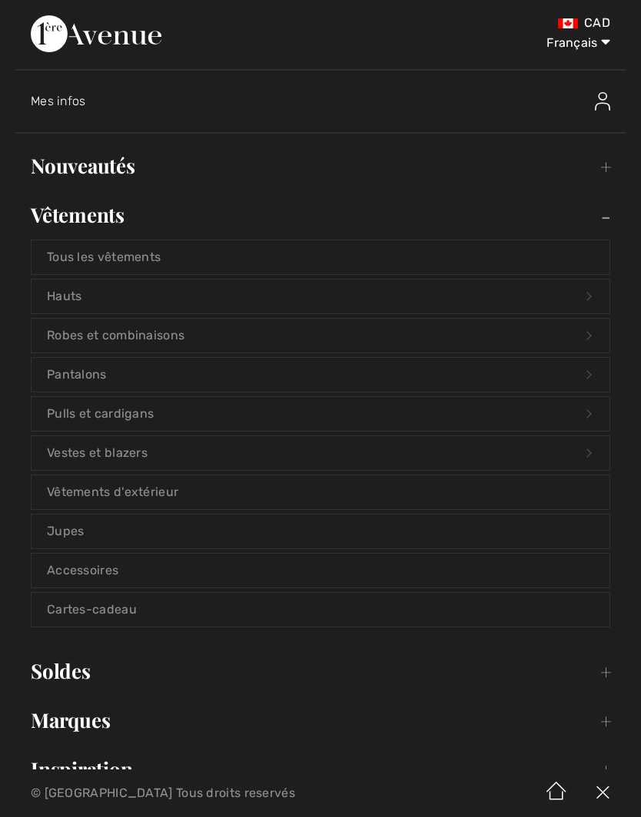
click at [92, 297] on link "Hauts Open submenu" at bounding box center [320, 297] width 578 height 34
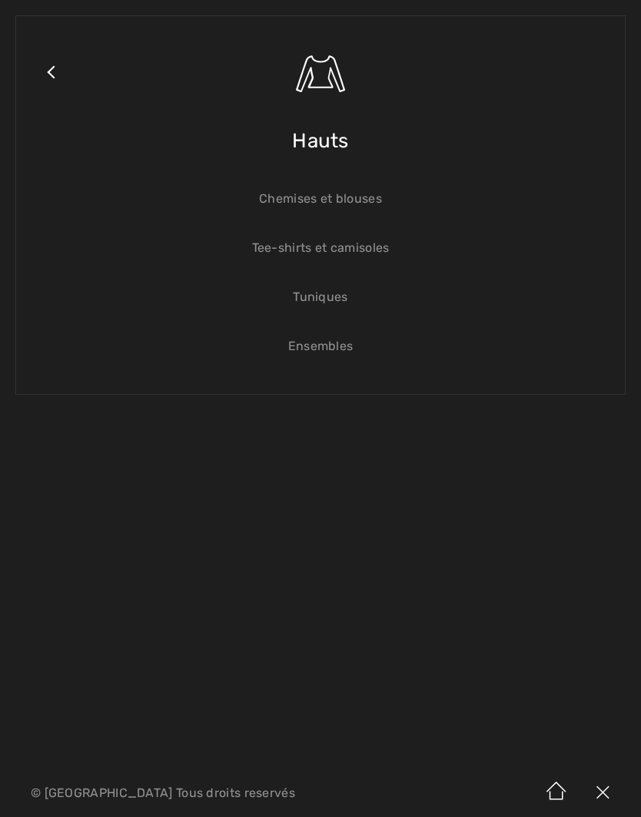
click at [329, 147] on span "Hauts" at bounding box center [320, 141] width 57 height 55
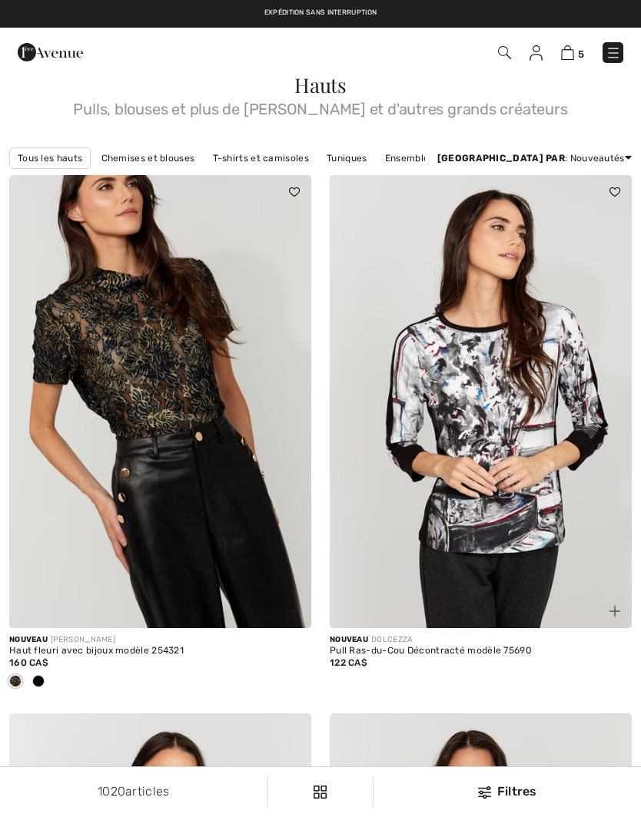
checkbox input "true"
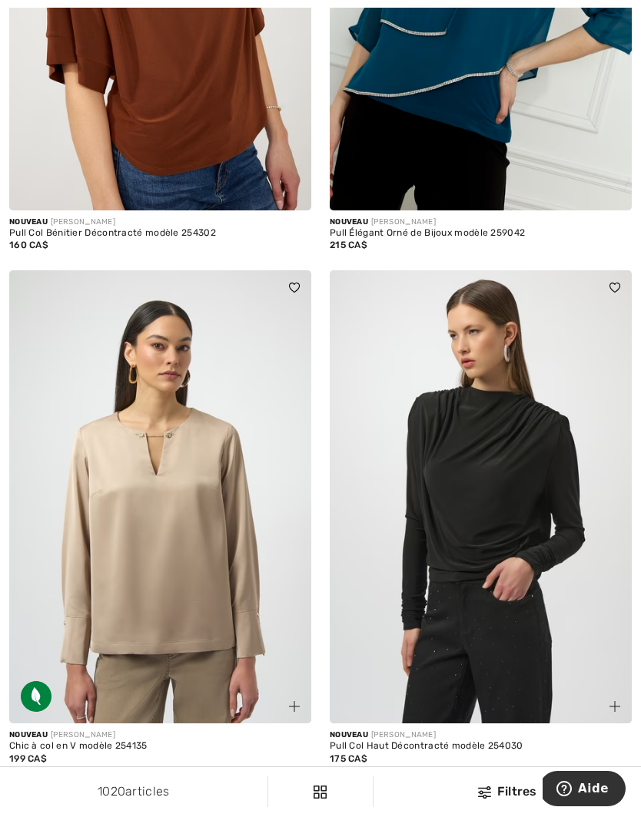
scroll to position [2549, 0]
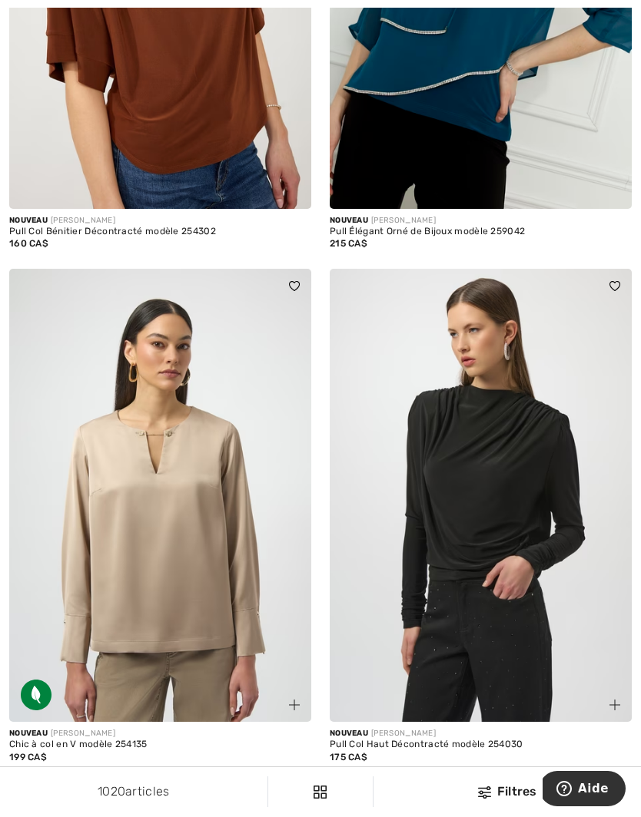
click at [177, 559] on img at bounding box center [160, 495] width 302 height 453
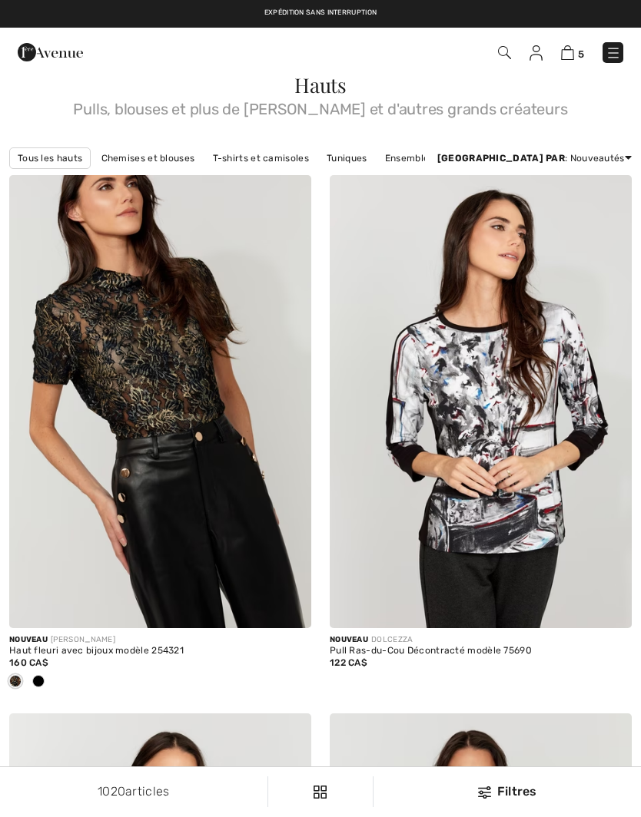
scroll to position [2549, 0]
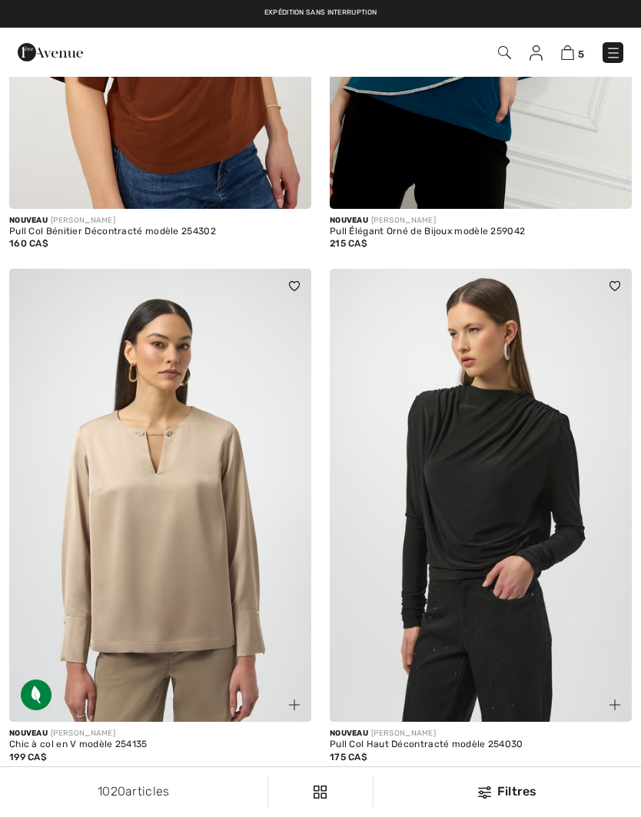
checkbox input "true"
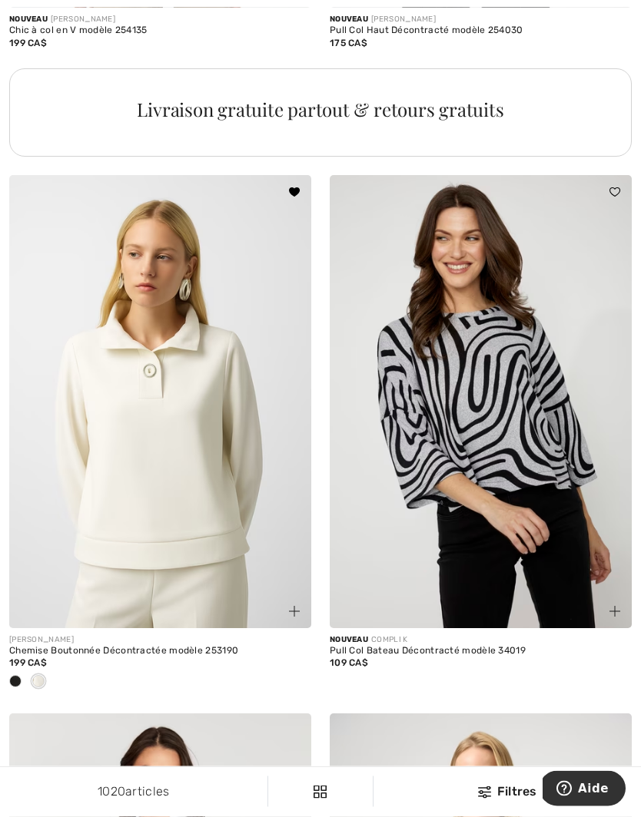
scroll to position [3271, 0]
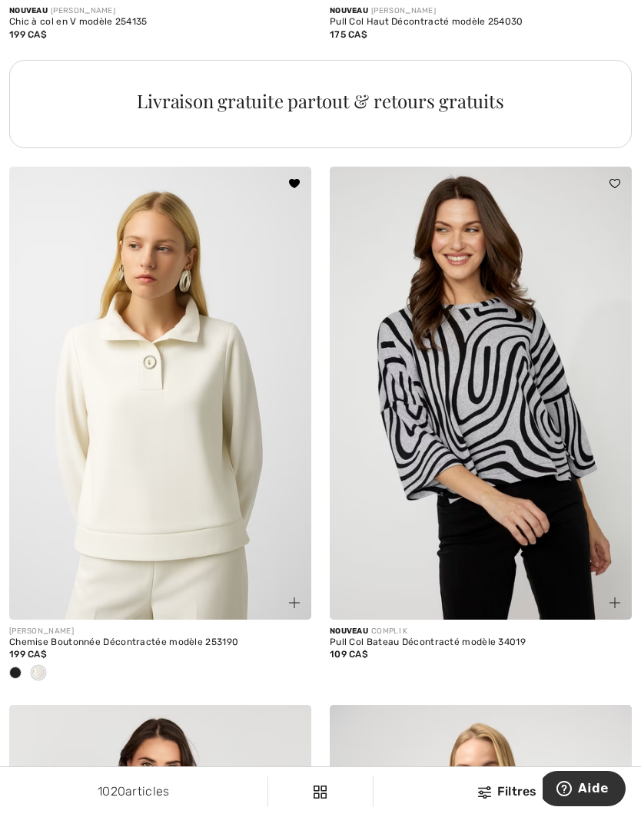
click at [191, 440] on img at bounding box center [160, 393] width 302 height 453
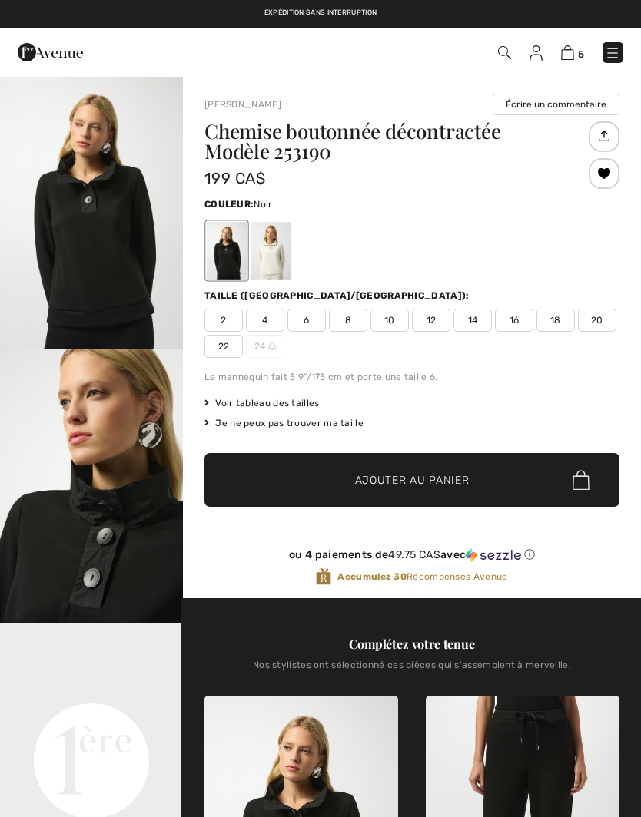
checkbox input "true"
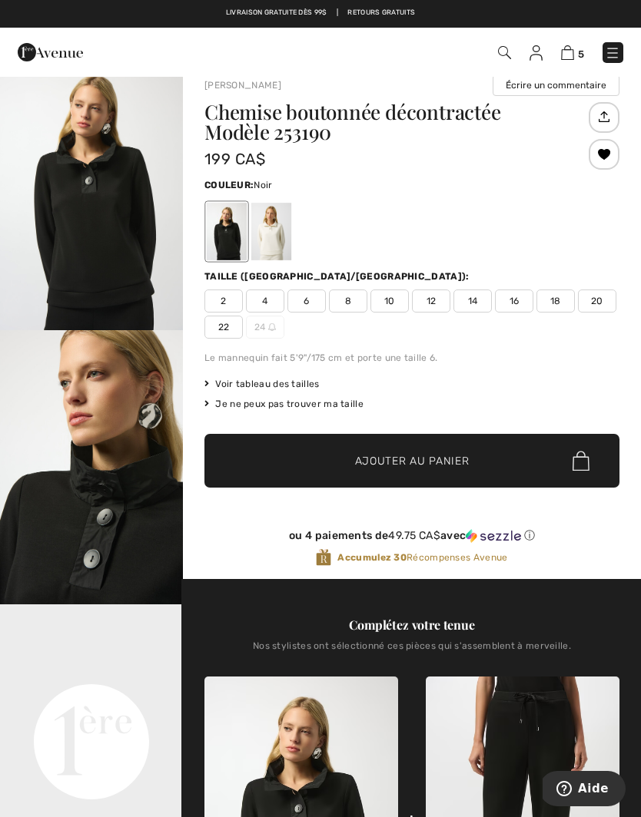
scroll to position [18, 0]
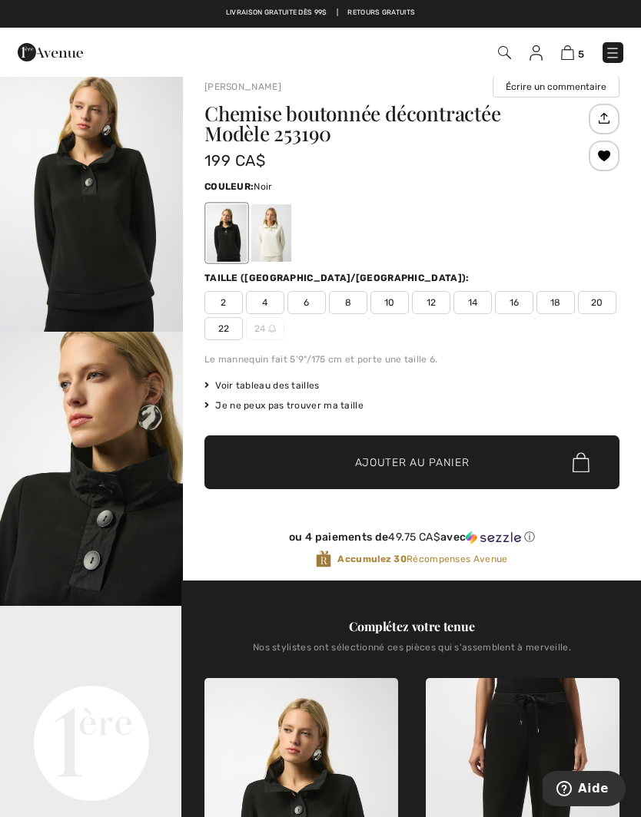
click at [274, 233] on div at bounding box center [271, 233] width 40 height 58
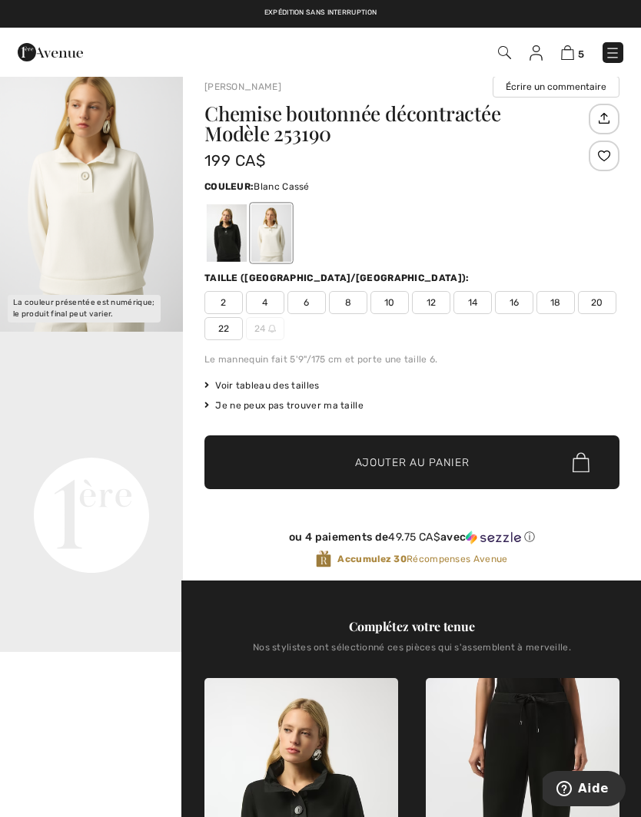
scroll to position [0, 0]
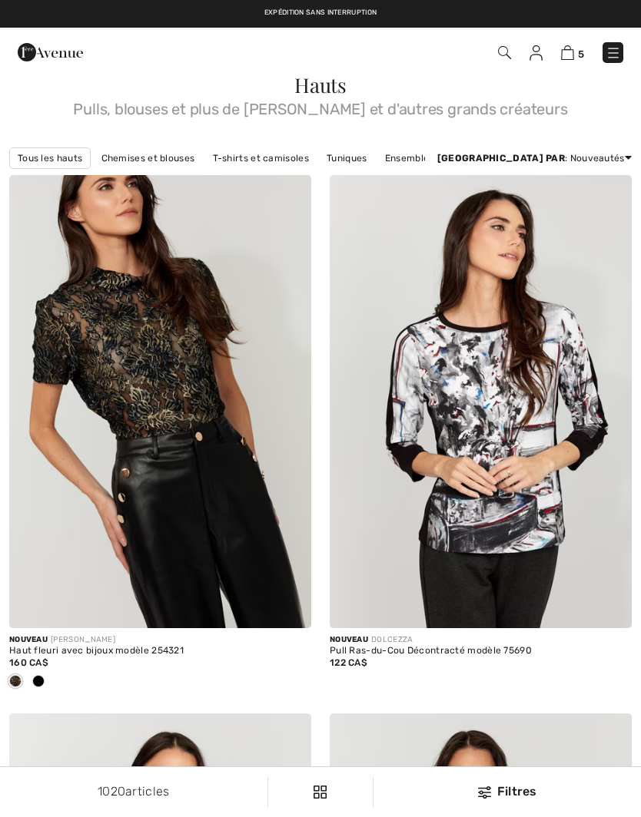
checkbox input "true"
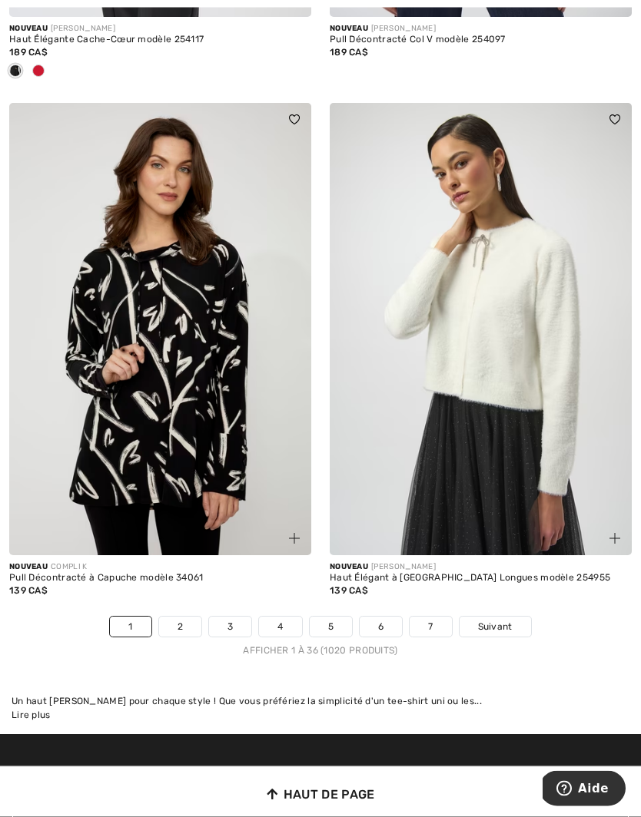
scroll to position [9266, 0]
click at [182, 617] on link "2" at bounding box center [180, 627] width 42 height 20
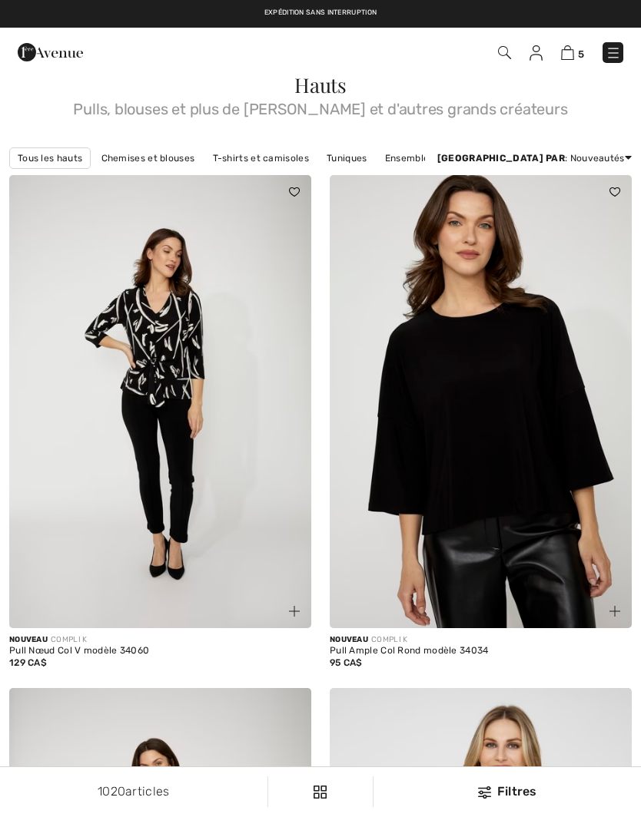
checkbox input "true"
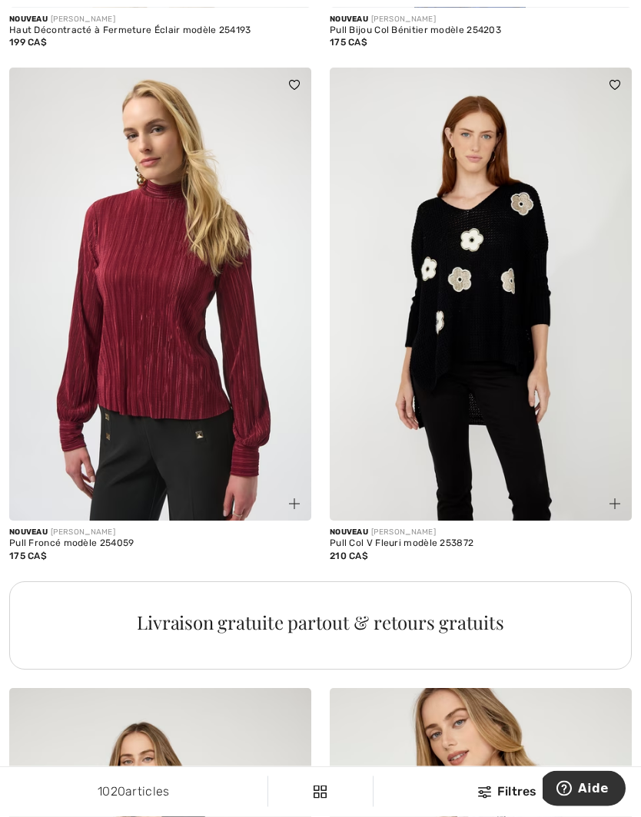
scroll to position [2691, 0]
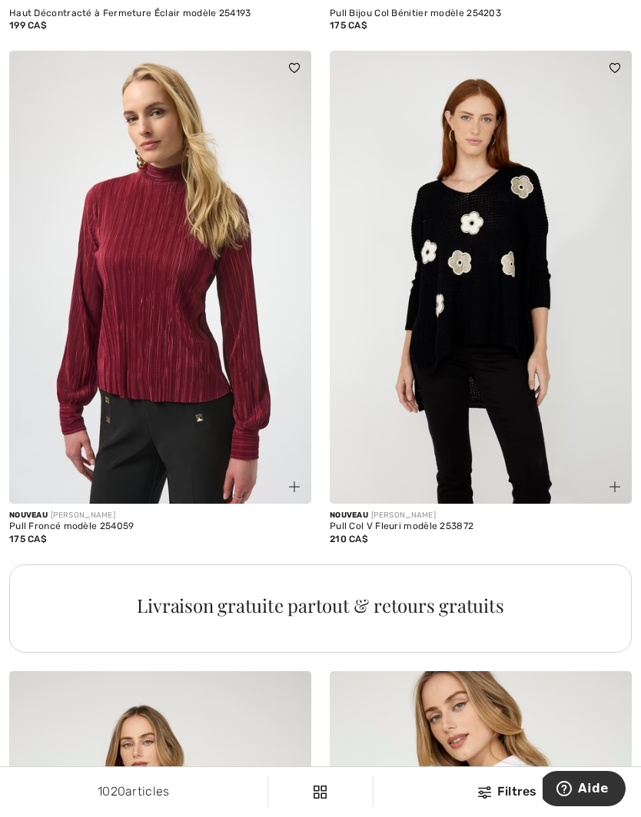
click at [518, 360] on img at bounding box center [481, 277] width 302 height 453
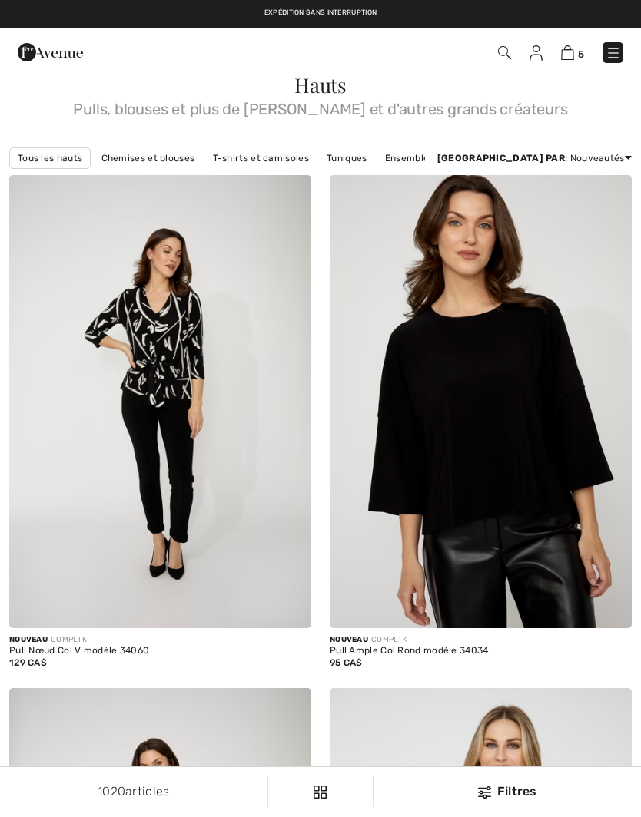
scroll to position [2757, 0]
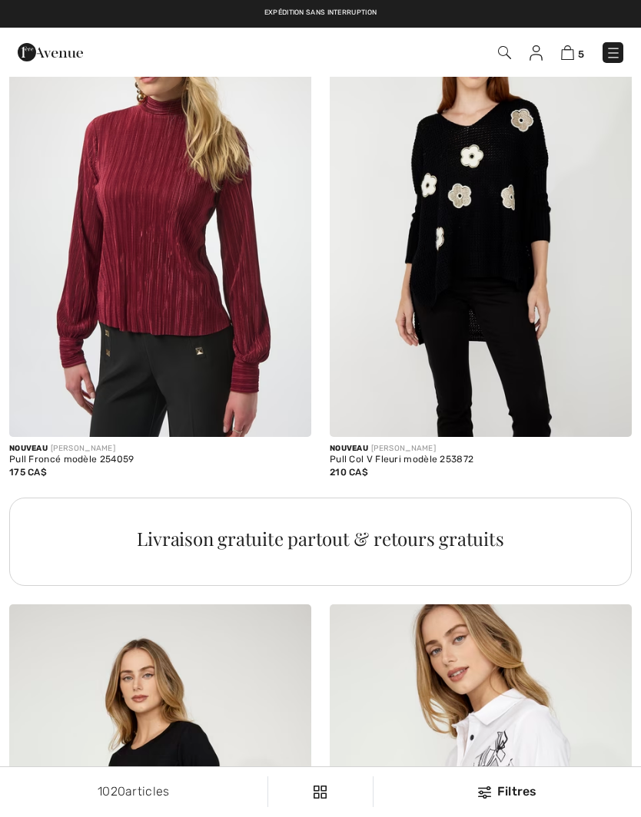
checkbox input "true"
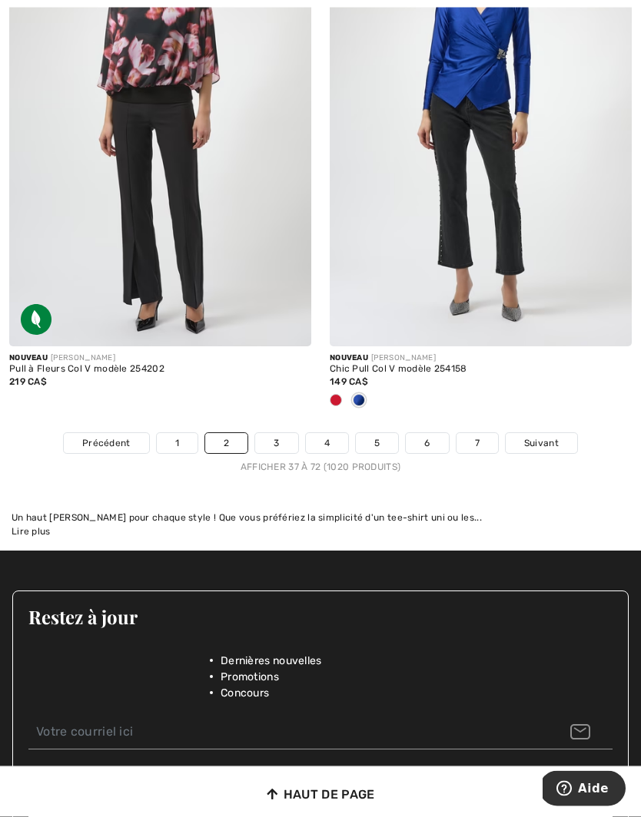
scroll to position [9222, 0]
click at [281, 433] on link "3" at bounding box center [276, 443] width 42 height 20
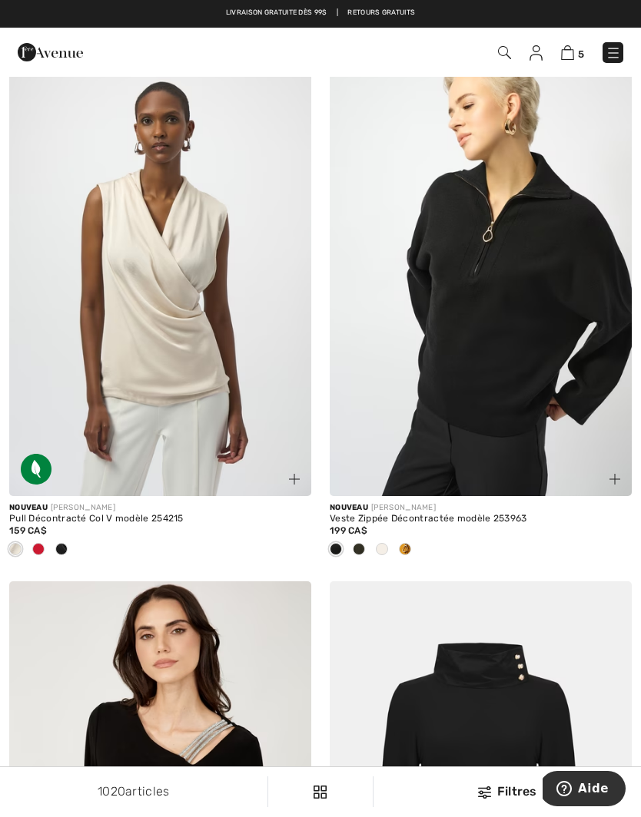
scroll to position [2201, 0]
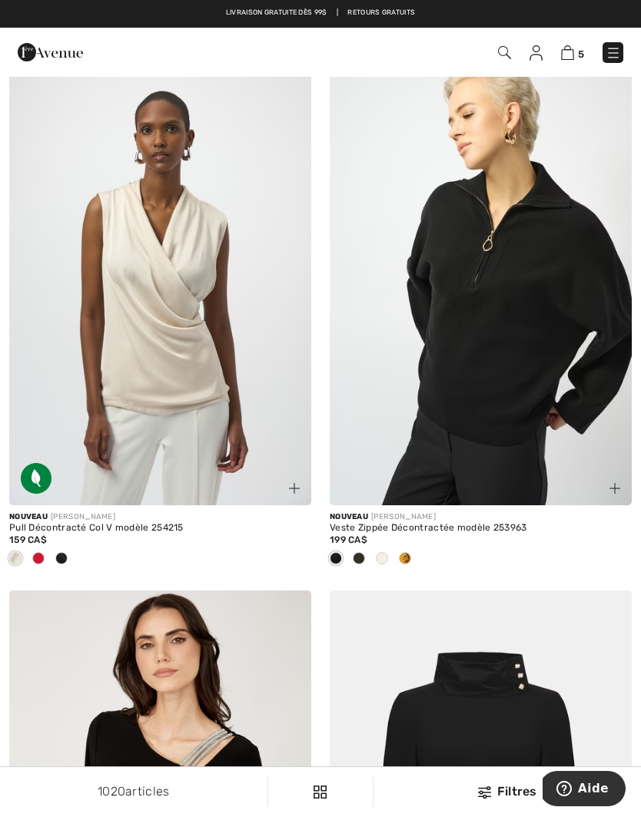
click at [522, 363] on img at bounding box center [481, 278] width 302 height 453
